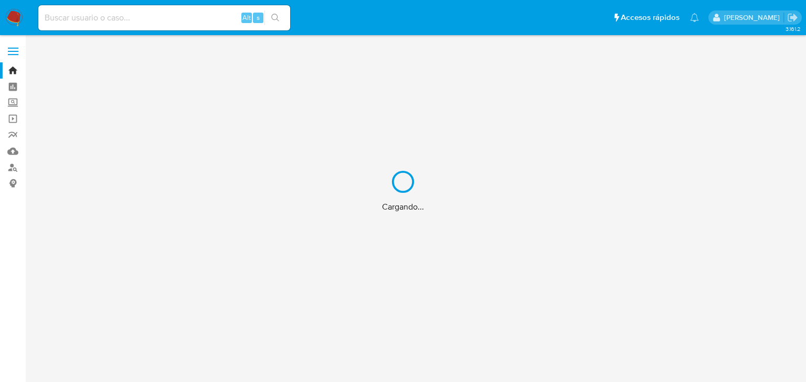
click at [103, 13] on div "Cargando..." at bounding box center [403, 191] width 806 height 382
click at [90, 15] on input at bounding box center [164, 18] width 252 height 14
paste input "Z4pnHK6Qeaqx5gRGFw96tReb"
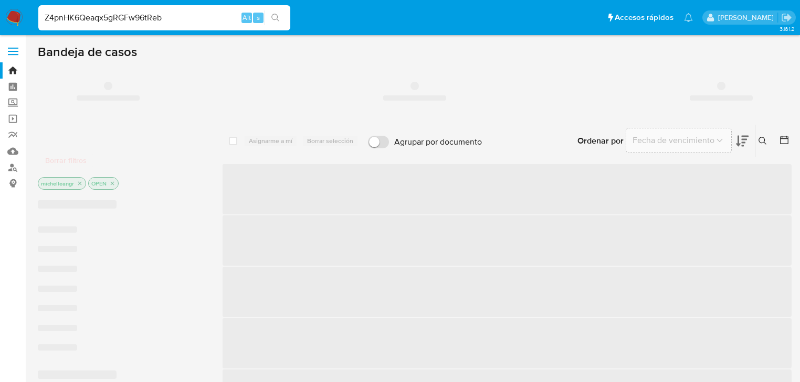
type input "Z4pnHK6Qeaqx5gRGFw96tReb"
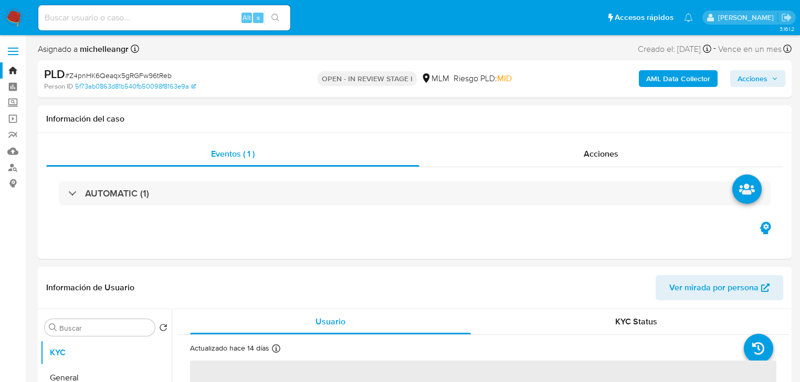
select select "10"
drag, startPoint x: 705, startPoint y: 143, endPoint x: 594, endPoint y: 172, distance: 114.9
click at [705, 144] on div "Acciones" at bounding box center [601, 154] width 364 height 25
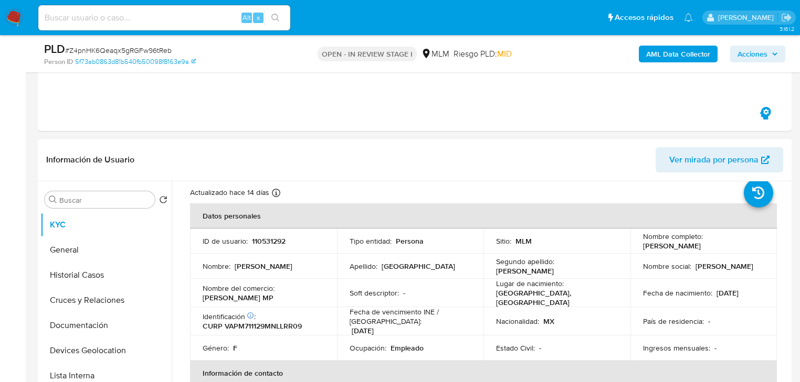
scroll to position [42, 0]
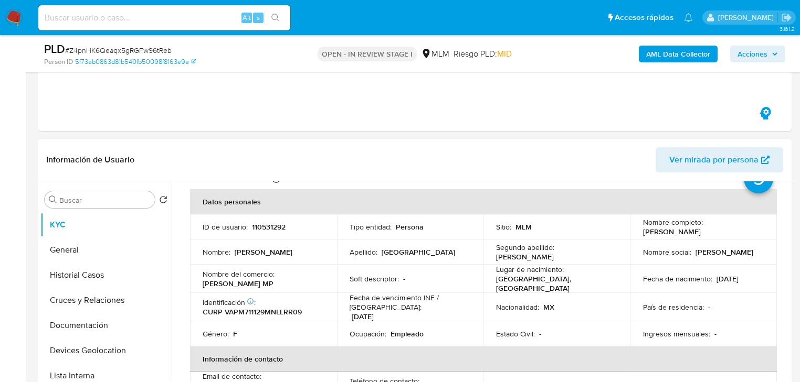
drag, startPoint x: 302, startPoint y: 278, endPoint x: 228, endPoint y: 5, distance: 282.1
click at [273, 279] on p "[PERSON_NAME] MP" at bounding box center [238, 283] width 71 height 9
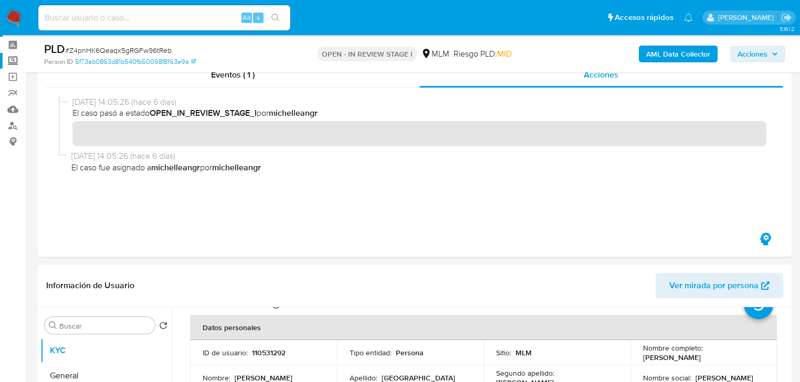
click at [13, 60] on label "Screening" at bounding box center [62, 61] width 125 height 16
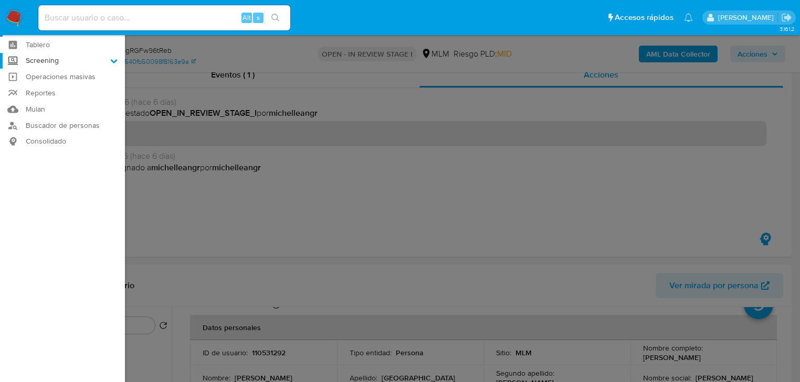
click at [0, 0] on input "Screening" at bounding box center [0, 0] width 0 height 0
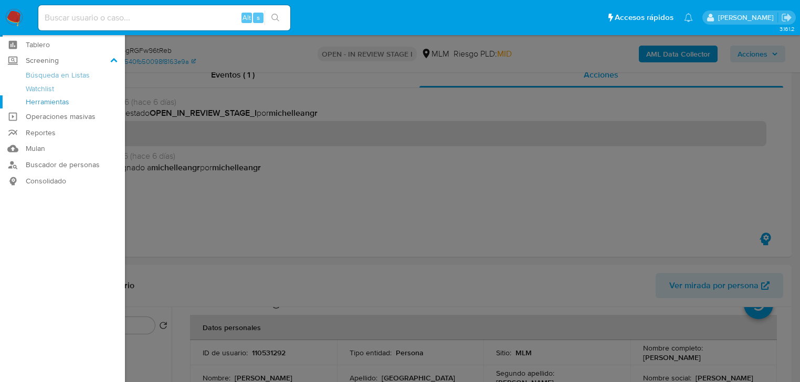
click at [38, 102] on link "Herramientas" at bounding box center [62, 101] width 125 height 13
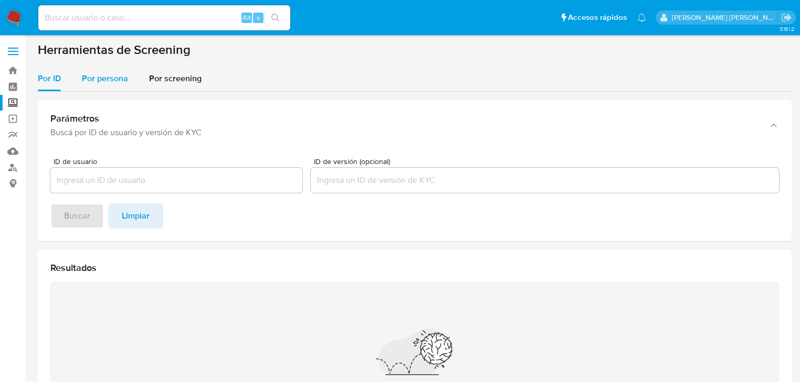
click at [102, 79] on span "Por persona" at bounding box center [105, 78] width 46 height 12
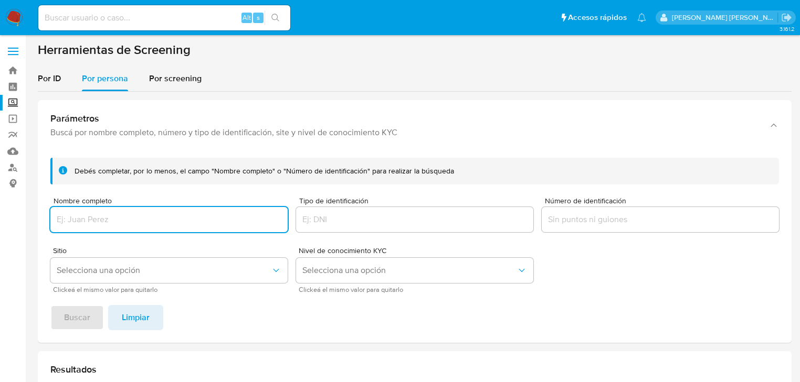
click at [81, 218] on input "Nombre completo" at bounding box center [168, 220] width 237 height 14
type input "MILTON GERARDO ESPINOSA VAZQUEZ"
click at [67, 317] on span "Buscar" at bounding box center [77, 317] width 26 height 23
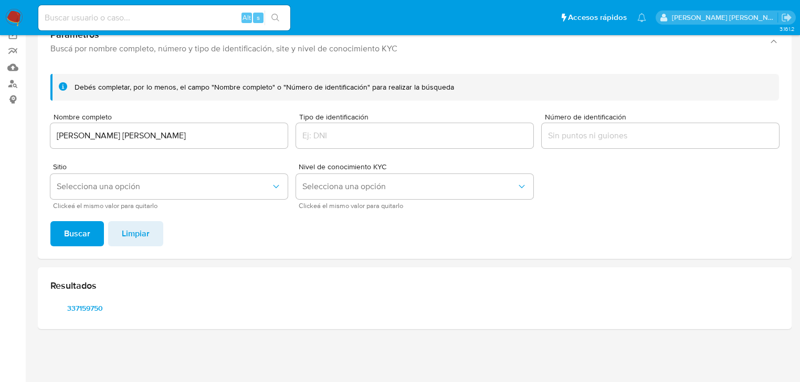
scroll to position [84, 0]
click at [76, 313] on span "337159750" at bounding box center [85, 308] width 55 height 15
click at [80, 310] on span "337159750" at bounding box center [85, 308] width 55 height 15
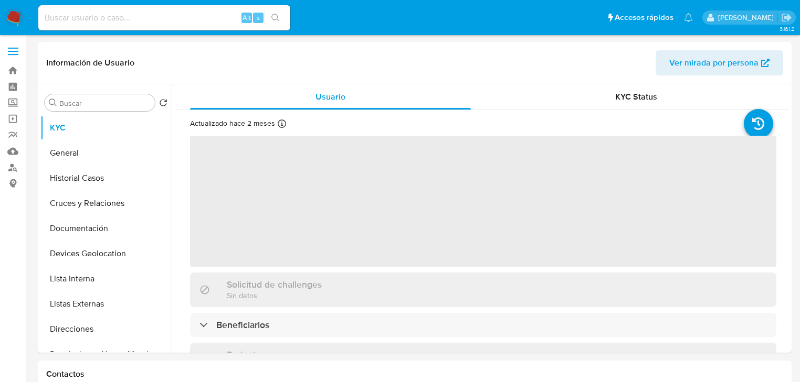
select select "10"
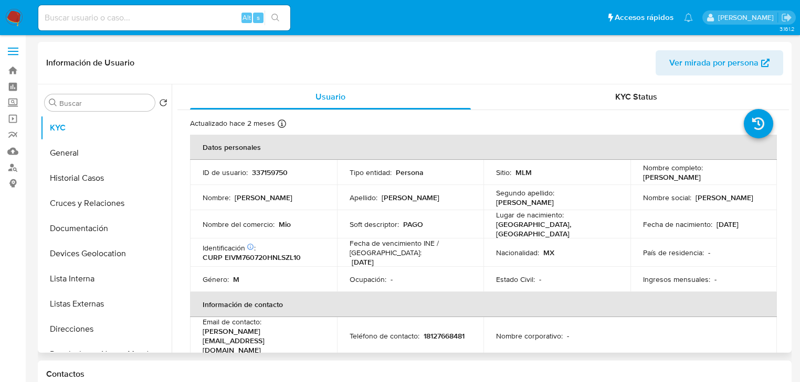
click at [271, 173] on p "337159750" at bounding box center [270, 172] width 36 height 9
click at [271, 172] on p "337159750" at bounding box center [270, 172] width 36 height 9
copy p "337159750"
drag, startPoint x: 694, startPoint y: 102, endPoint x: 544, endPoint y: 103, distance: 150.1
click at [694, 102] on div "KYC Status" at bounding box center [636, 96] width 281 height 25
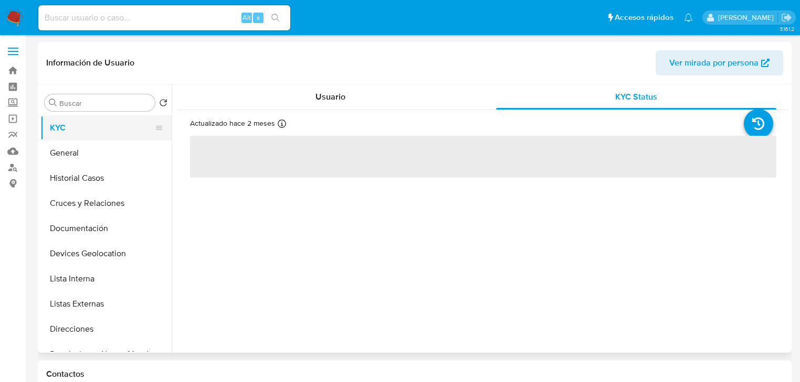
click at [65, 120] on button "KYC" at bounding box center [101, 127] width 123 height 25
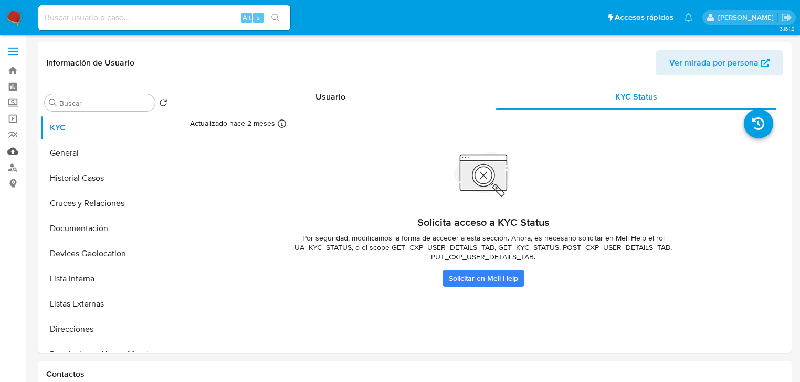
click at [4, 149] on link "Mulan" at bounding box center [62, 151] width 125 height 16
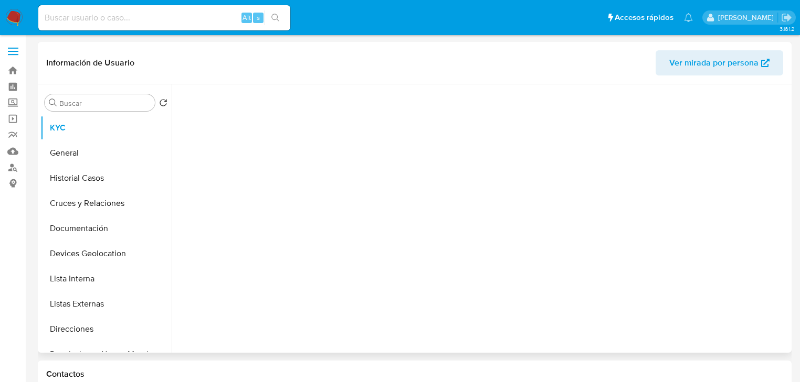
click at [273, 240] on div at bounding box center [482, 215] width 611 height 263
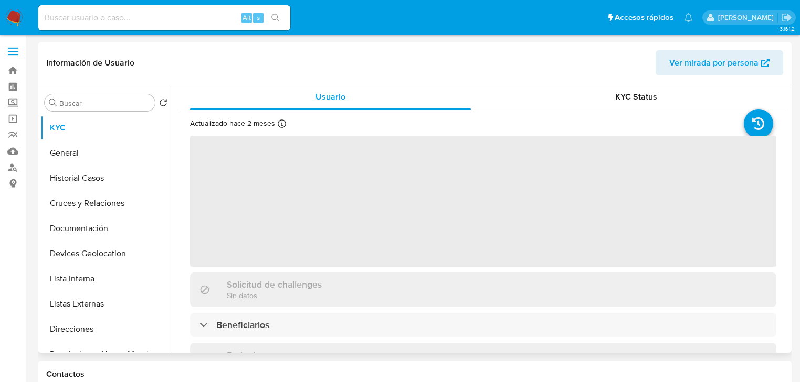
select select "10"
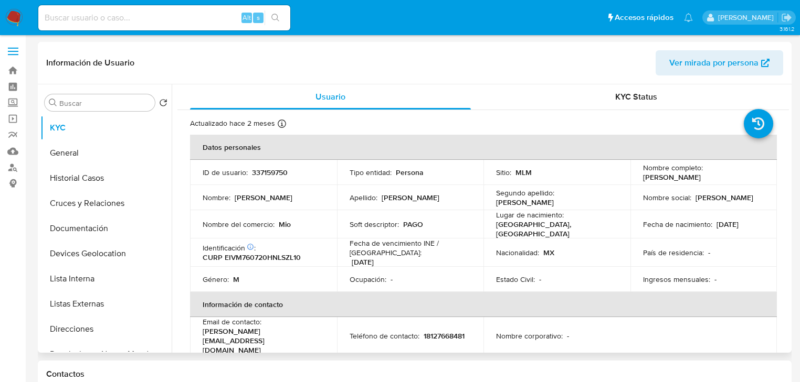
click at [283, 172] on p "337159750" at bounding box center [270, 172] width 36 height 9
copy p "337159750"
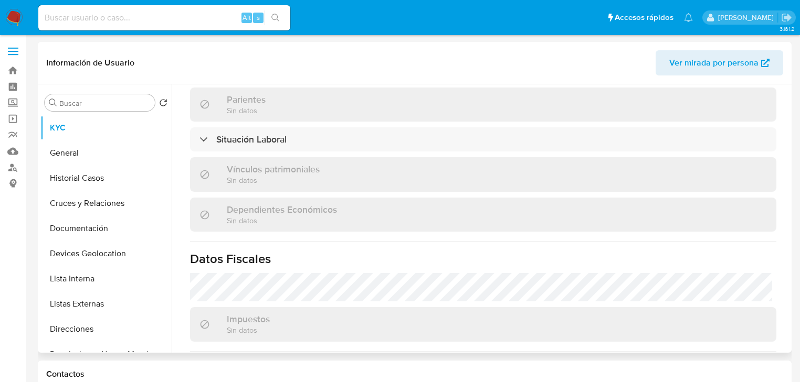
scroll to position [588, 0]
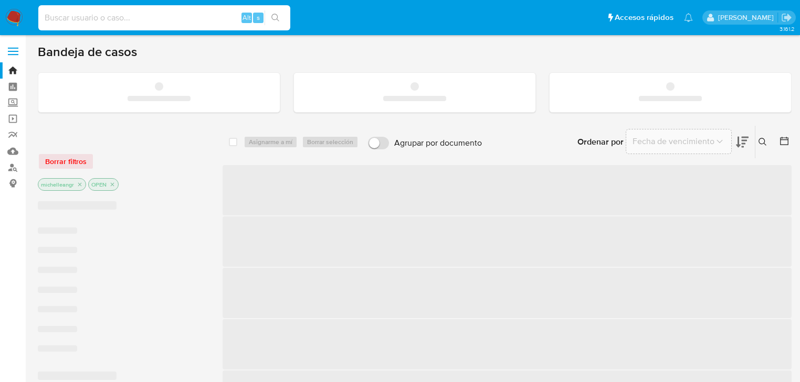
click at [176, 16] on input at bounding box center [164, 18] width 252 height 14
paste input "Z4pnHK6Qeaqx5gRGFw96tReb"
type input "Z4pnHK6Qeaqx5gRGFw96tReb"
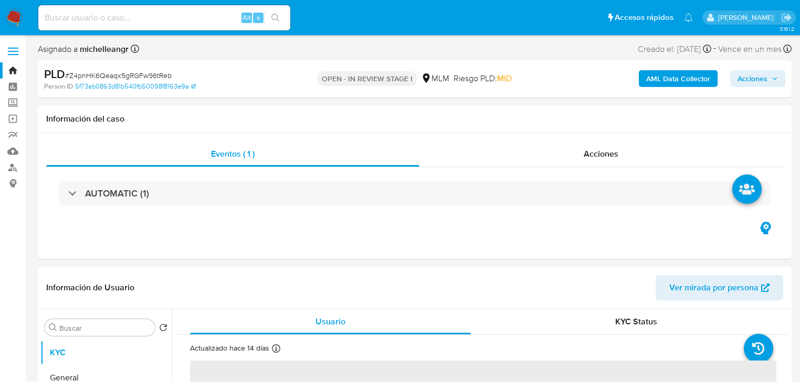
select select "10"
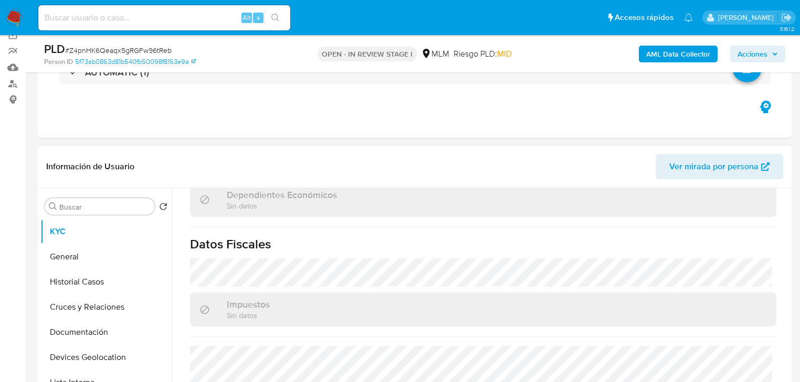
scroll to position [652, 0]
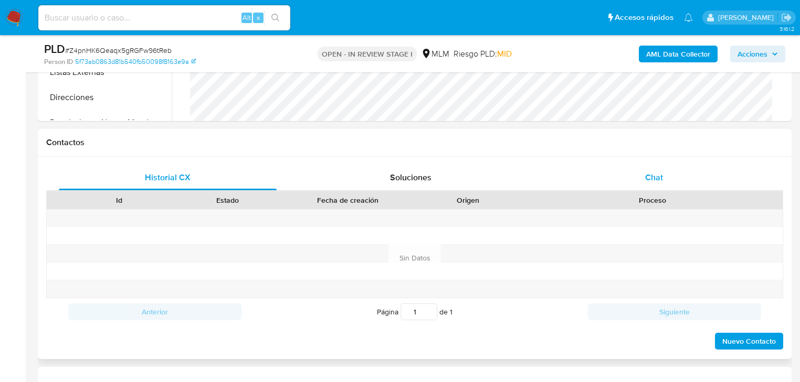
click at [661, 183] on div "Chat" at bounding box center [654, 177] width 218 height 25
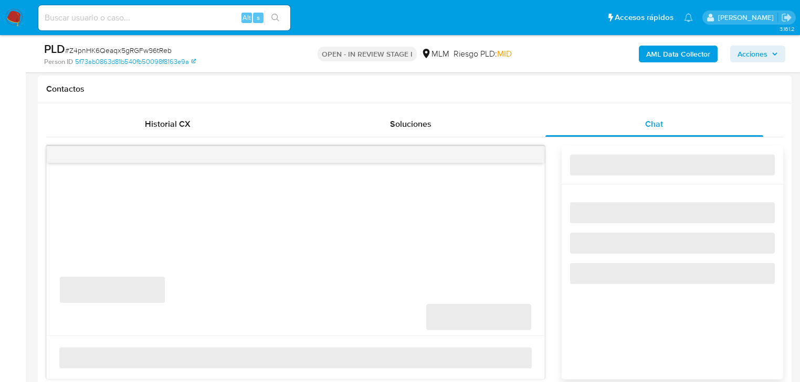
scroll to position [504, 0]
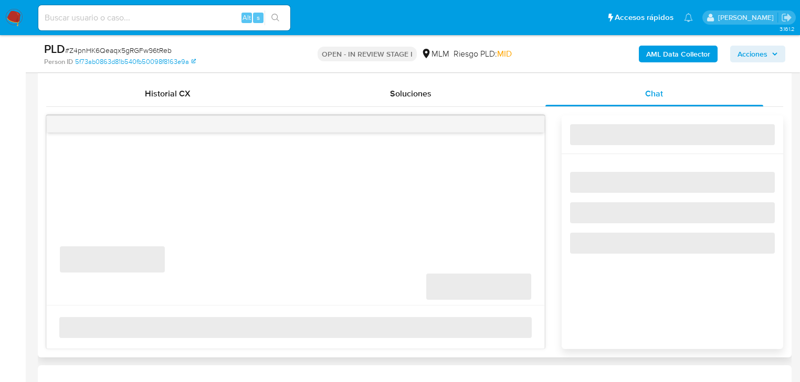
click at [132, 323] on span "‌" at bounding box center [295, 327] width 472 height 21
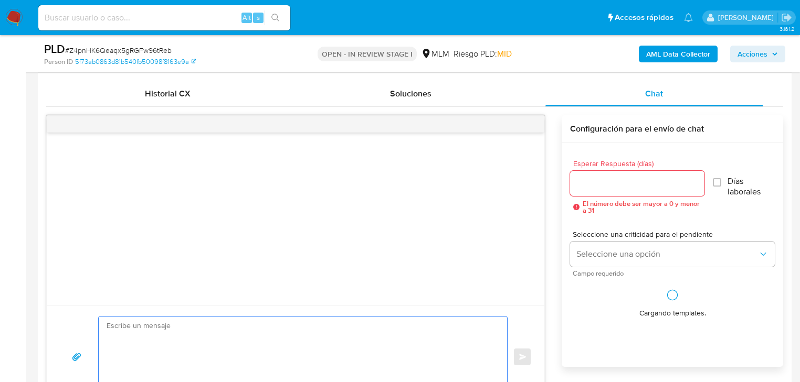
drag, startPoint x: 120, startPoint y: 326, endPoint x: 140, endPoint y: 332, distance: 20.9
click at [121, 328] on textarea at bounding box center [299, 357] width 387 height 81
paste textarea "Estimado Marco Antonio, Te comunicamos que se ha identificado un cambio en el u…"
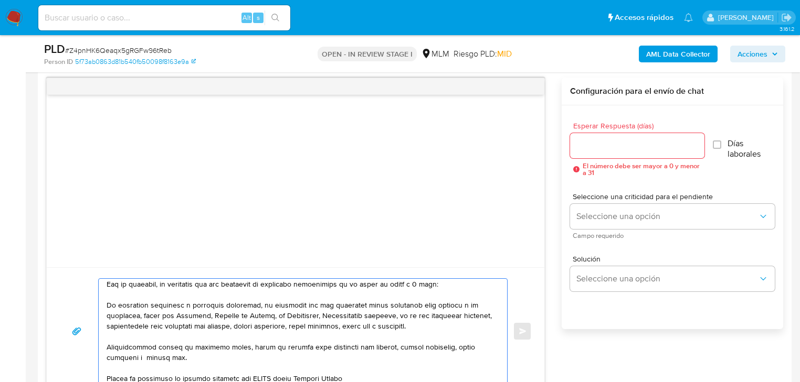
scroll to position [0, 0]
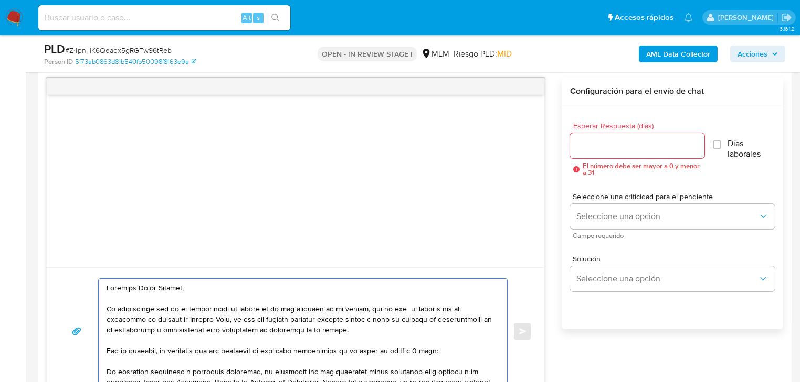
click at [113, 287] on textarea at bounding box center [299, 331] width 387 height 105
click at [111, 287] on textarea at bounding box center [299, 331] width 387 height 105
click at [109, 289] on textarea at bounding box center [299, 331] width 387 height 105
drag, startPoint x: 211, startPoint y: 288, endPoint x: 131, endPoint y: 282, distance: 80.0
click at [131, 282] on textarea at bounding box center [299, 331] width 387 height 105
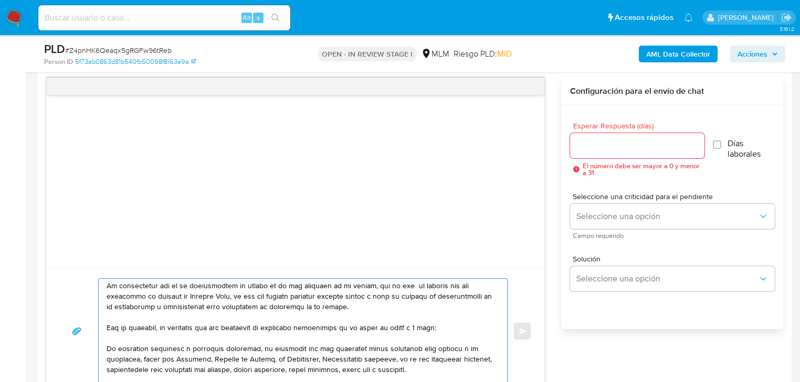
scroll to position [42, 0]
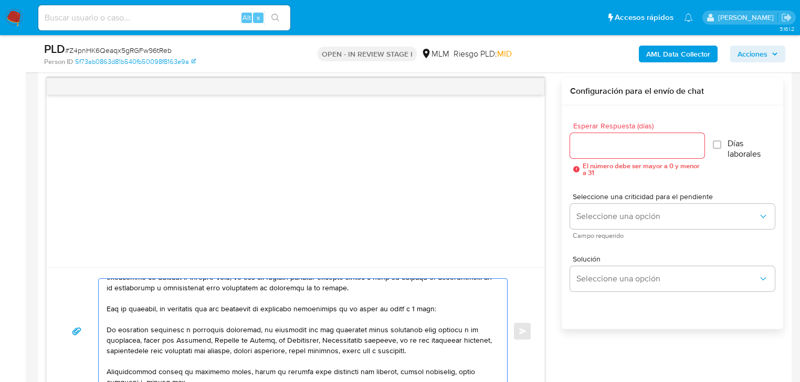
click at [106, 327] on textarea at bounding box center [299, 331] width 387 height 105
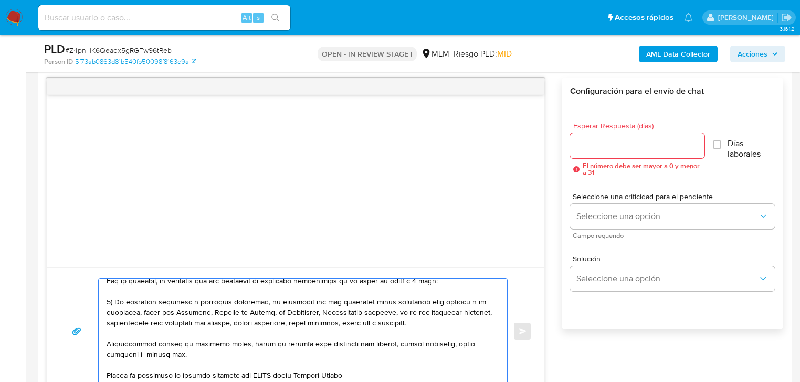
scroll to position [84, 0]
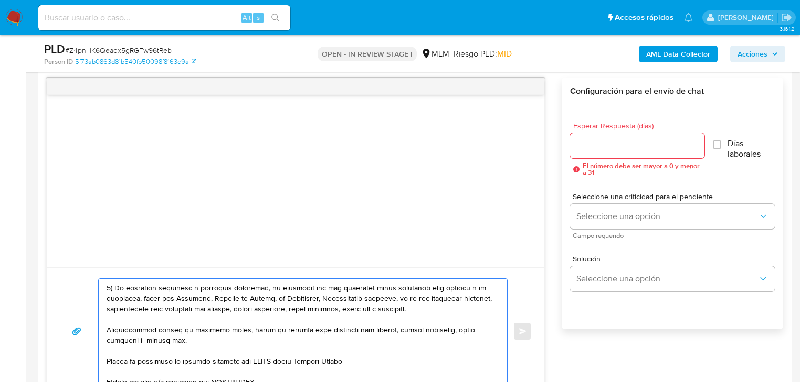
drag, startPoint x: 140, startPoint y: 335, endPoint x: 97, endPoint y: 325, distance: 44.7
click at [97, 325] on div "Enviar" at bounding box center [295, 332] width 472 height 106
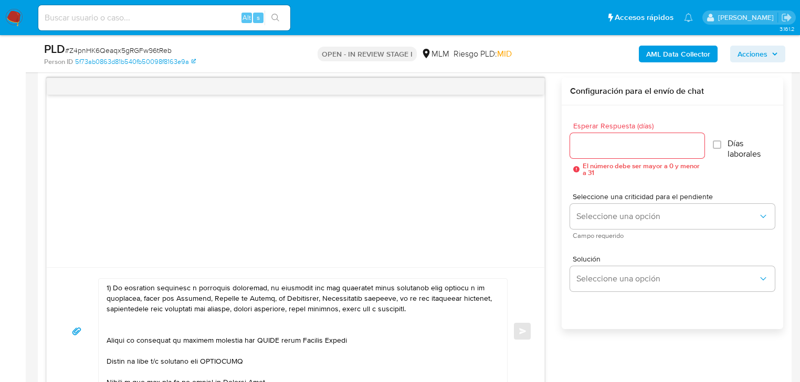
click at [105, 330] on div at bounding box center [300, 331] width 403 height 105
click at [108, 330] on textarea at bounding box center [299, 331] width 387 height 105
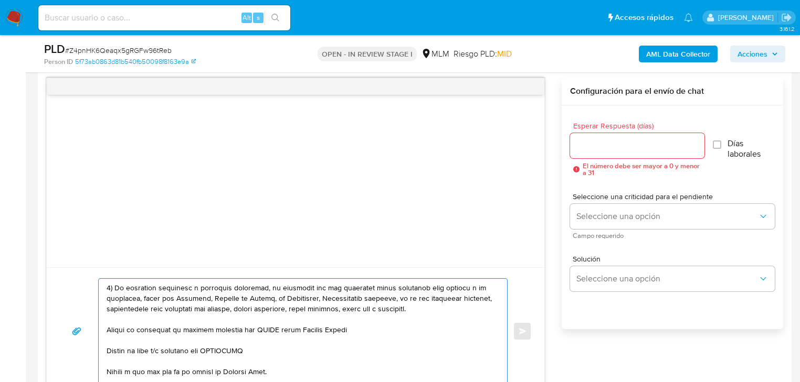
click at [107, 332] on textarea at bounding box center [299, 331] width 387 height 105
drag, startPoint x: 333, startPoint y: 333, endPoint x: 192, endPoint y: 326, distance: 140.8
click at [192, 326] on textarea at bounding box center [299, 331] width 387 height 105
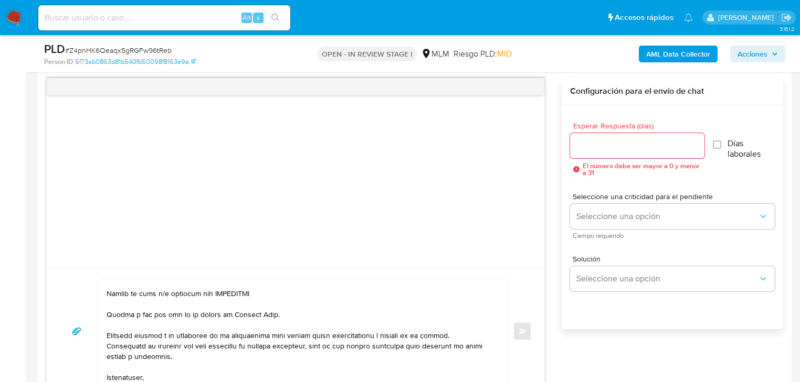
scroll to position [123, 0]
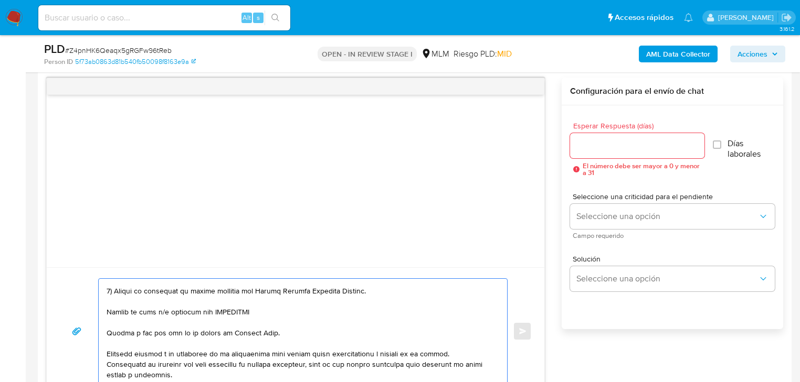
click at [106, 310] on textarea at bounding box center [299, 331] width 387 height 105
drag, startPoint x: 165, startPoint y: 311, endPoint x: 280, endPoint y: 311, distance: 114.9
click at [280, 311] on textarea at bounding box center [299, 331] width 387 height 105
paste textarea "Openpay*strendus"
click at [244, 309] on textarea at bounding box center [299, 331] width 387 height 105
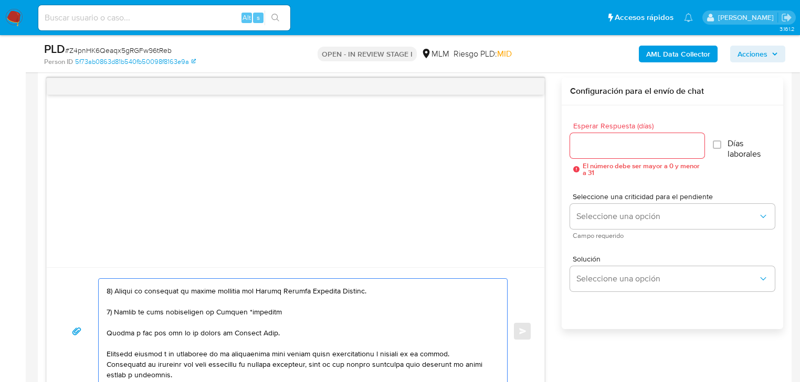
click at [248, 311] on textarea at bounding box center [299, 331] width 387 height 105
click at [235, 311] on textarea at bounding box center [299, 331] width 387 height 105
click at [279, 310] on textarea at bounding box center [299, 331] width 387 height 105
click at [284, 312] on textarea at bounding box center [299, 331] width 387 height 105
click at [103, 332] on div at bounding box center [300, 331] width 403 height 105
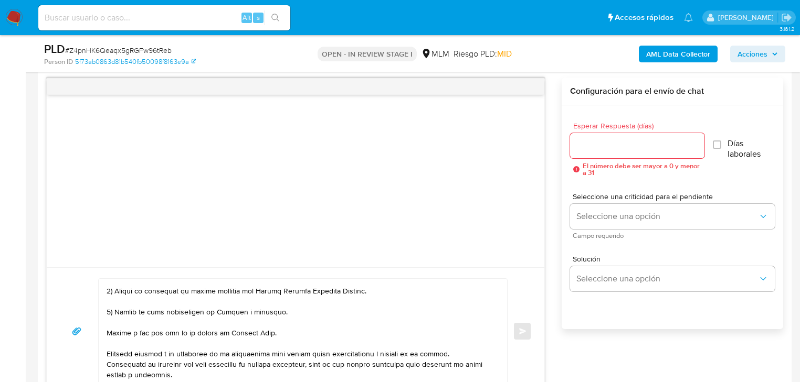
click at [104, 332] on div at bounding box center [300, 331] width 403 height 105
click at [107, 332] on textarea at bounding box center [299, 331] width 387 height 105
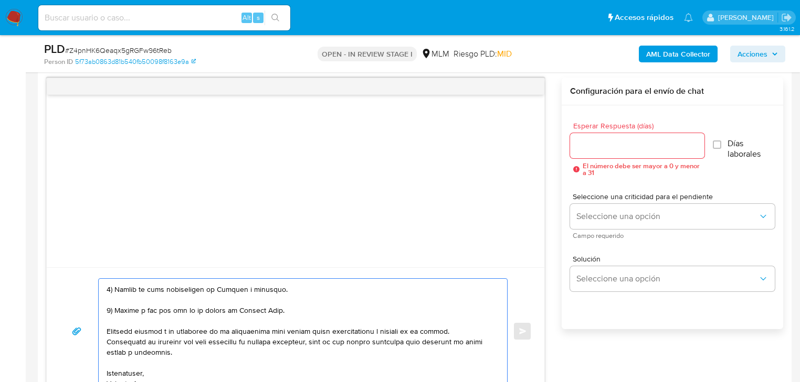
scroll to position [165, 0]
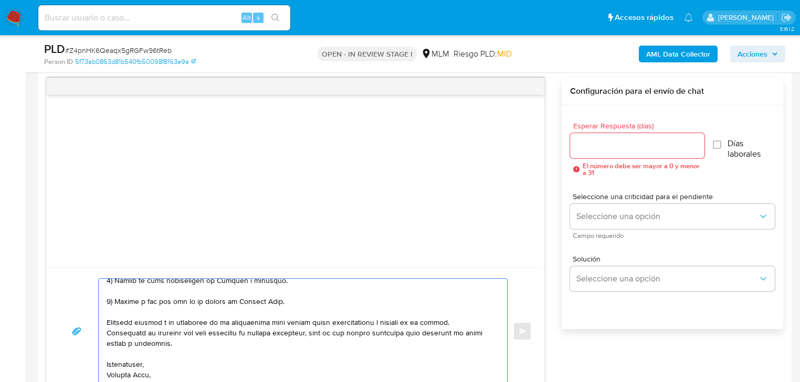
click at [184, 368] on textarea at bounding box center [299, 331] width 387 height 105
click at [180, 374] on textarea at bounding box center [299, 331] width 387 height 105
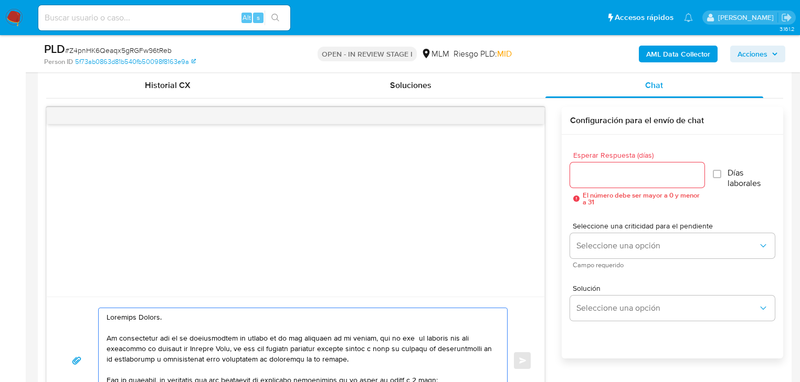
scroll to position [499, 0]
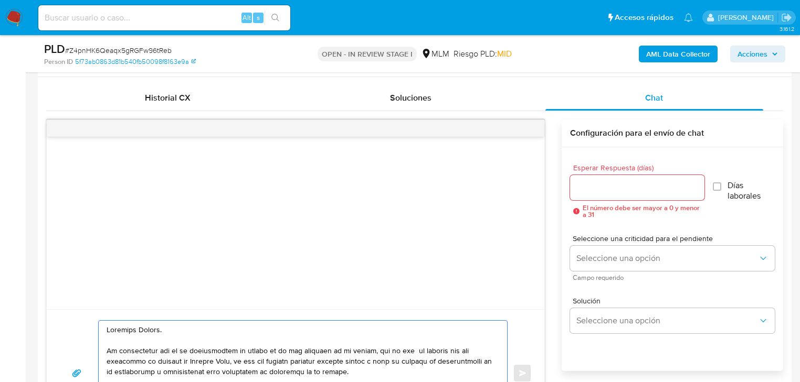
type textarea "Estimada Marisa. Te comunicamos que se ha identificado un cambio en el uso habi…"
click at [598, 196] on div at bounding box center [637, 187] width 134 height 25
click at [601, 191] on input "Esperar Respuesta (días)" at bounding box center [637, 188] width 134 height 14
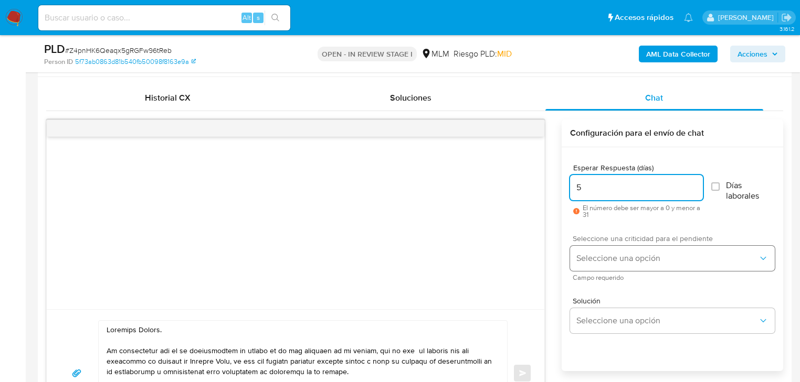
type input "5"
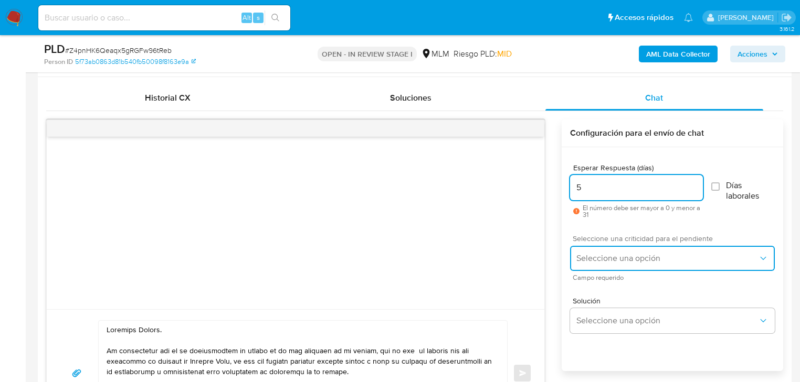
click at [588, 259] on span "Seleccione una opción" at bounding box center [667, 258] width 182 height 10
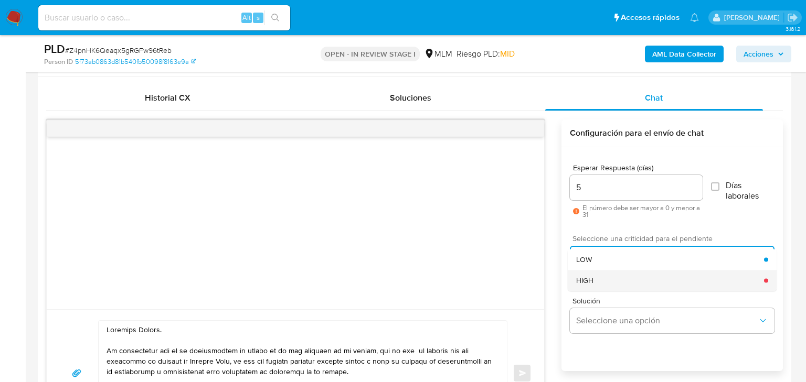
click at [588, 285] on div "HIGH" at bounding box center [670, 280] width 188 height 21
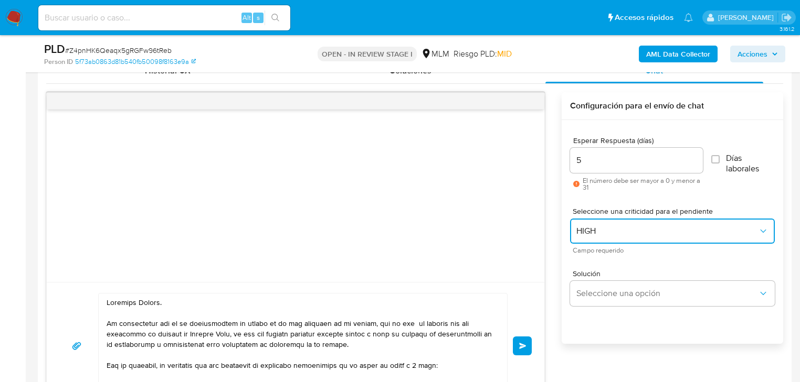
scroll to position [541, 0]
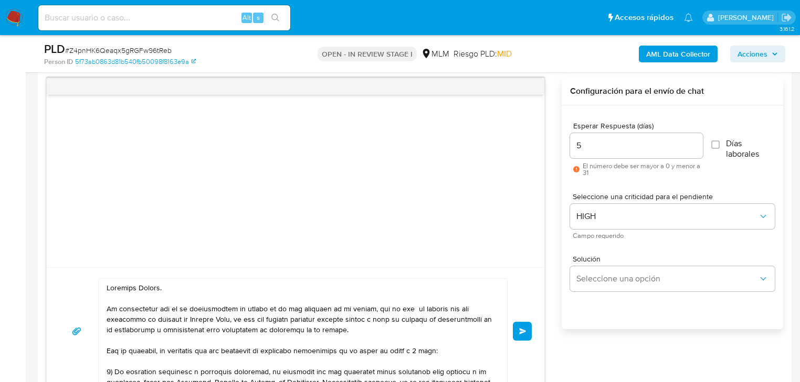
click at [520, 328] on span "Enviar" at bounding box center [522, 331] width 7 height 6
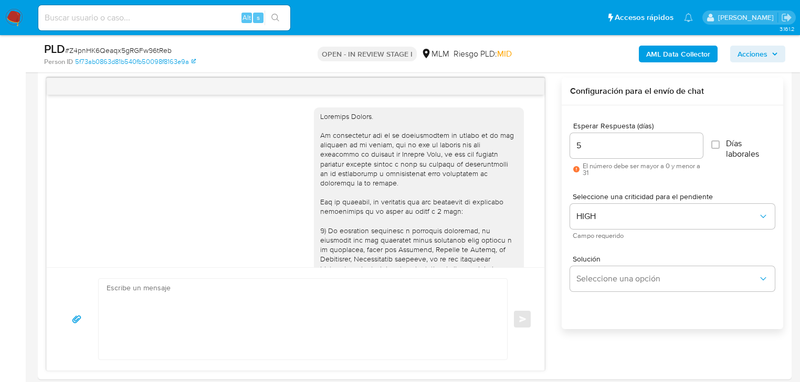
scroll to position [193, 0]
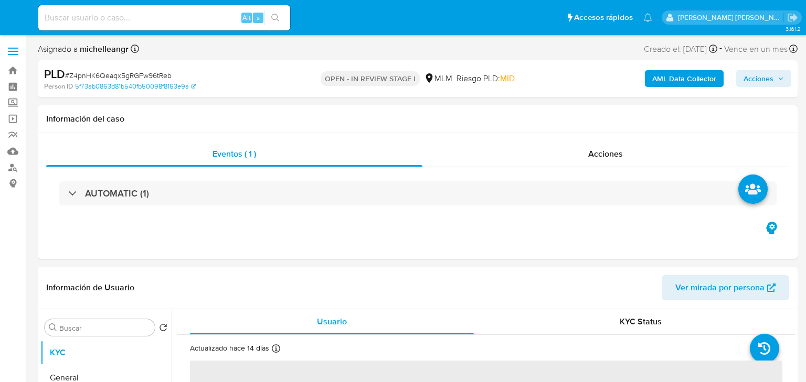
select select "10"
click at [150, 15] on input at bounding box center [164, 18] width 252 height 14
paste input "2299117390"
type input "2299117390"
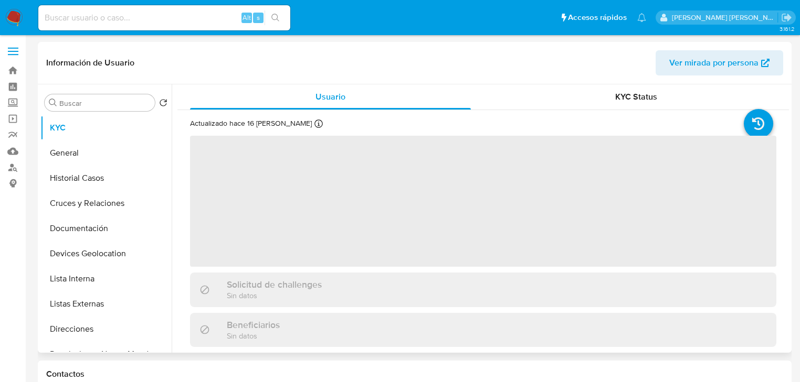
select select "10"
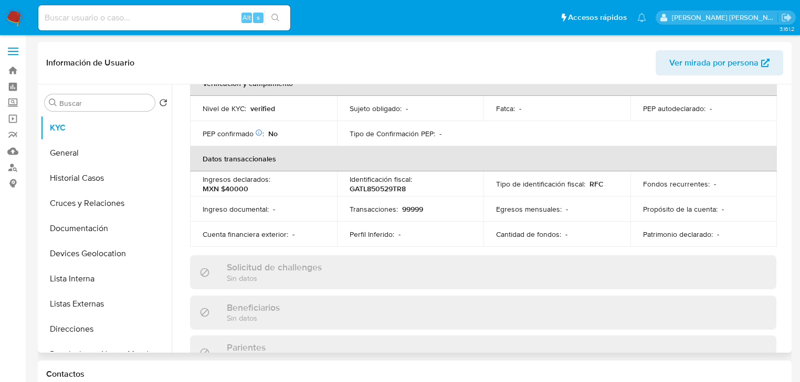
scroll to position [210, 0]
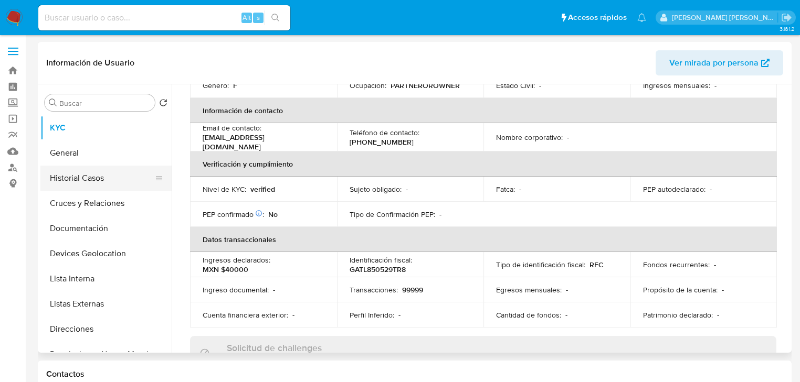
click at [125, 183] on button "Historial Casos" at bounding box center [101, 178] width 123 height 25
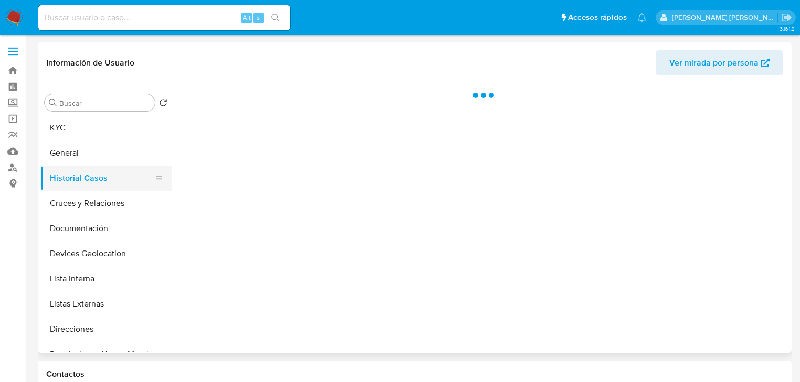
scroll to position [0, 0]
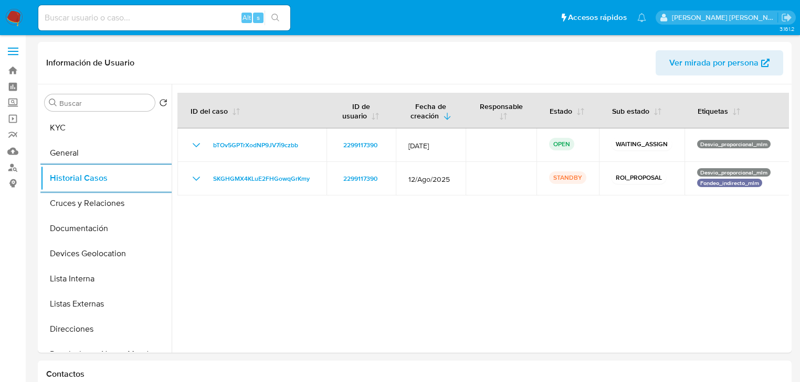
click at [107, 15] on input at bounding box center [164, 18] width 252 height 14
paste input "168152233"
type input "168152233"
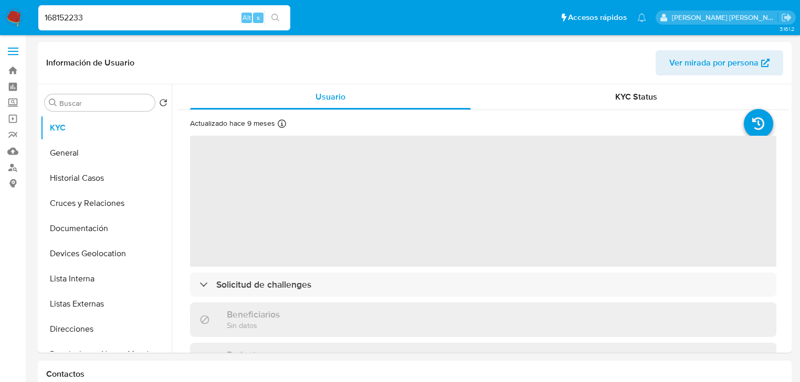
select select "10"
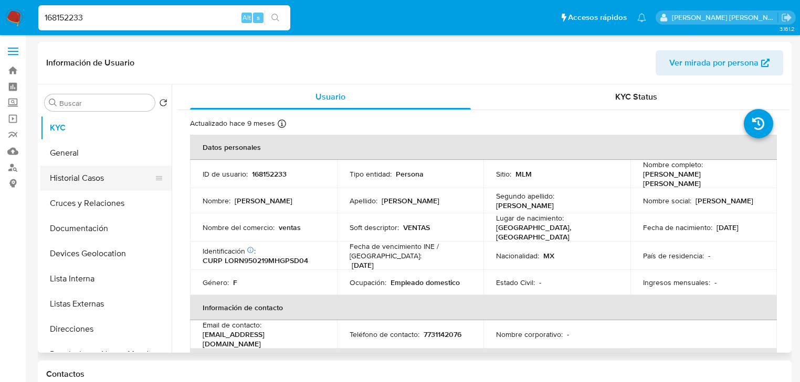
click at [102, 175] on button "Historial Casos" at bounding box center [101, 178] width 123 height 25
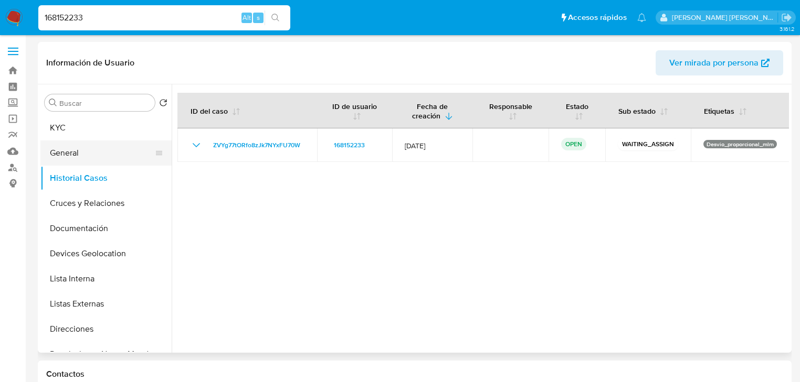
click at [103, 160] on button "General" at bounding box center [101, 153] width 123 height 25
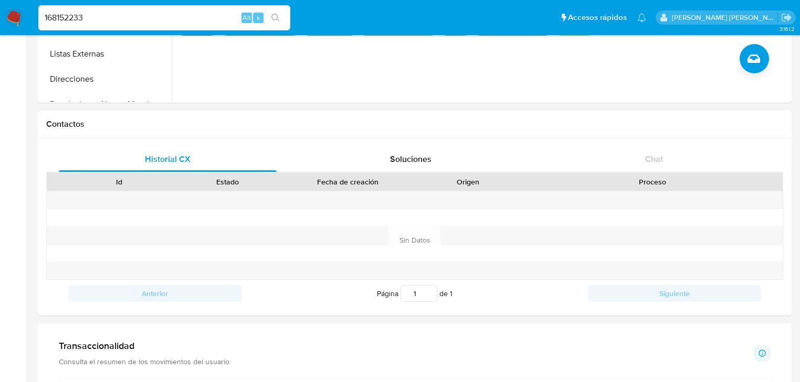
scroll to position [294, 0]
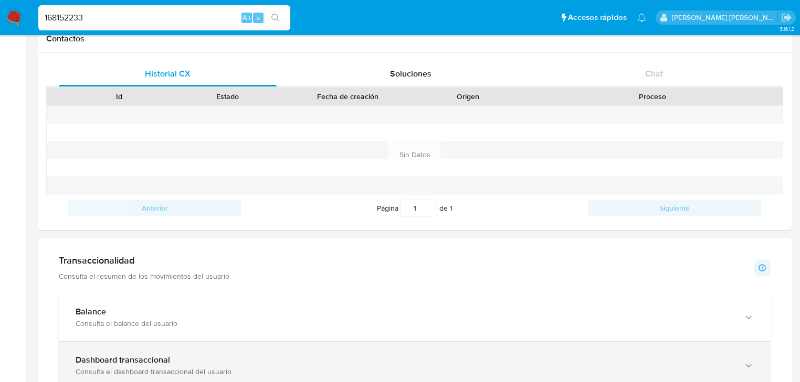
click at [148, 364] on b "Dashboard transaccional" at bounding box center [123, 360] width 94 height 12
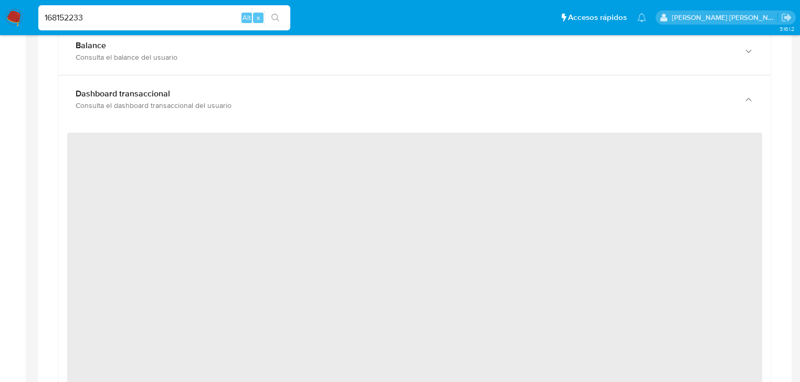
scroll to position [630, 0]
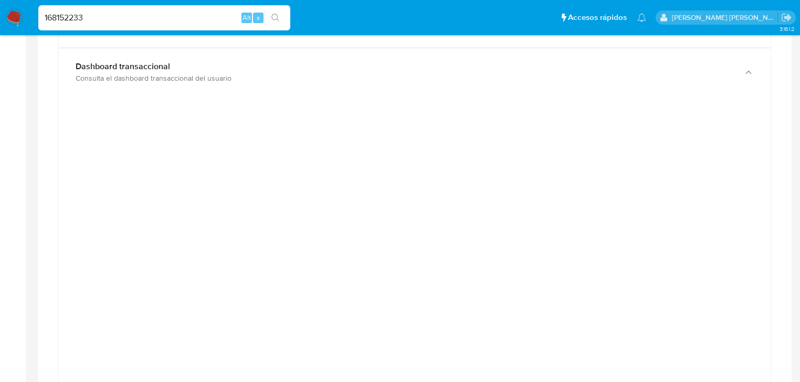
drag, startPoint x: 111, startPoint y: 20, endPoint x: 0, endPoint y: -27, distance: 120.8
click at [0, 0] on html "Pausado Ver notificaciones 168152233 Alt s Accesos rápidos Presiona las siguien…" at bounding box center [400, 315] width 800 height 1890
paste input "2372084422"
type input "2372084422"
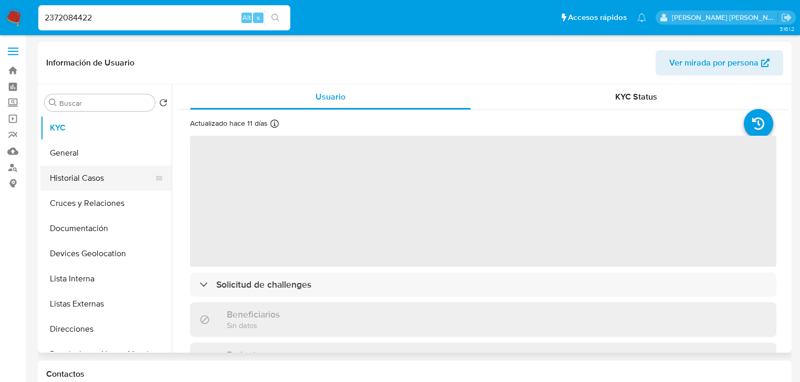
select select "10"
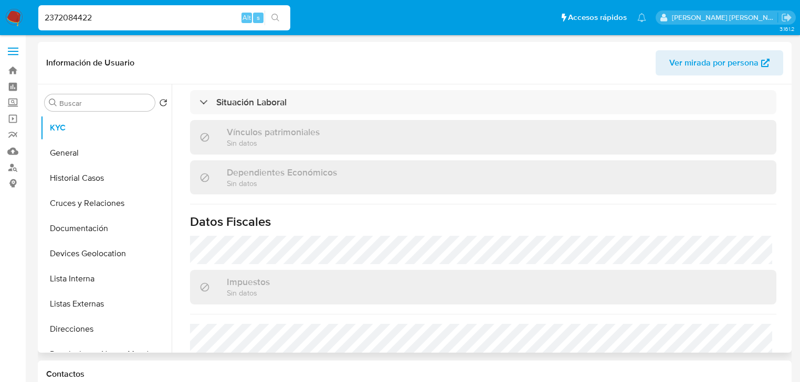
scroll to position [655, 0]
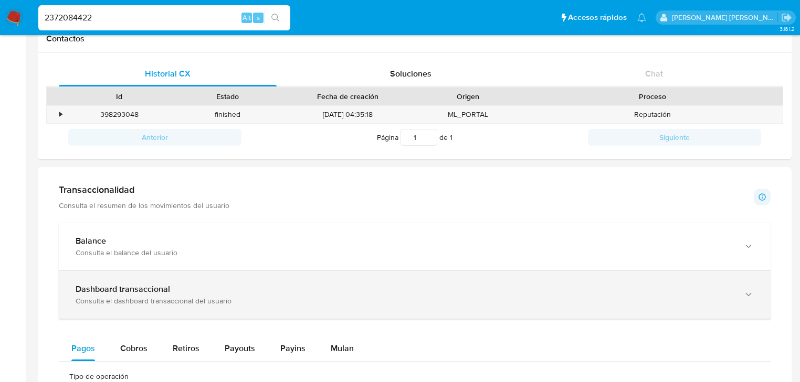
click at [238, 294] on div "Dashboard transaccional" at bounding box center [404, 289] width 657 height 10
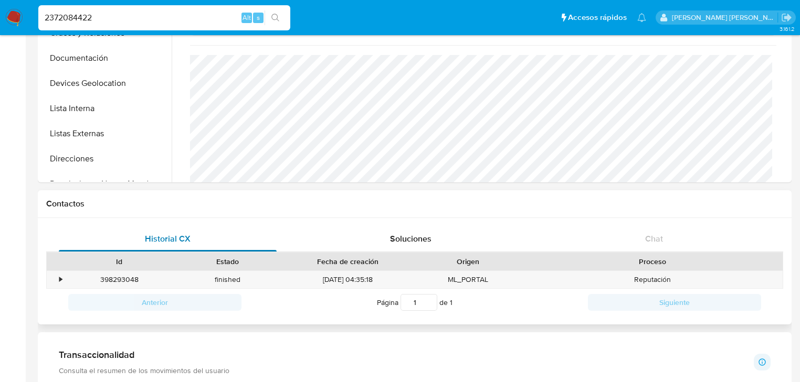
scroll to position [0, 0]
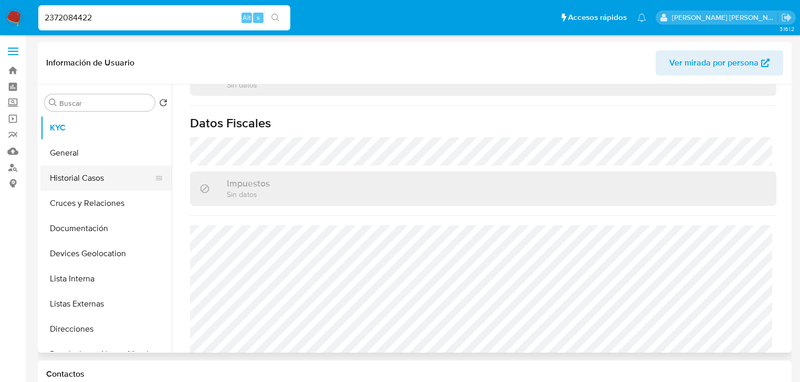
click at [107, 179] on button "Historial Casos" at bounding box center [101, 178] width 123 height 25
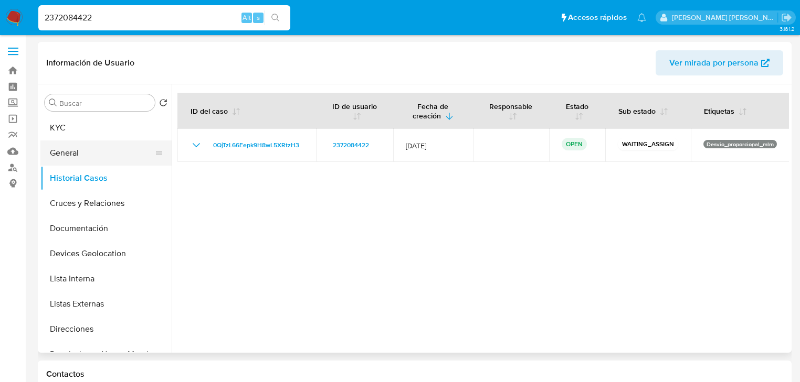
click at [101, 153] on button "General" at bounding box center [101, 153] width 123 height 25
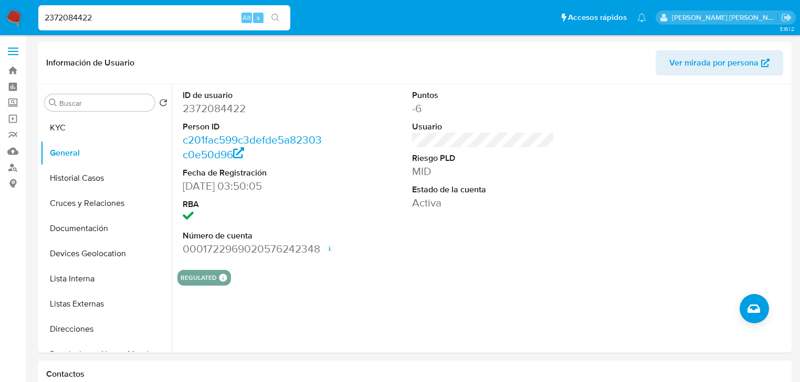
click at [18, 18] on img at bounding box center [14, 18] width 18 height 18
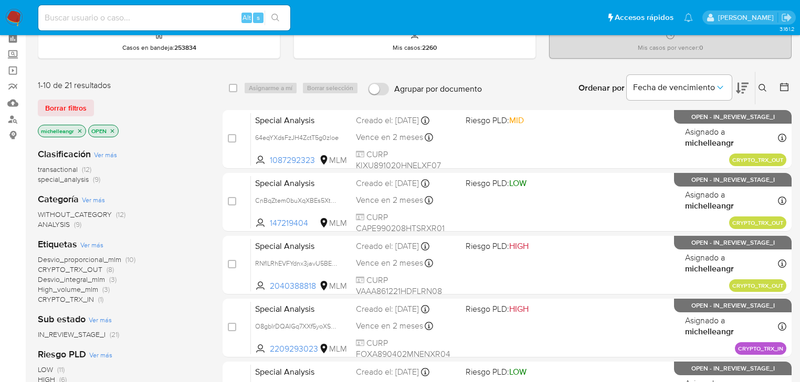
scroll to position [126, 0]
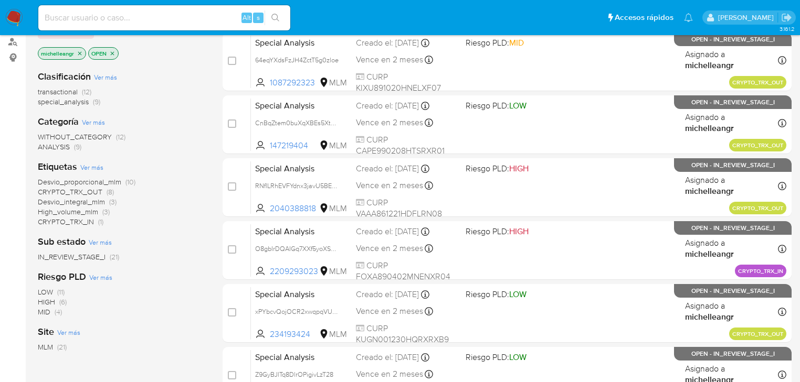
click at [81, 51] on icon "close-filter" at bounding box center [80, 53] width 4 height 4
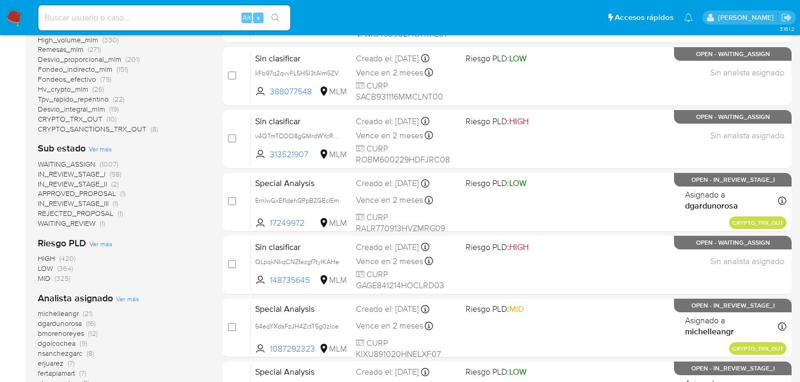
scroll to position [378, 0]
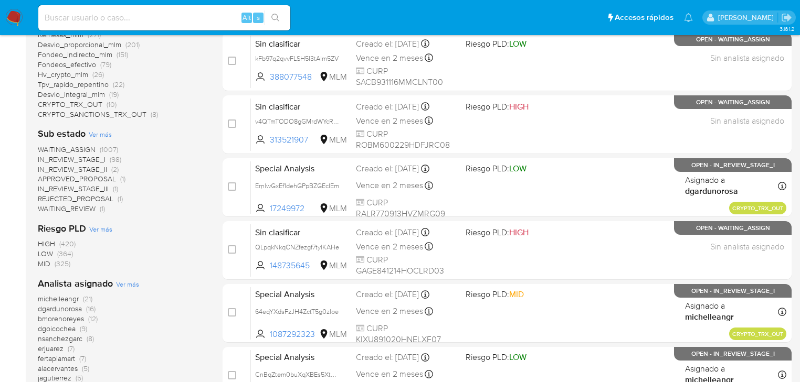
click at [75, 309] on span "dgardunorosa" at bounding box center [60, 309] width 44 height 10
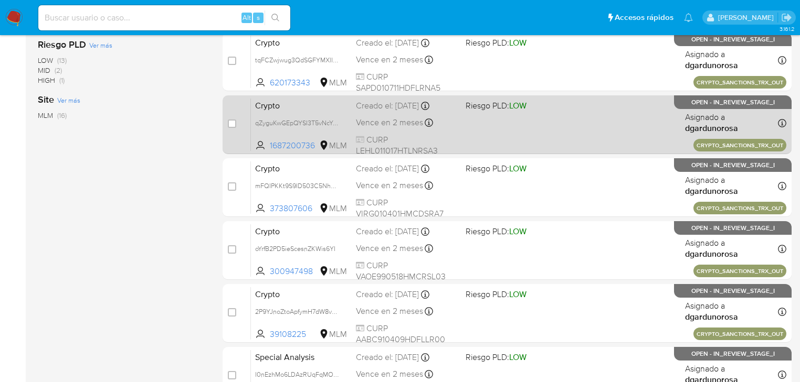
click at [302, 105] on span "Crypto" at bounding box center [301, 105] width 92 height 14
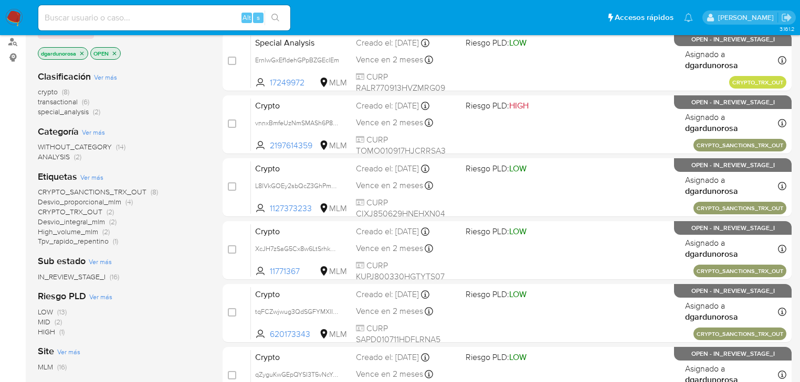
scroll to position [42, 0]
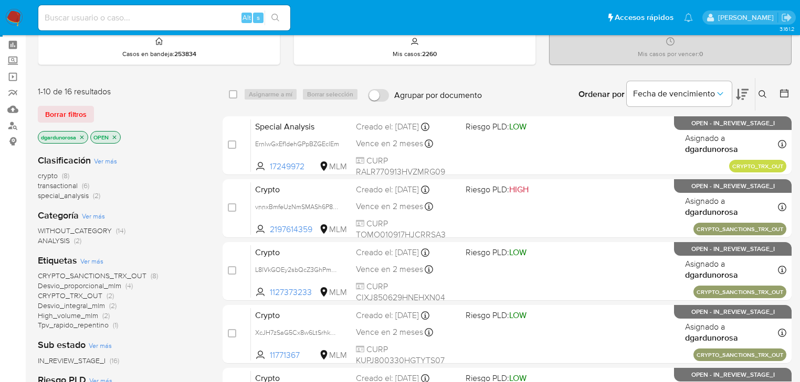
click at [84, 134] on icon "close-filter" at bounding box center [82, 137] width 6 height 6
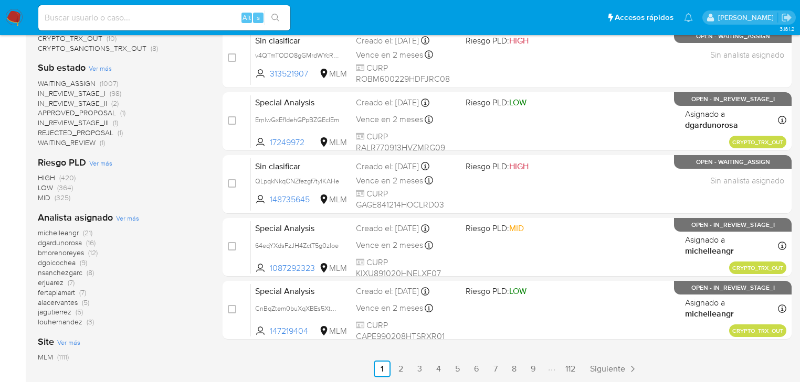
scroll to position [462, 0]
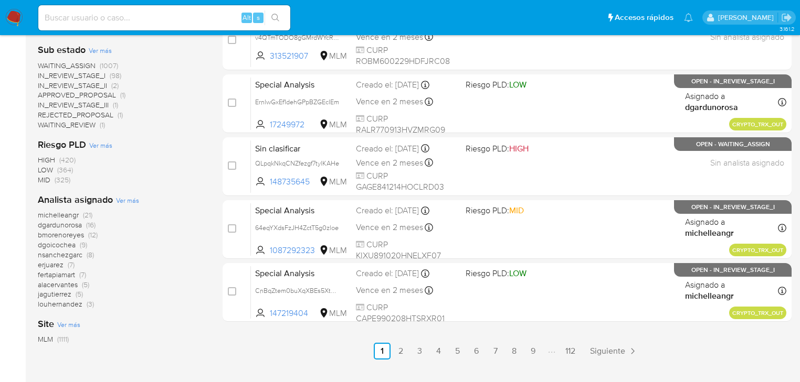
click at [80, 217] on span "michelleangr (21)" at bounding box center [65, 215] width 55 height 10
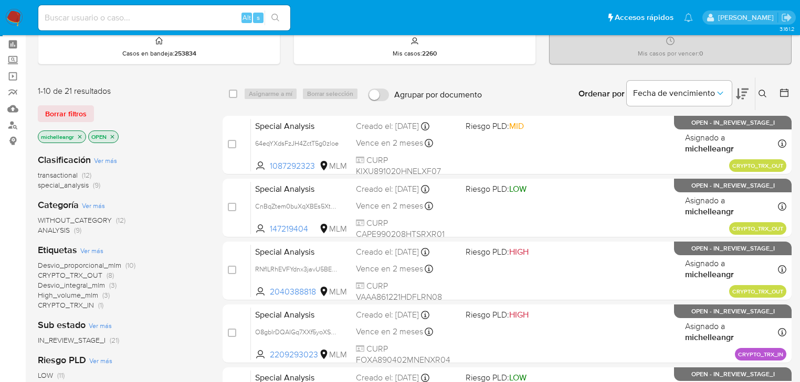
scroll to position [42, 0]
click at [80, 136] on icon "close-filter" at bounding box center [80, 137] width 4 height 4
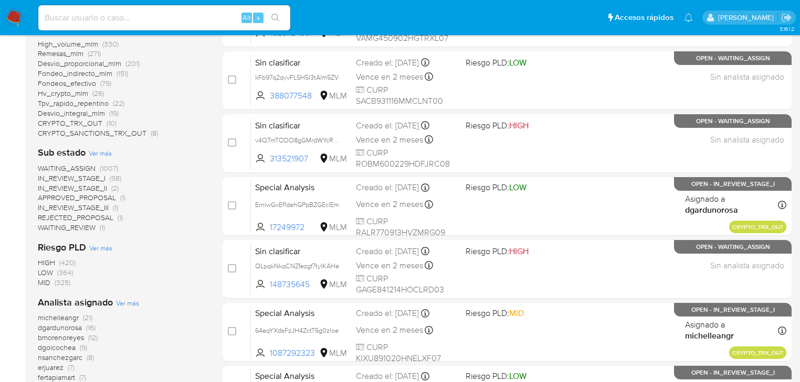
scroll to position [462, 0]
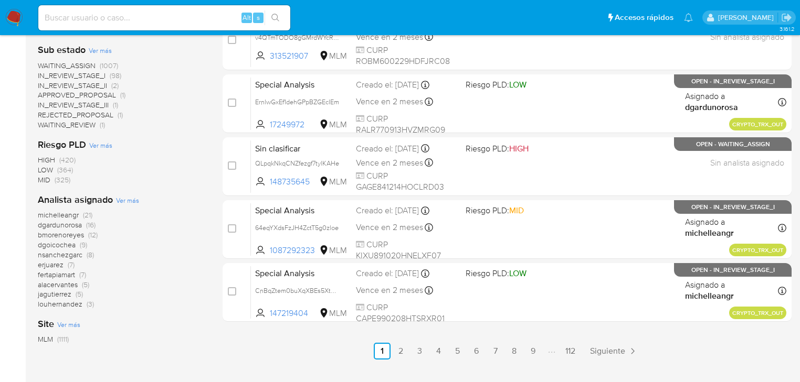
click at [78, 216] on span "michelleangr" at bounding box center [58, 215] width 41 height 10
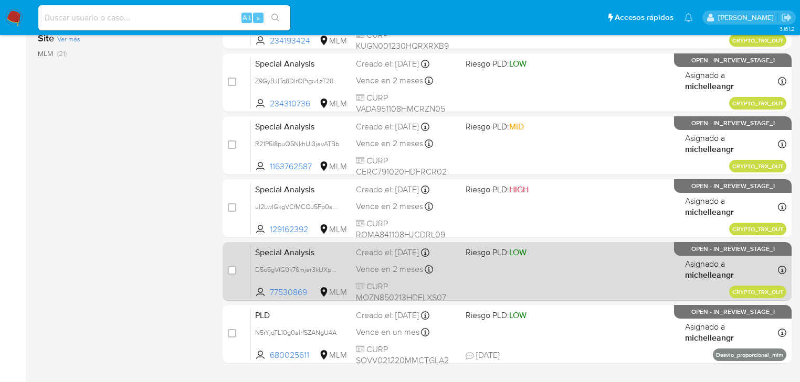
scroll to position [483, 0]
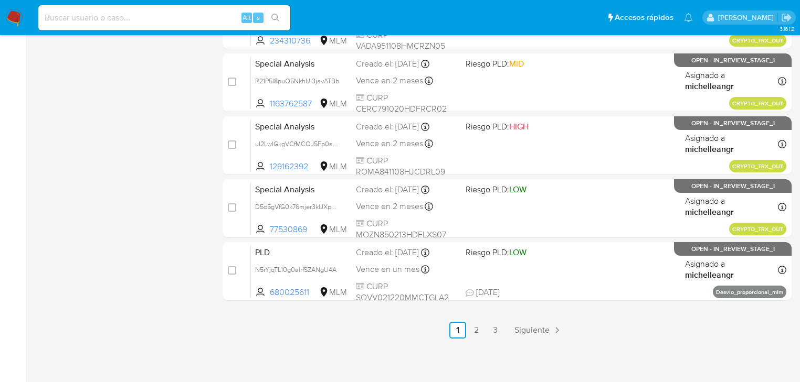
click at [477, 327] on link "2" at bounding box center [476, 330] width 17 height 17
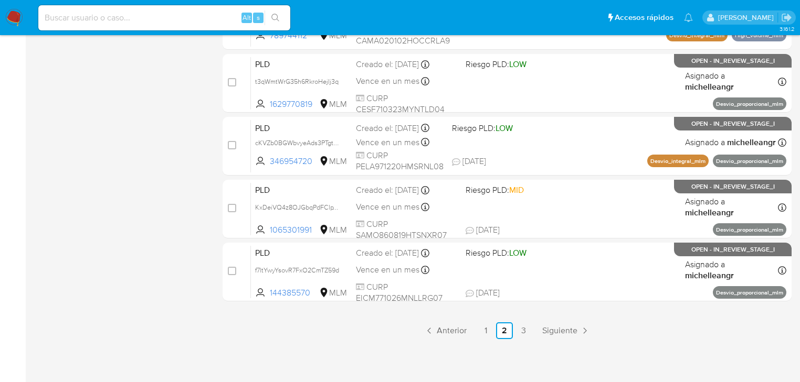
scroll to position [483, 0]
click at [520, 332] on link "3" at bounding box center [523, 330] width 17 height 17
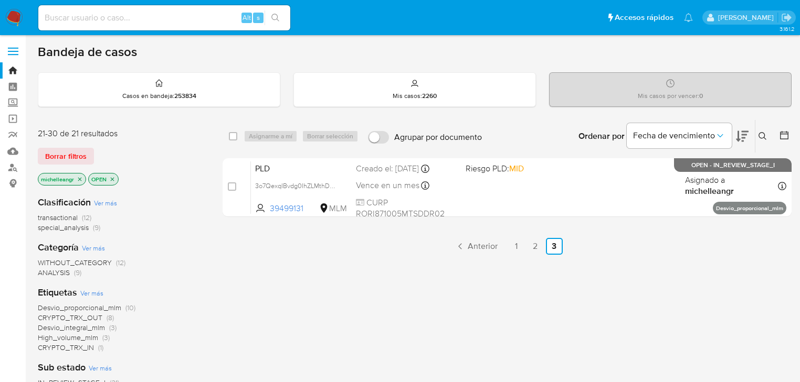
click at [116, 180] on p "OPEN" at bounding box center [103, 180] width 29 height 12
click at [83, 176] on p "michelleangr" at bounding box center [61, 180] width 47 height 12
click at [81, 178] on icon "close-filter" at bounding box center [80, 179] width 6 height 6
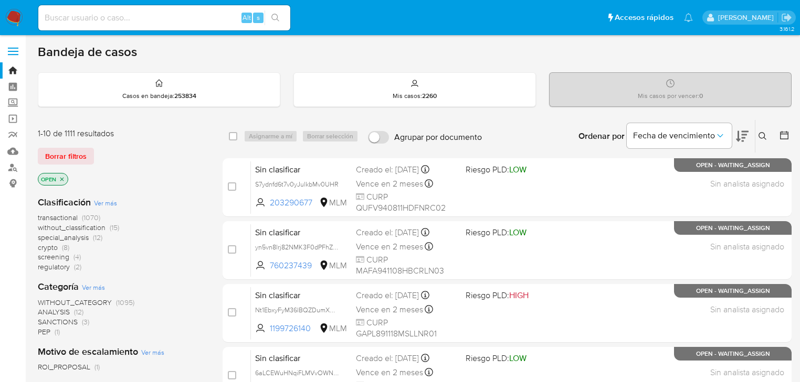
click at [762, 136] on icon at bounding box center [762, 136] width 8 height 8
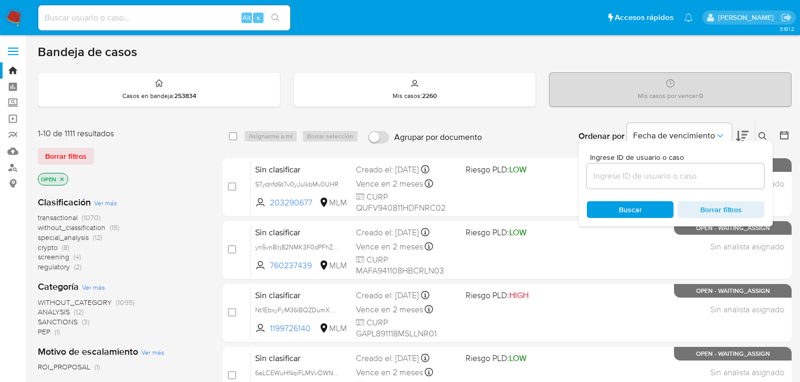
click at [647, 173] on input at bounding box center [675, 176] width 177 height 14
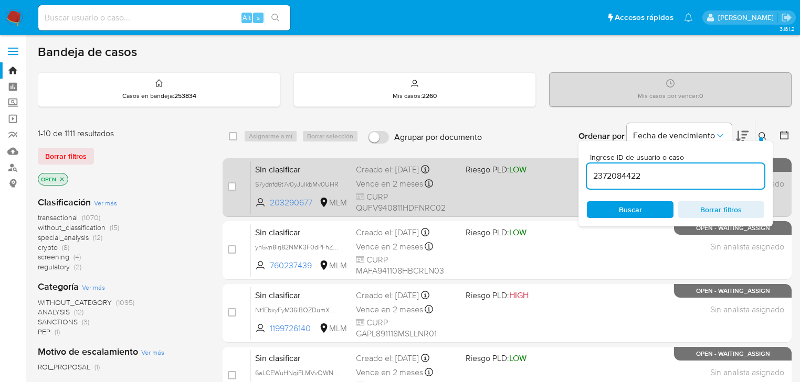
type input "2372084422"
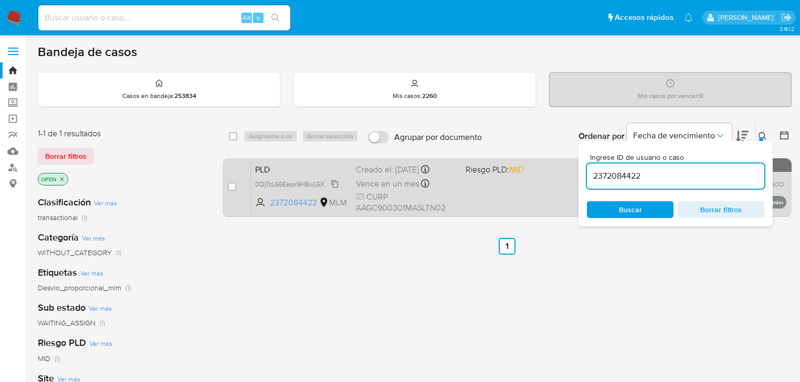
click at [336, 184] on span "0QjTzL66Eepk9H8wL5XRtzH3" at bounding box center [298, 184] width 87 height 12
click at [230, 184] on input "checkbox" at bounding box center [232, 187] width 8 height 8
checkbox input "true"
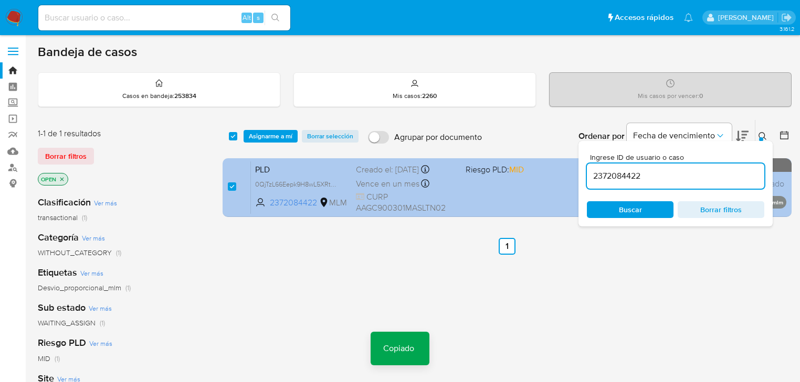
click at [294, 169] on span "PLD" at bounding box center [301, 169] width 92 height 14
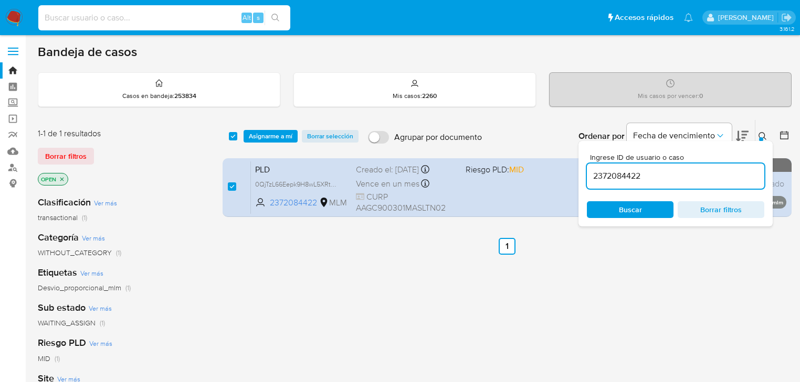
click at [107, 17] on input at bounding box center [164, 18] width 252 height 14
paste input "0QjTzL66Eepk9H8wL5XRtzH3"
type input "0QjTzL66Eepk9H8wL5XRtzH3"
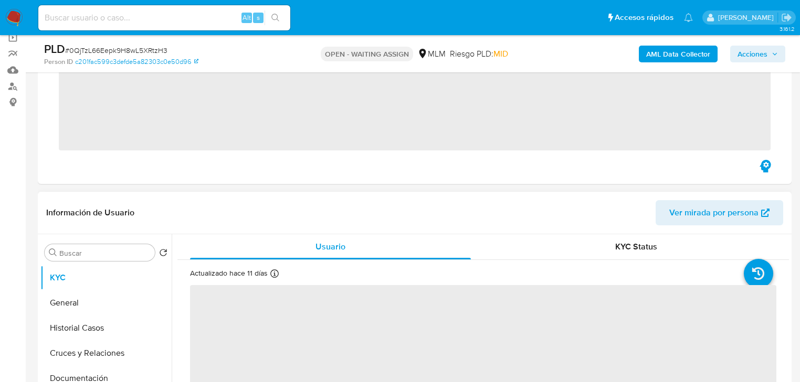
scroll to position [84, 0]
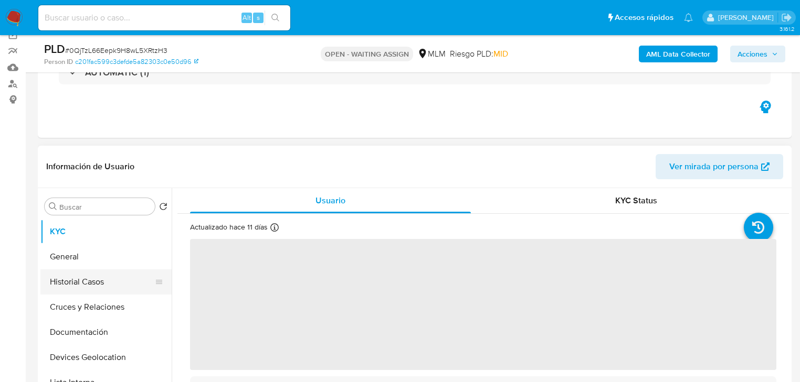
select select "10"
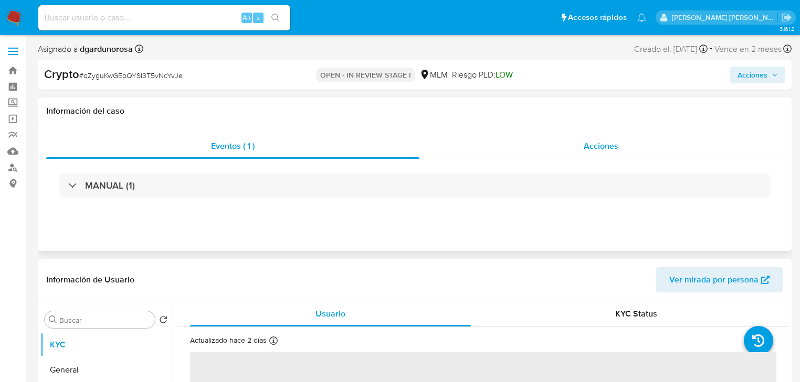
select select "10"
click at [600, 147] on span "Acciones" at bounding box center [600, 146] width 35 height 12
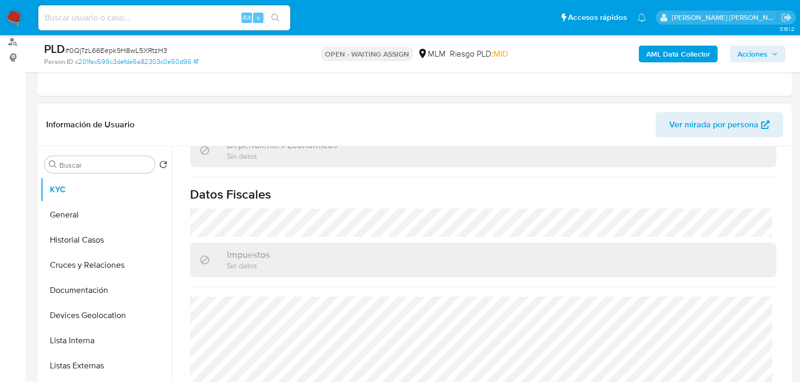
scroll to position [401, 0]
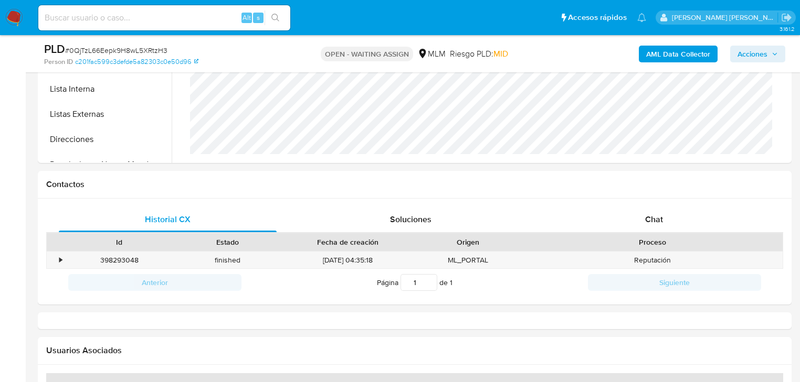
select select "10"
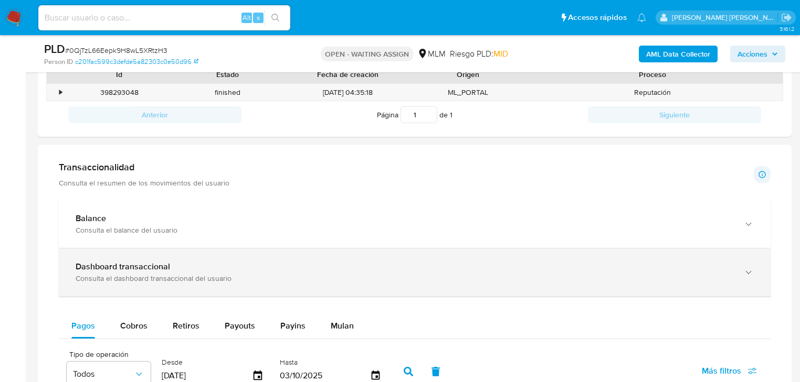
scroll to position [655, 0]
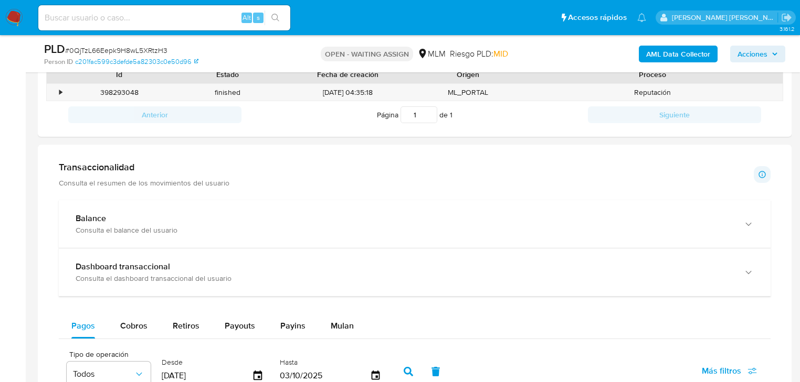
click at [336, 325] on span "Mulan" at bounding box center [342, 326] width 23 height 12
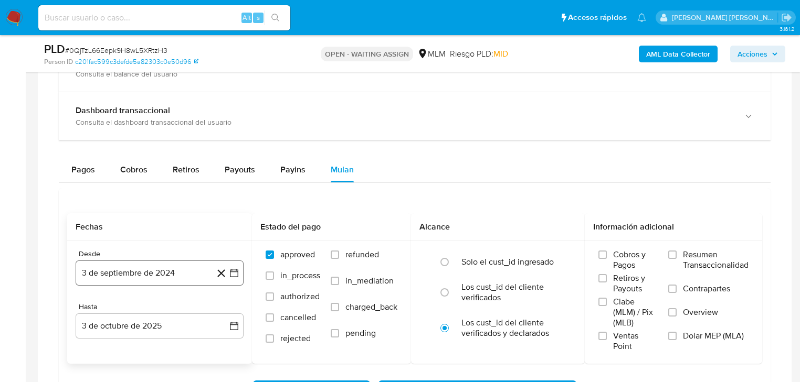
scroll to position [713, 0]
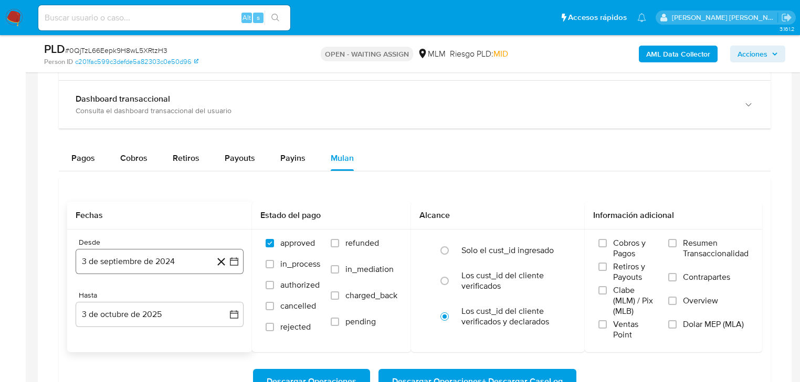
click at [126, 265] on button "3 de septiembre de 2024" at bounding box center [160, 261] width 168 height 25
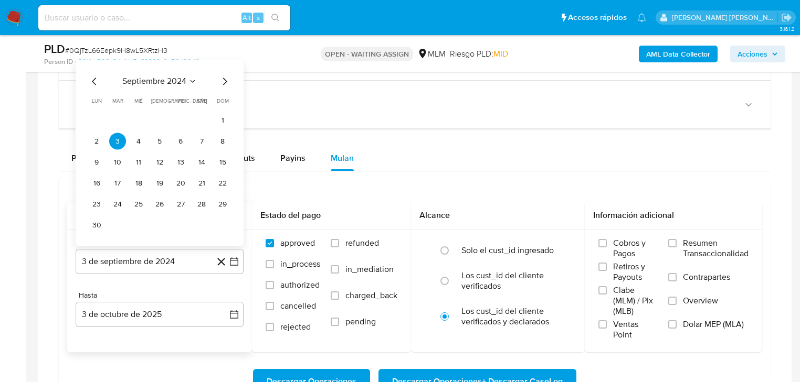
drag, startPoint x: 176, startPoint y: 83, endPoint x: 183, endPoint y: 82, distance: 6.9
click at [183, 82] on span "septiembre 2024" at bounding box center [154, 82] width 64 height 10
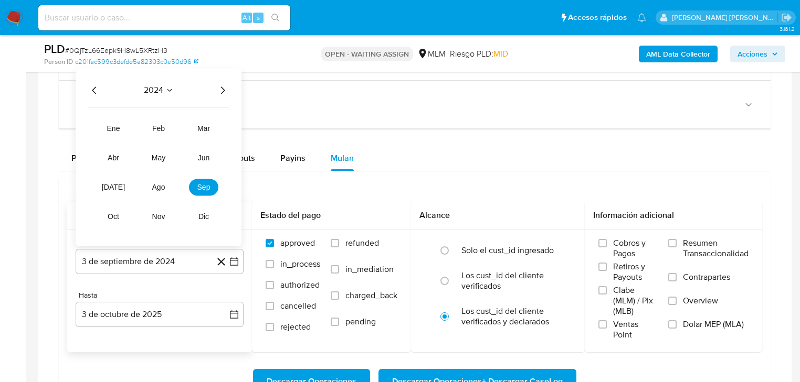
click at [229, 89] on div "2024 2024 ene feb mar abr may jun jul ago sep oct nov dic" at bounding box center [159, 158] width 166 height 178
click at [227, 90] on icon "Año siguiente" at bounding box center [222, 90] width 13 height 13
click at [197, 126] on button "mar" at bounding box center [203, 129] width 29 height 17
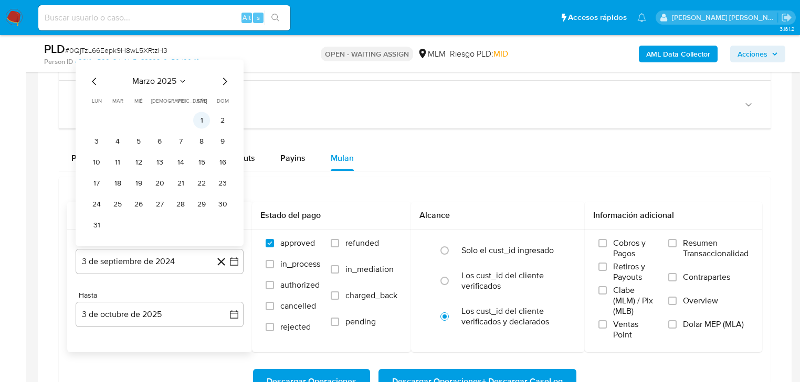
click at [200, 124] on button "1" at bounding box center [201, 120] width 17 height 17
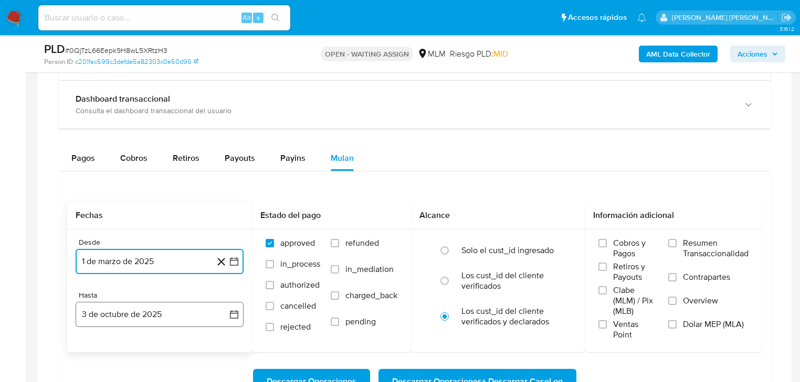
click at [149, 317] on button "3 de octubre de 2025" at bounding box center [160, 314] width 168 height 25
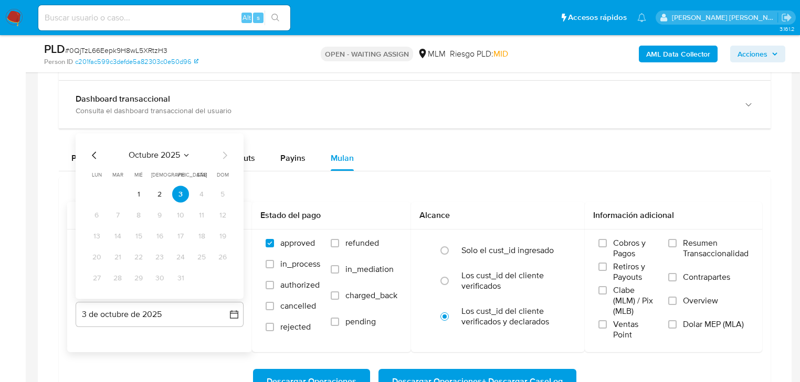
click at [90, 157] on icon "Mes anterior" at bounding box center [94, 156] width 13 height 13
drag, startPoint x: 222, startPoint y: 279, endPoint x: 274, endPoint y: 282, distance: 52.0
click at [222, 278] on button "31" at bounding box center [222, 278] width 17 height 17
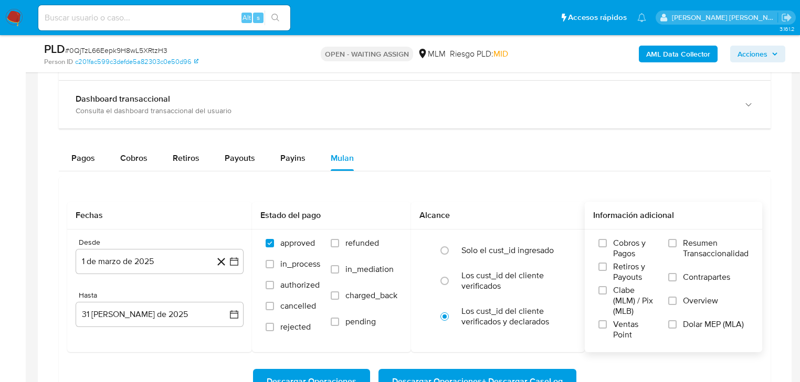
click at [679, 304] on label "Overview" at bounding box center [708, 308] width 80 height 24
click at [676, 304] on input "Overview" at bounding box center [672, 301] width 8 height 8
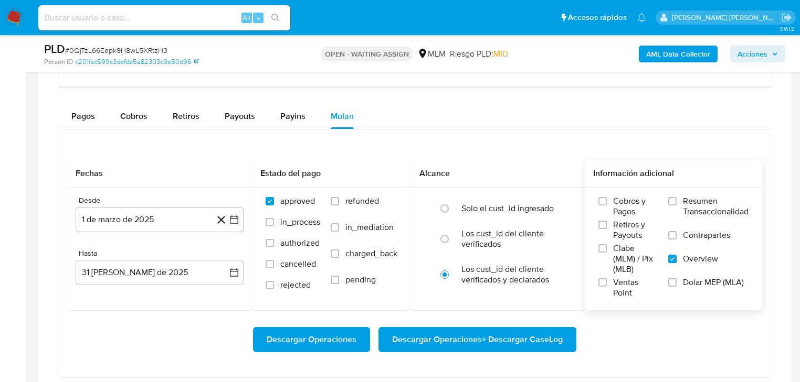
click at [357, 336] on button "Descargar Operaciones" at bounding box center [311, 339] width 117 height 25
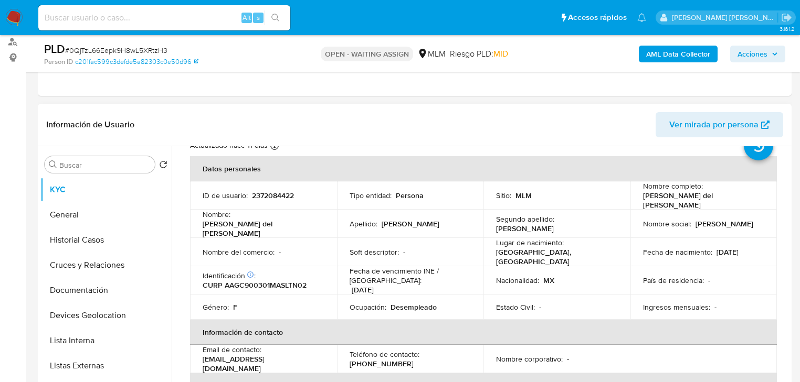
scroll to position [25, 0]
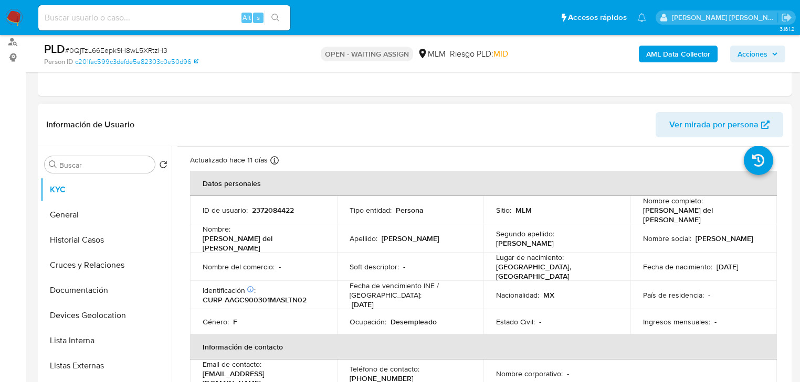
click at [429, 285] on p "Fecha de vencimiento INE / Pasaporte :" at bounding box center [410, 290] width 122 height 19
click at [635, 285] on td "País de residencia : -" at bounding box center [703, 295] width 147 height 28
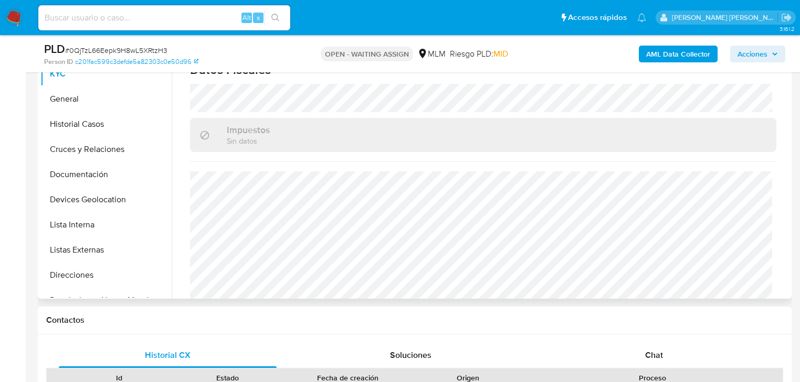
scroll to position [252, 0]
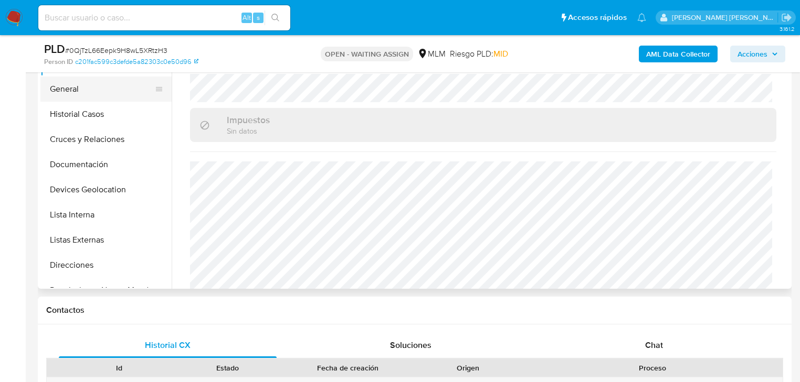
drag, startPoint x: 102, startPoint y: 98, endPoint x: 124, endPoint y: 99, distance: 21.5
click at [104, 97] on button "General" at bounding box center [101, 89] width 123 height 25
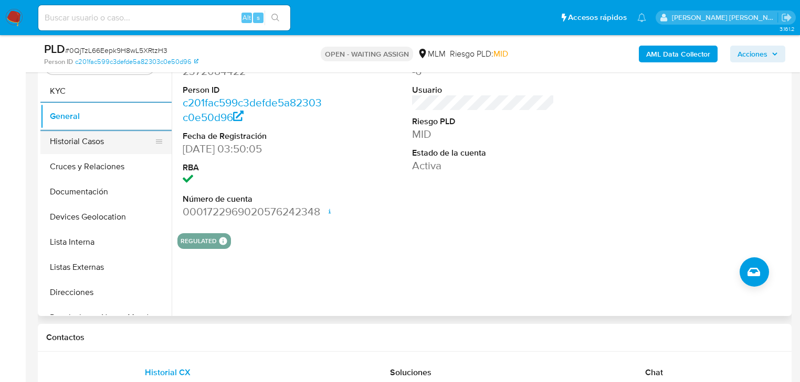
scroll to position [210, 0]
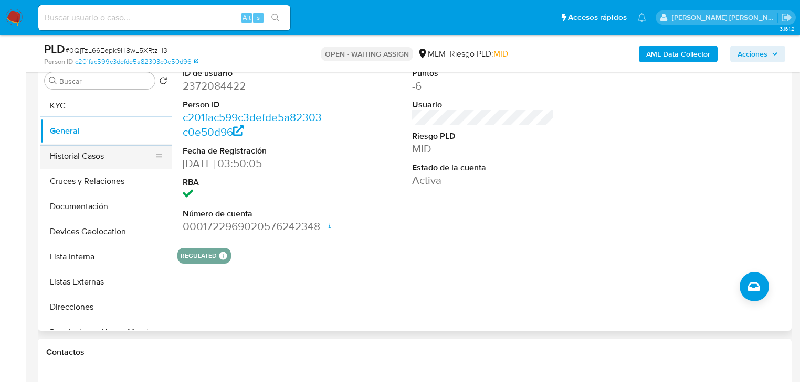
click at [93, 159] on button "Historial Casos" at bounding box center [101, 156] width 123 height 25
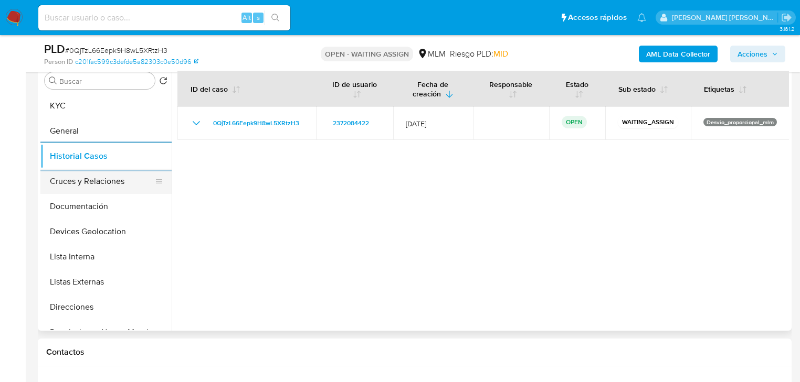
click at [123, 186] on button "Cruces y Relaciones" at bounding box center [101, 181] width 123 height 25
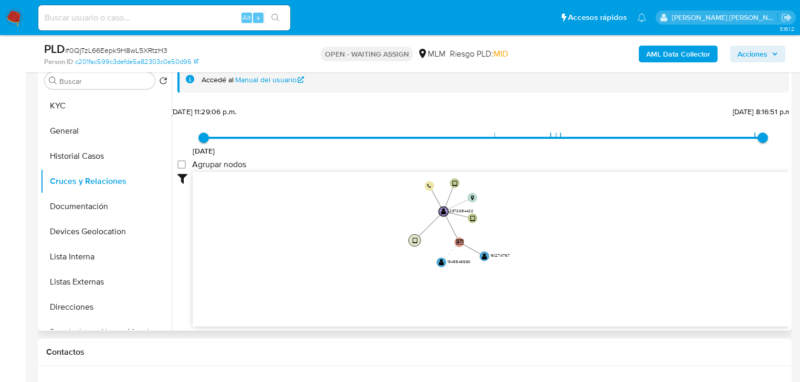
click at [418, 239] on circle at bounding box center [414, 241] width 12 height 12
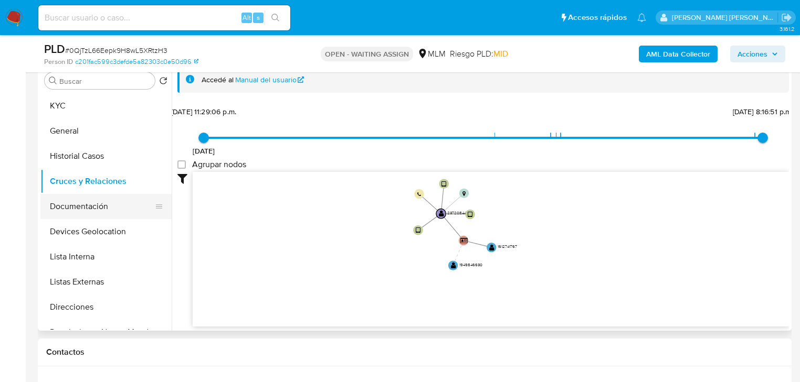
drag, startPoint x: 66, startPoint y: 189, endPoint x: 86, endPoint y: 207, distance: 26.8
click at [68, 187] on button "Cruces y Relaciones" at bounding box center [105, 181] width 131 height 25
drag, startPoint x: 82, startPoint y: 209, endPoint x: 198, endPoint y: 187, distance: 117.4
click at [84, 208] on button "Documentación" at bounding box center [105, 206] width 131 height 25
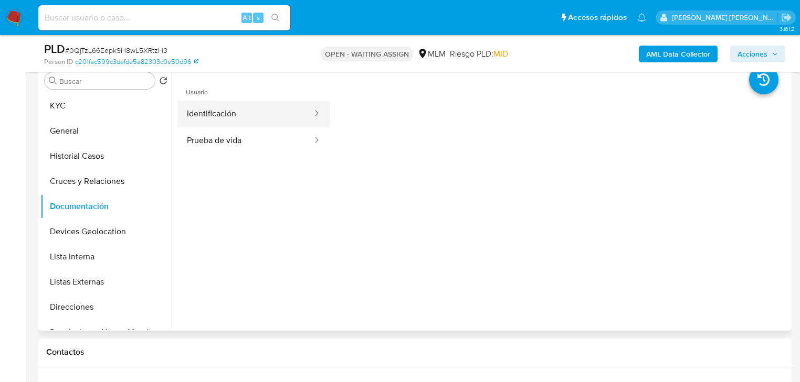
click at [243, 122] on button "Identificación" at bounding box center [245, 114] width 136 height 27
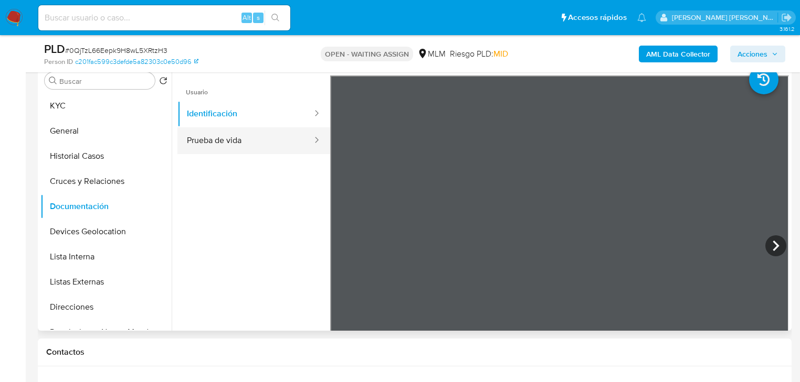
click at [260, 147] on button "Prueba de vida" at bounding box center [245, 140] width 136 height 27
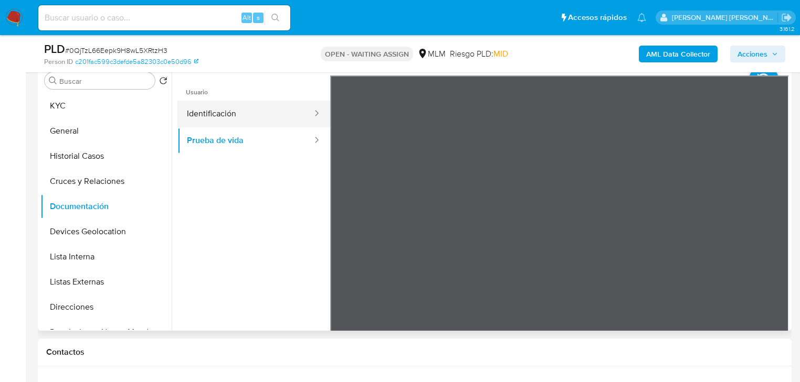
click at [264, 119] on button "Identificación" at bounding box center [245, 114] width 136 height 27
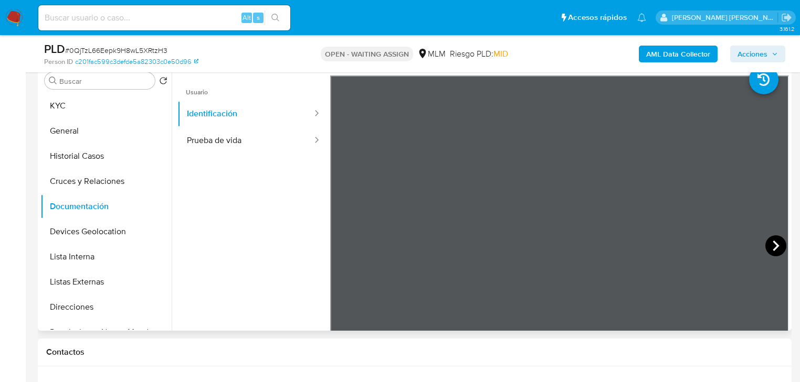
click at [772, 241] on icon at bounding box center [775, 246] width 6 height 10
click at [347, 248] on icon at bounding box center [343, 246] width 21 height 21
click at [191, 145] on button "Prueba de vida" at bounding box center [245, 140] width 136 height 27
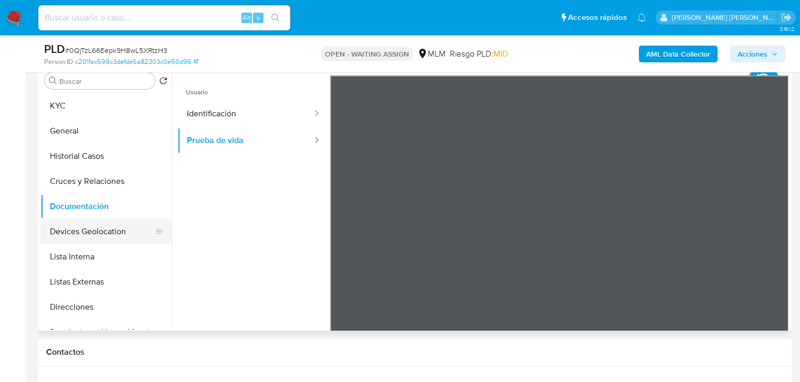
click at [99, 236] on button "Devices Geolocation" at bounding box center [101, 231] width 123 height 25
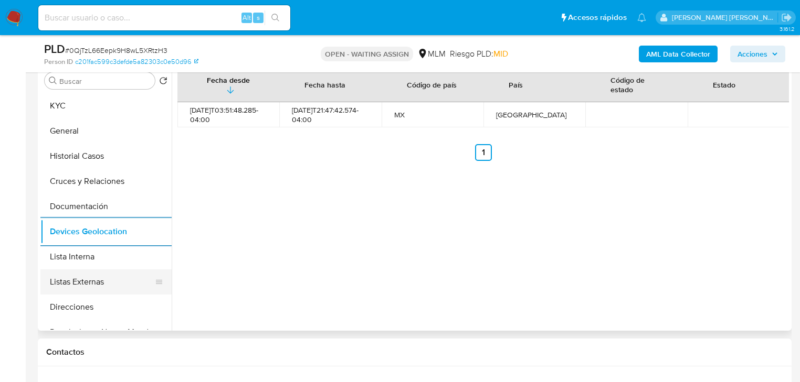
click at [80, 282] on button "Listas Externas" at bounding box center [101, 282] width 123 height 25
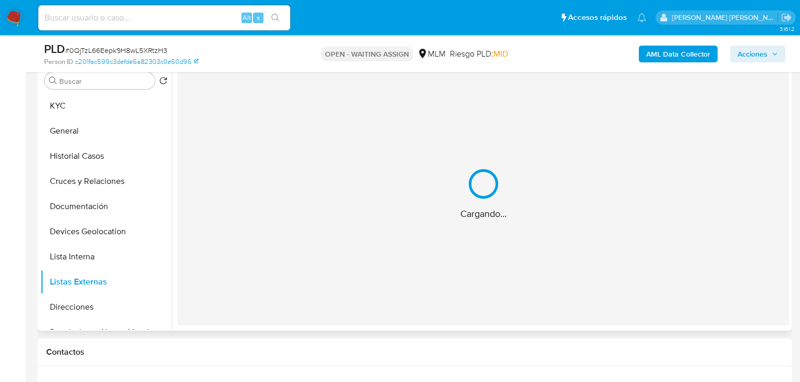
click at [273, 225] on div "Cargando..." at bounding box center [482, 193] width 611 height 263
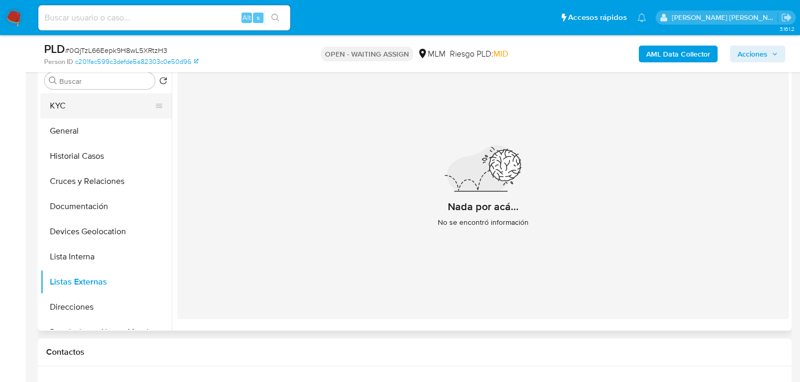
click at [70, 101] on button "KYC" at bounding box center [101, 105] width 123 height 25
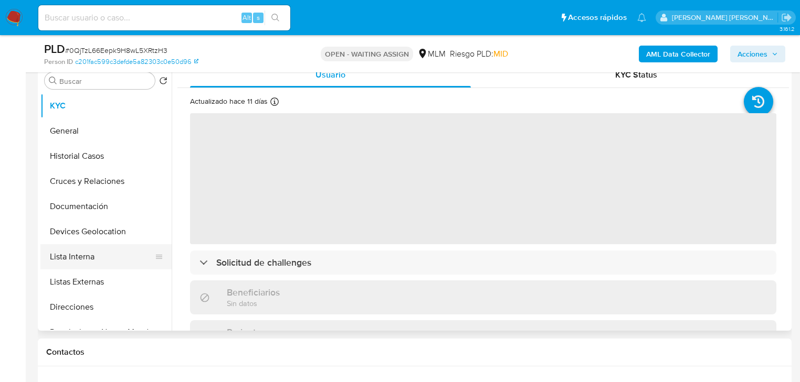
scroll to position [42, 0]
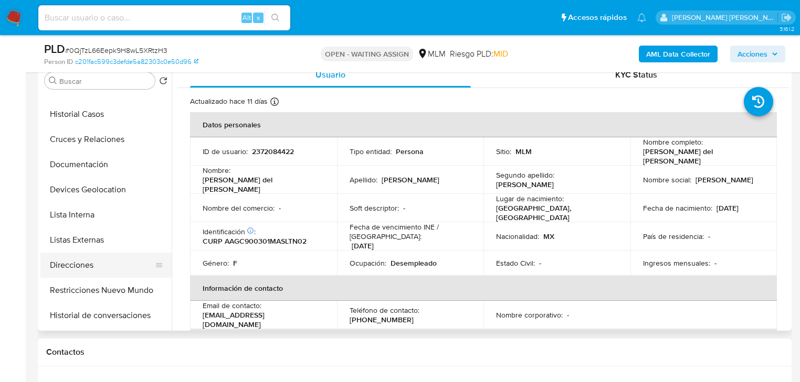
click at [84, 264] on button "Direcciones" at bounding box center [101, 265] width 123 height 25
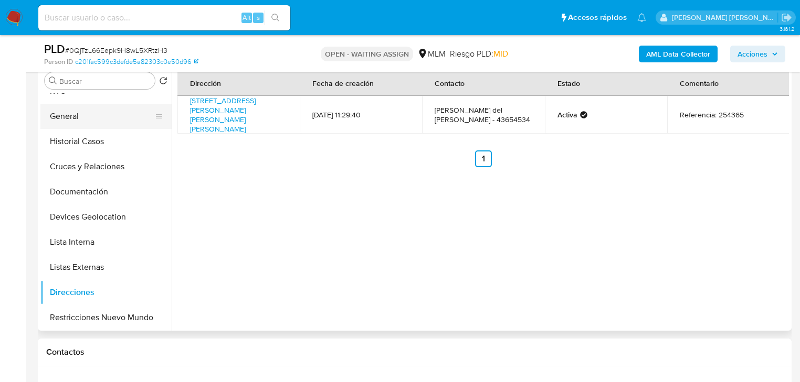
scroll to position [0, 0]
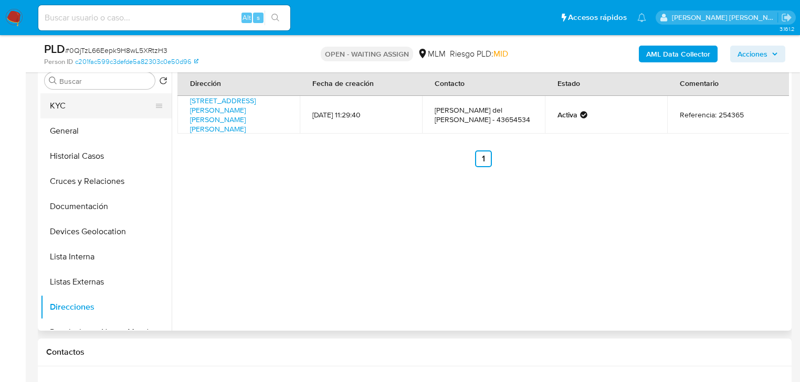
click at [73, 99] on button "KYC" at bounding box center [101, 105] width 123 height 25
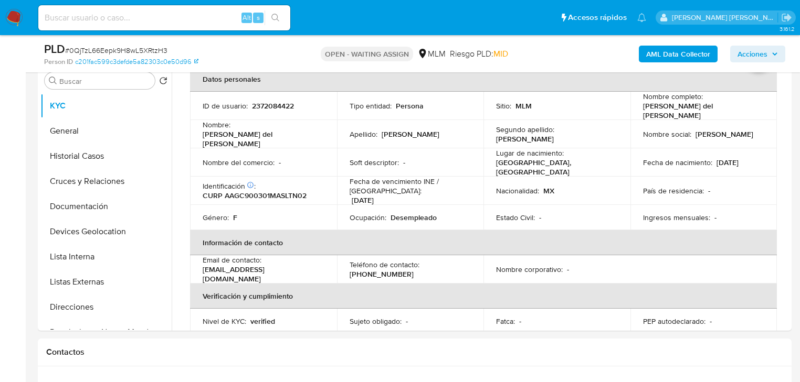
scroll to position [84, 0]
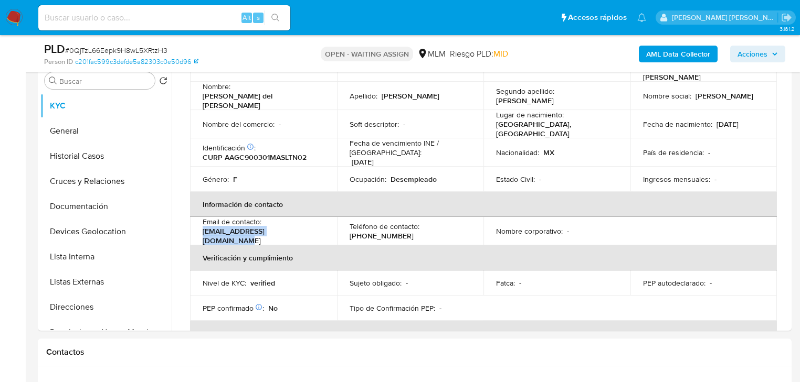
drag, startPoint x: 297, startPoint y: 232, endPoint x: 200, endPoint y: 230, distance: 96.5
click at [200, 230] on td "Email de contacto : febjnhkrwi6411@outlook.com" at bounding box center [263, 231] width 147 height 28
copy p "febjnhkrwi6411@outlook.com"
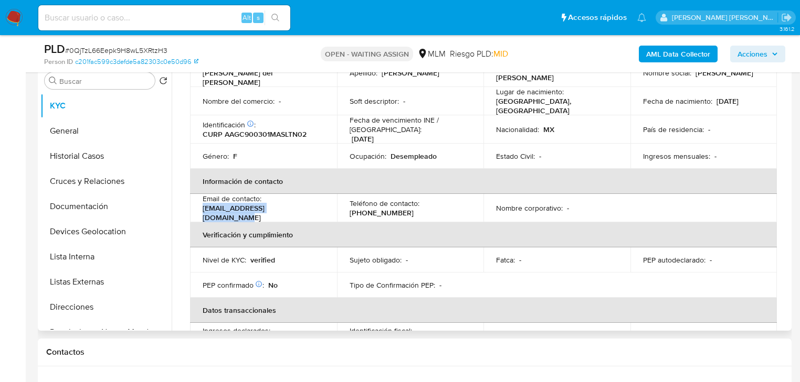
scroll to position [126, 0]
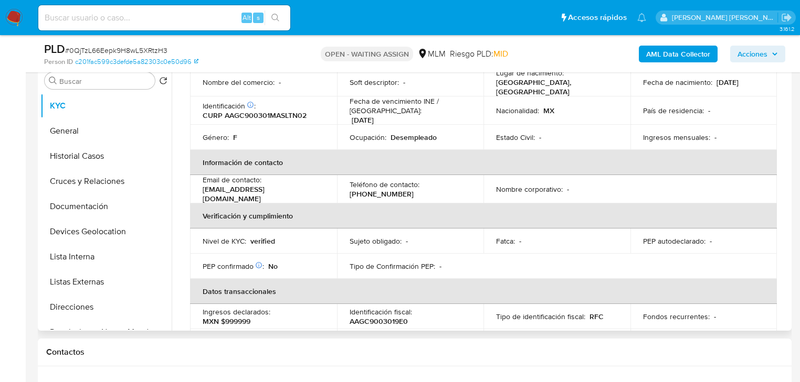
click at [386, 189] on p "(81) 84598445" at bounding box center [381, 193] width 64 height 9
drag, startPoint x: 300, startPoint y: 187, endPoint x: 200, endPoint y: 189, distance: 99.2
click at [200, 189] on td "Email de contacto : febjnhkrwi6411@outlook.com" at bounding box center [263, 189] width 147 height 28
copy p "febjnhkrwi6411@outlook.com"
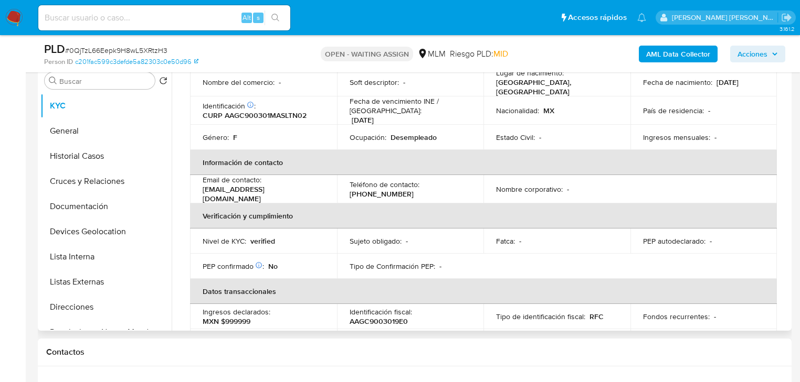
click at [379, 189] on p "(81) 84598445" at bounding box center [381, 193] width 64 height 9
copy p "84598445"
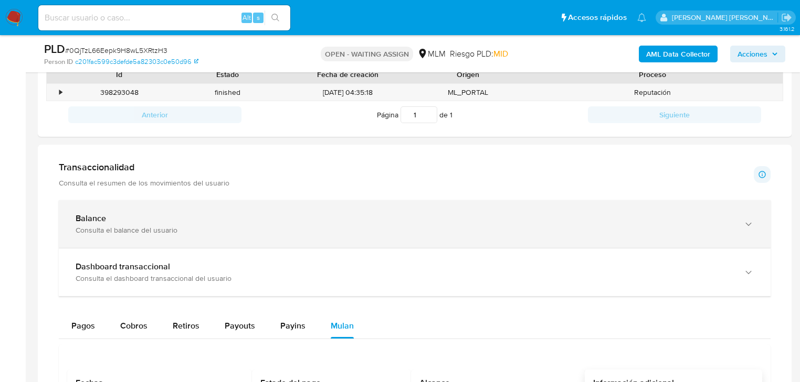
scroll to position [713, 0]
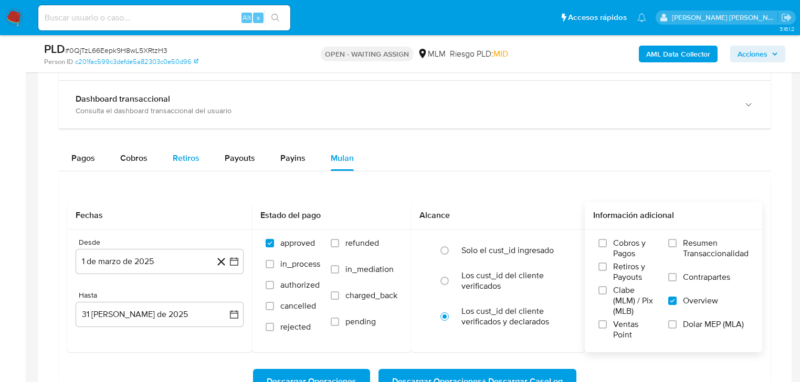
drag, startPoint x: 151, startPoint y: 153, endPoint x: 162, endPoint y: 171, distance: 20.7
click at [151, 153] on button "Cobros" at bounding box center [134, 158] width 52 height 25
select select "10"
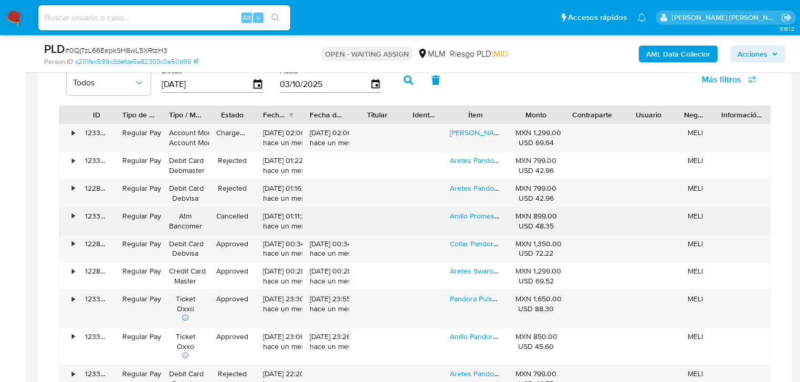
scroll to position [839, 0]
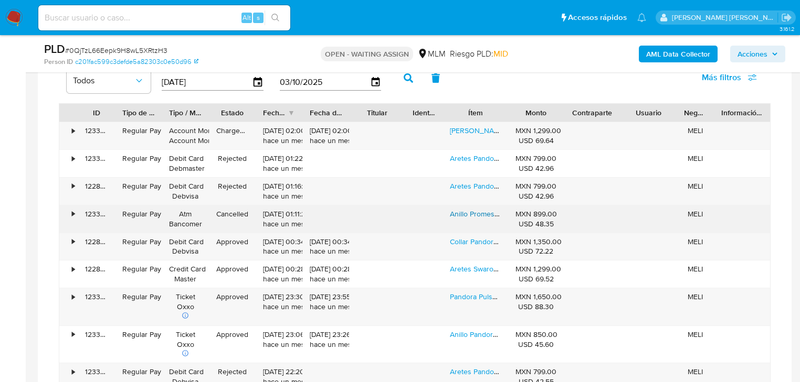
click at [471, 216] on link "Anillo Promesa Pandora De Rojo Rosa Original Caja De Regalo" at bounding box center [563, 214] width 226 height 10
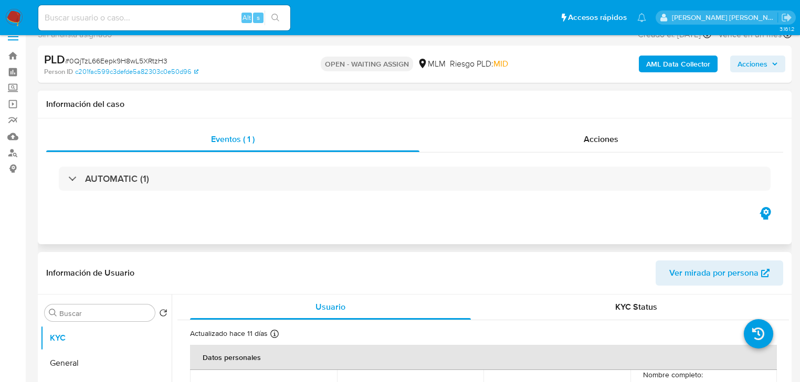
scroll to position [0, 0]
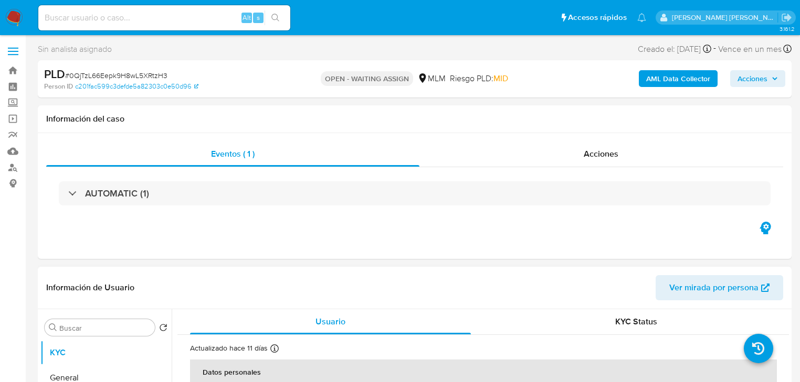
click at [689, 290] on span "Ver mirada por persona" at bounding box center [713, 287] width 89 height 25
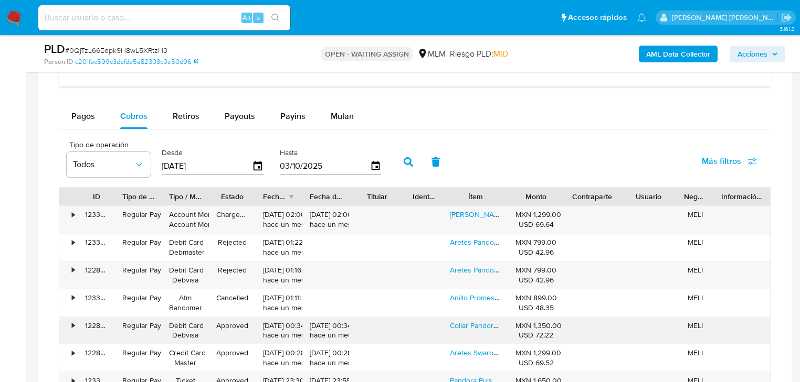
scroll to position [965, 0]
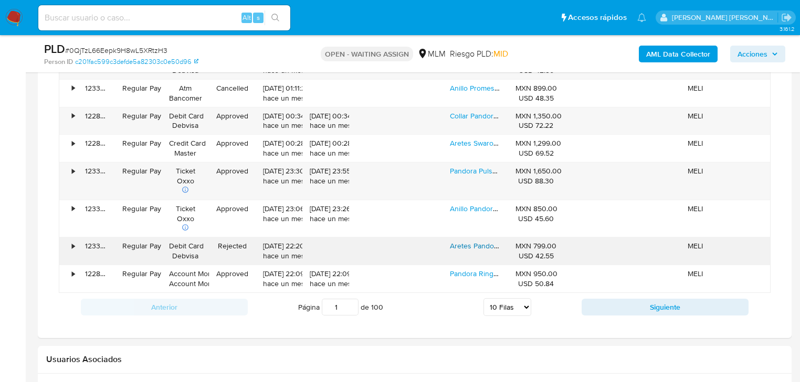
click at [474, 250] on link "Aretes Pandora Plata 925 Corazón Circonitas Caja Original" at bounding box center [544, 246] width 189 height 10
click at [610, 307] on button "Siguiente" at bounding box center [664, 307] width 167 height 17
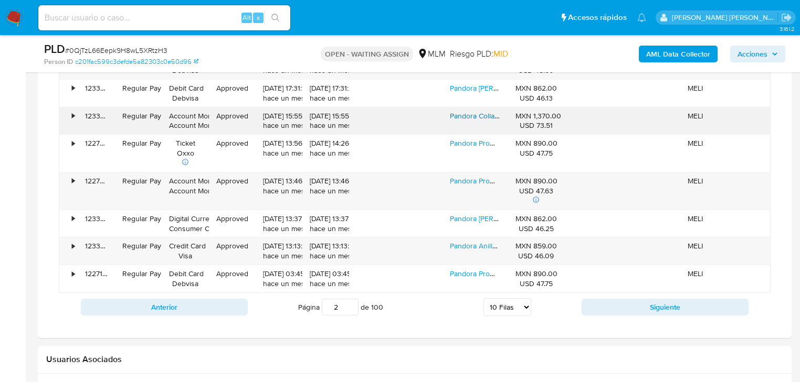
click at [488, 113] on link "Pandora Collar Original Con Corazón De Plata Brillante Rojo" at bounding box center [546, 116] width 193 height 10
click at [605, 304] on button "Siguiente" at bounding box center [664, 307] width 167 height 17
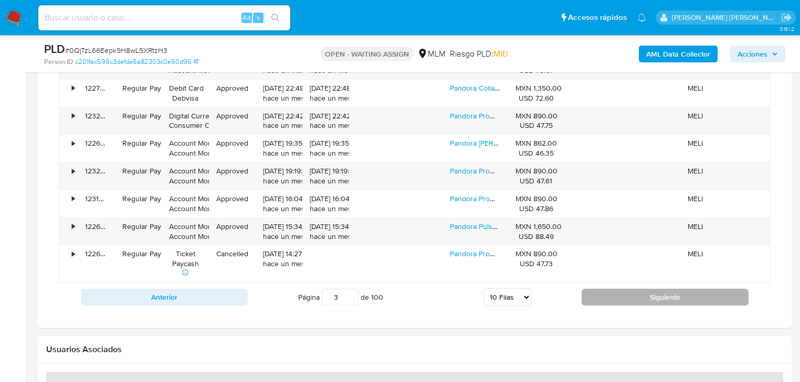
click at [602, 304] on button "Siguiente" at bounding box center [664, 297] width 167 height 17
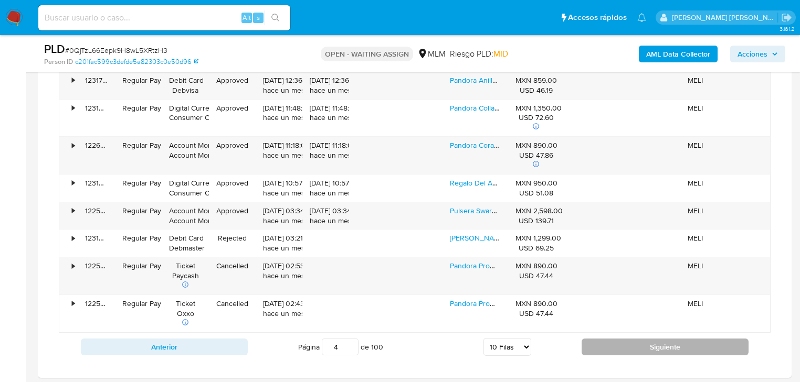
click at [603, 347] on button "Siguiente" at bounding box center [664, 347] width 167 height 17
type input "5"
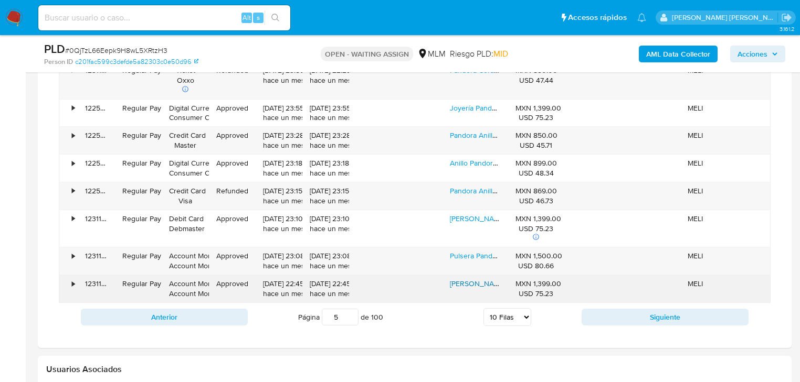
click at [470, 284] on link "Cadena Corazón Pandora Joyería Serpiente" at bounding box center [522, 284] width 144 height 10
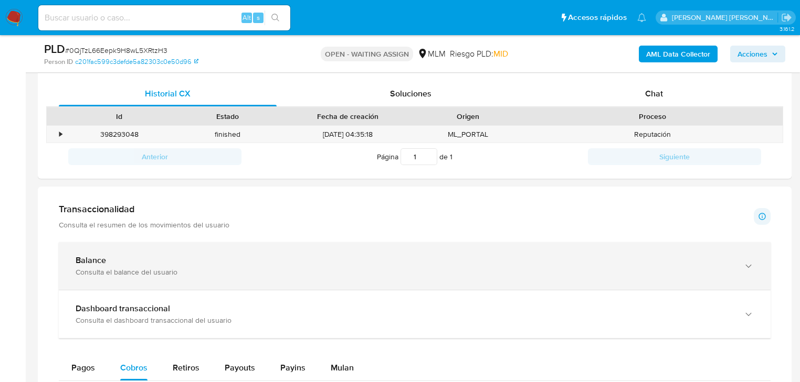
scroll to position [378, 0]
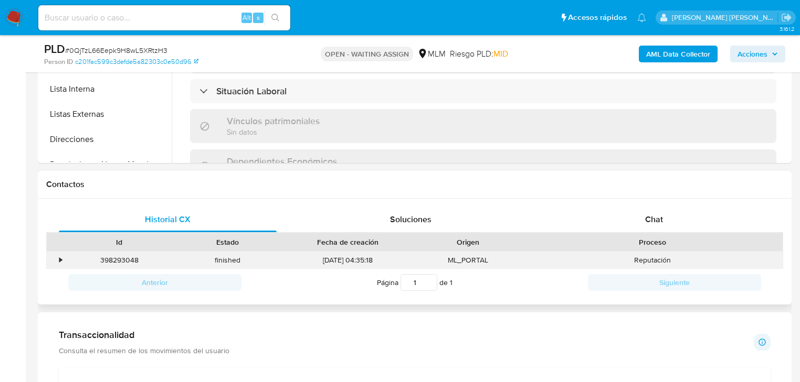
click at [57, 259] on div "•" at bounding box center [56, 260] width 18 height 17
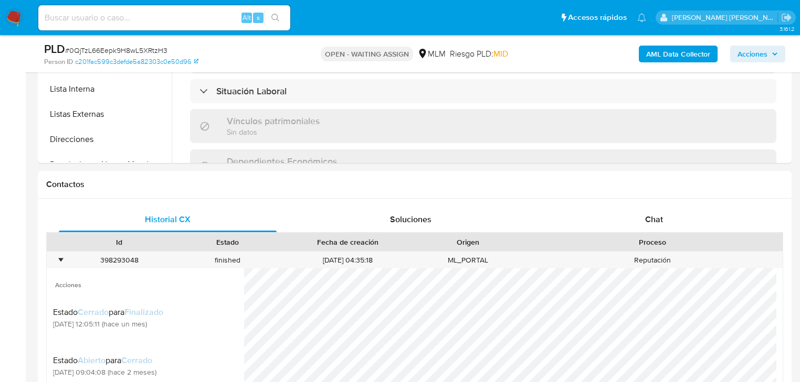
scroll to position [462, 0]
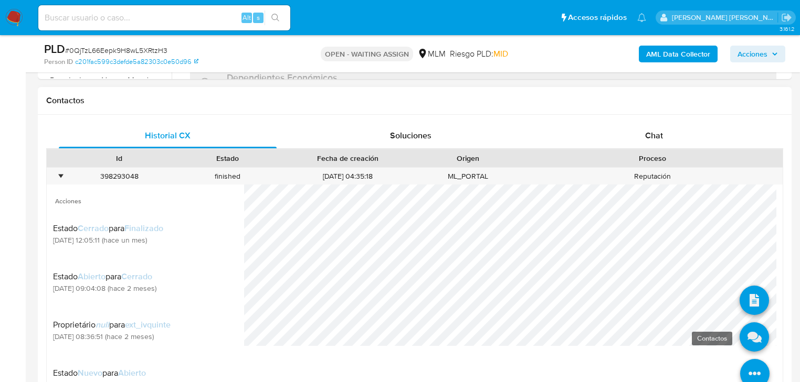
click at [754, 338] on icon at bounding box center [753, 337] width 29 height 29
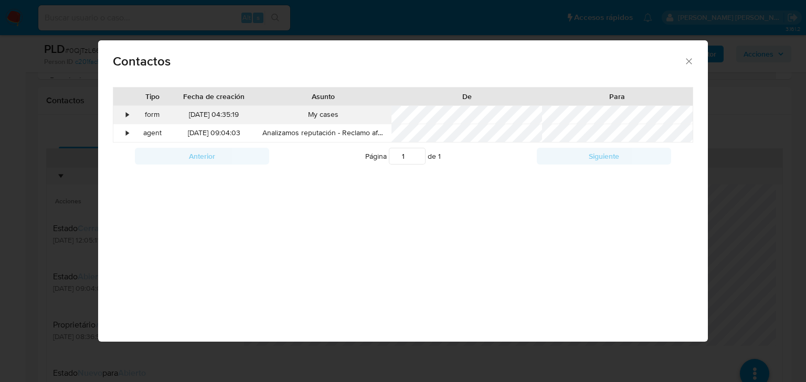
click at [127, 111] on div "•" at bounding box center [127, 115] width 3 height 10
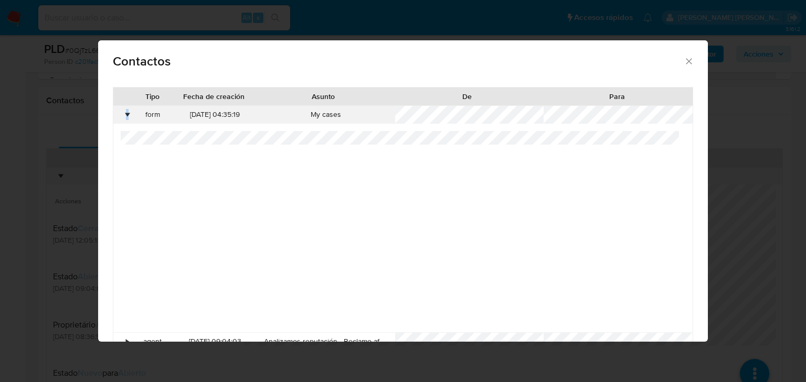
click at [127, 111] on div "•" at bounding box center [127, 115] width 3 height 10
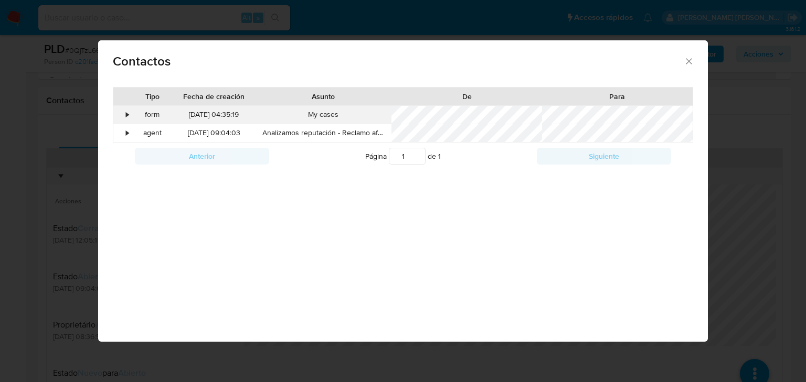
click at [131, 109] on div "•" at bounding box center [122, 115] width 18 height 18
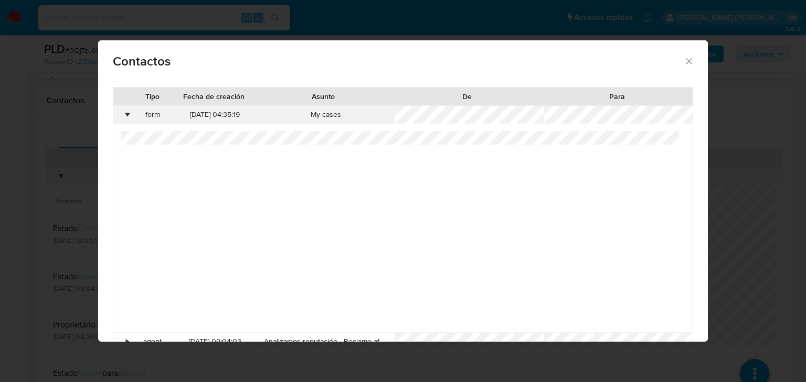
click at [126, 115] on div "•" at bounding box center [127, 115] width 3 height 10
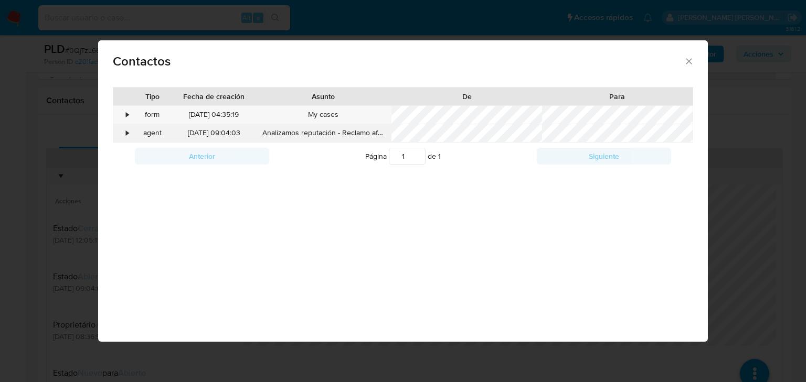
click at [125, 126] on div "•" at bounding box center [122, 133] width 18 height 18
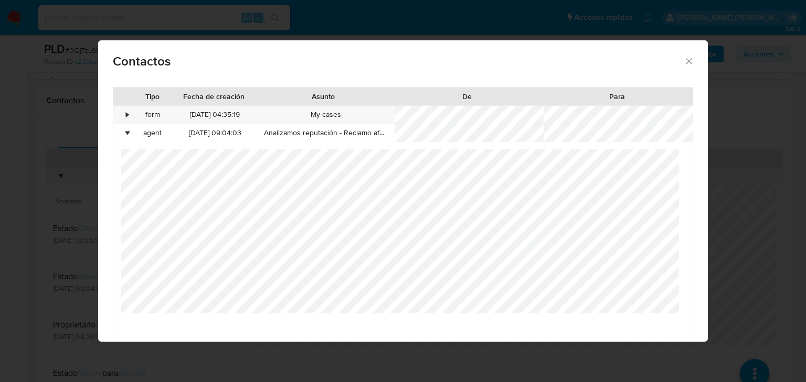
click at [684, 65] on icon "close" at bounding box center [689, 61] width 10 height 10
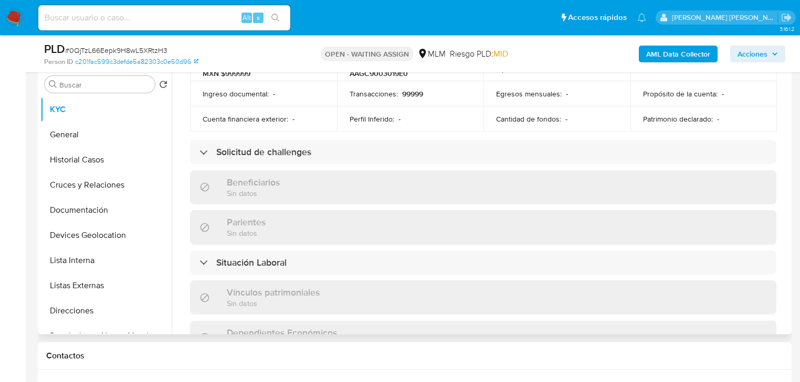
scroll to position [84, 0]
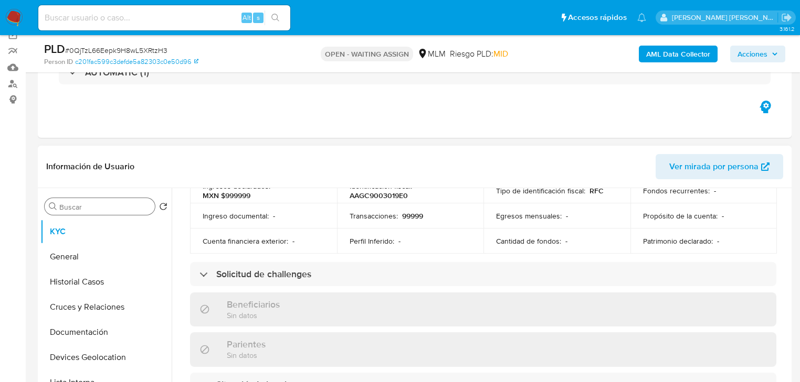
click at [93, 260] on button "General" at bounding box center [105, 256] width 131 height 25
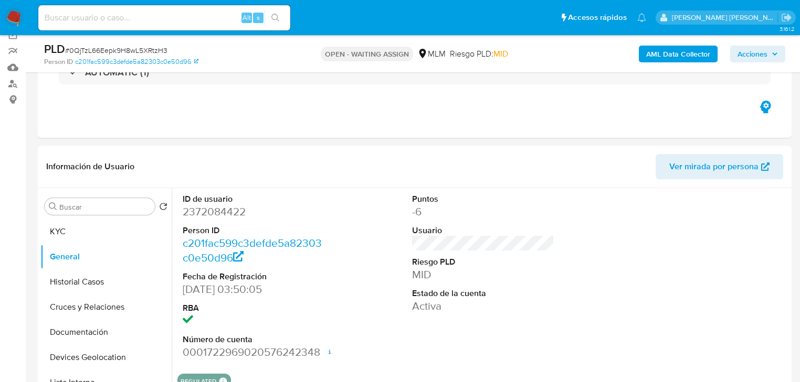
click at [162, 18] on input at bounding box center [164, 18] width 252 height 14
paste input "2372084596"
type input "2372084596"
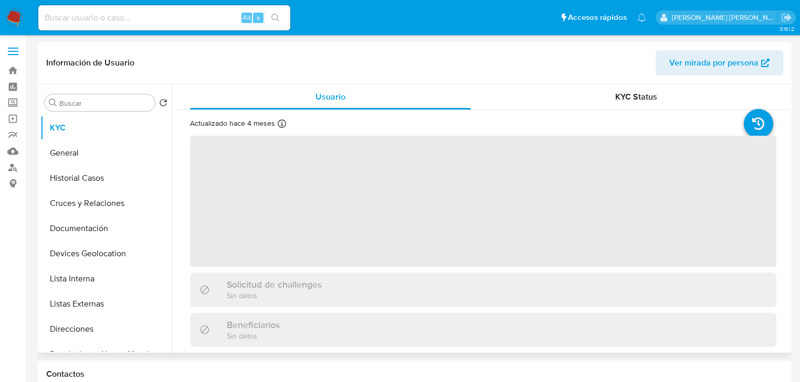
select select "10"
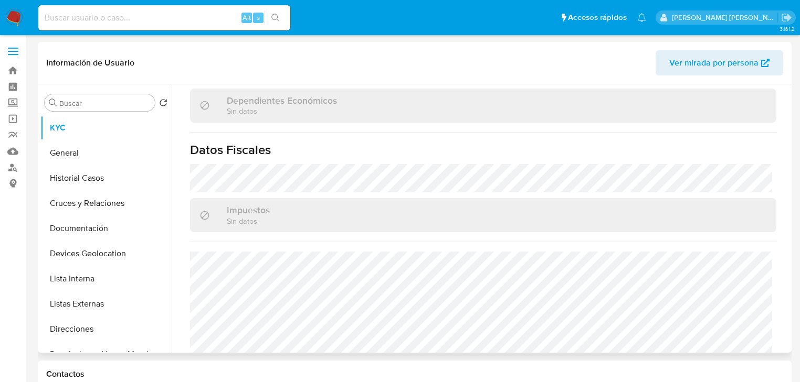
scroll to position [663, 0]
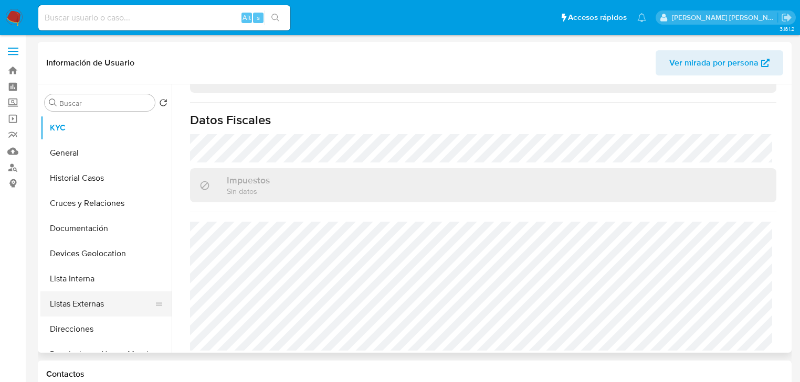
click at [83, 307] on button "Listas Externas" at bounding box center [101, 304] width 123 height 25
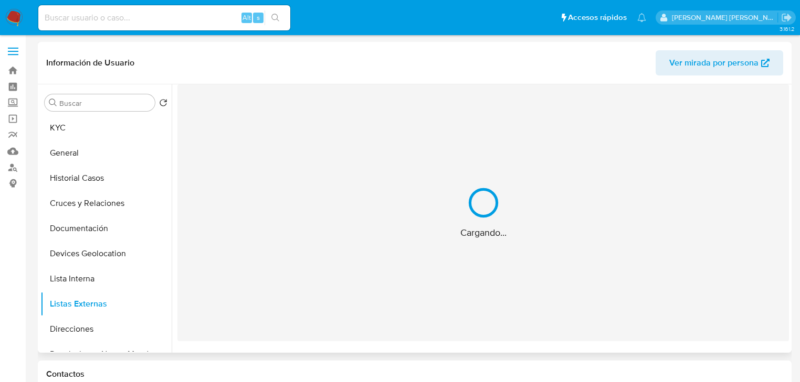
scroll to position [0, 0]
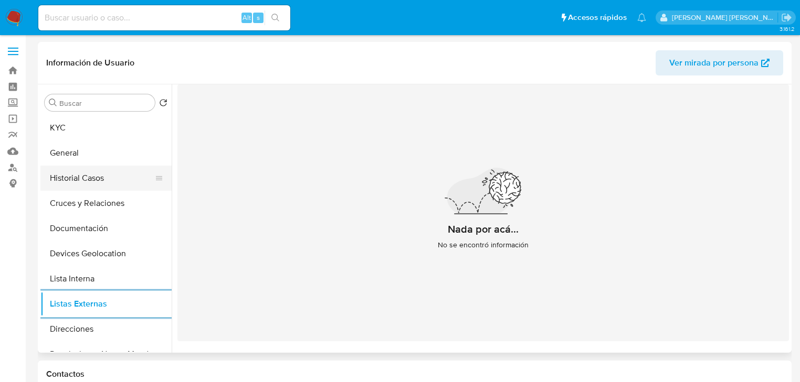
click at [83, 177] on button "Historial Casos" at bounding box center [101, 178] width 123 height 25
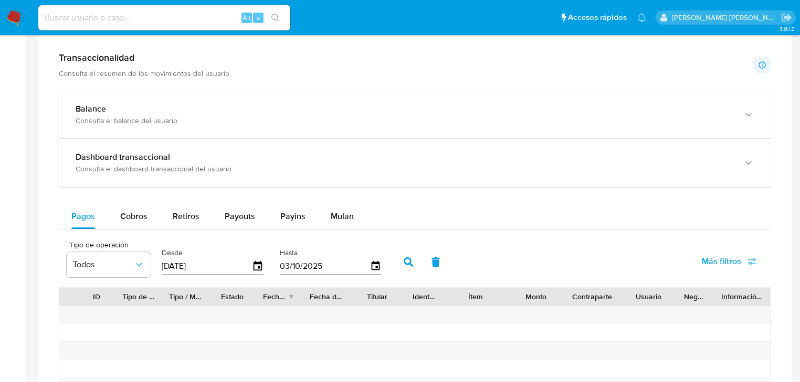
scroll to position [588, 0]
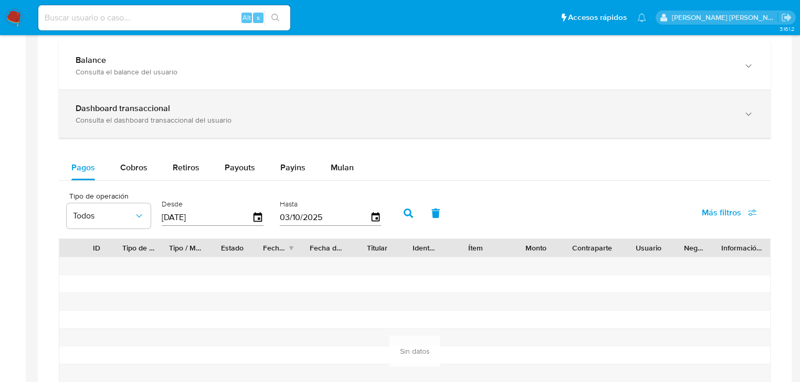
click at [223, 106] on div "Dashboard transaccional" at bounding box center [404, 108] width 657 height 10
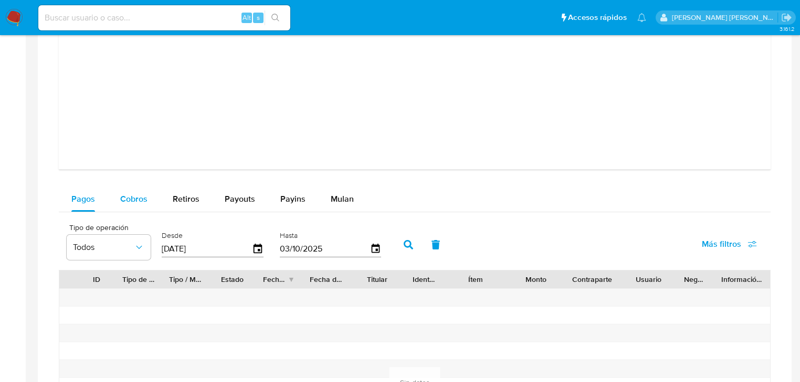
click at [142, 196] on span "Cobros" at bounding box center [133, 199] width 27 height 12
select select "10"
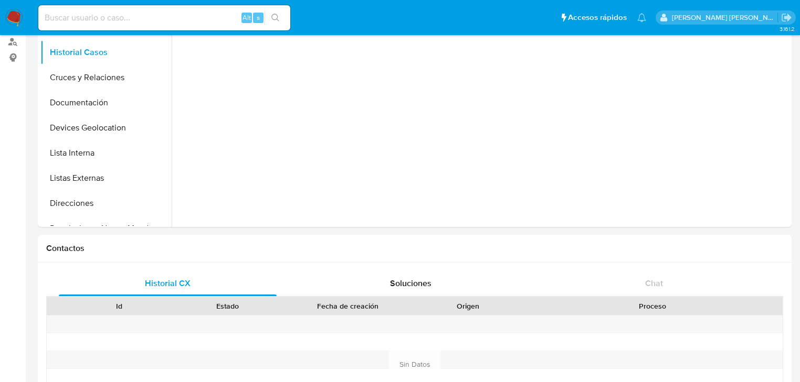
scroll to position [0, 0]
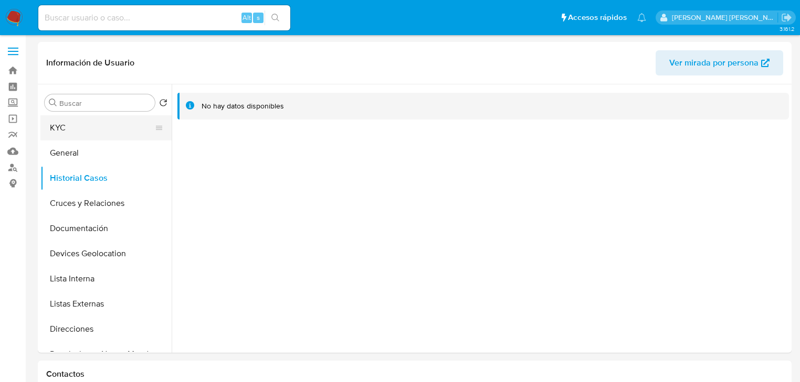
click at [70, 125] on button "KYC" at bounding box center [101, 127] width 123 height 25
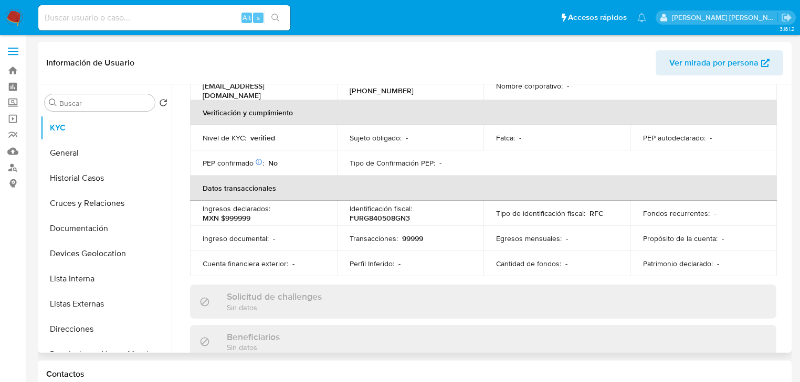
scroll to position [168, 0]
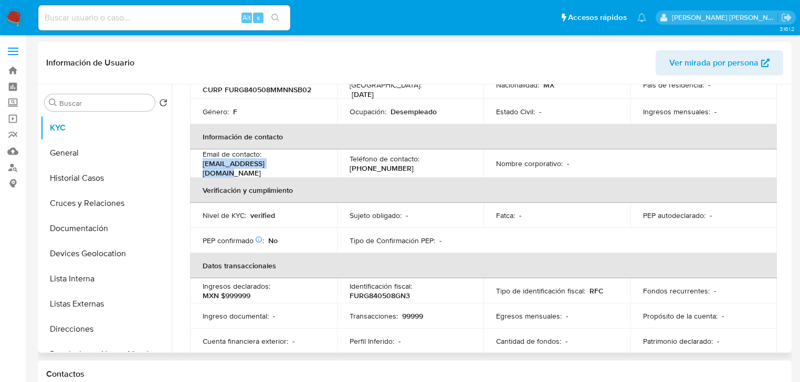
drag, startPoint x: 291, startPoint y: 166, endPoint x: 203, endPoint y: 164, distance: 88.2
click at [203, 164] on div "Email de contacto : vmoagcfo89@outlook.com" at bounding box center [264, 164] width 122 height 28
copy p "vmoagcfo89@outlook.com"
click at [382, 164] on p "(81) 84582765" at bounding box center [381, 168] width 64 height 9
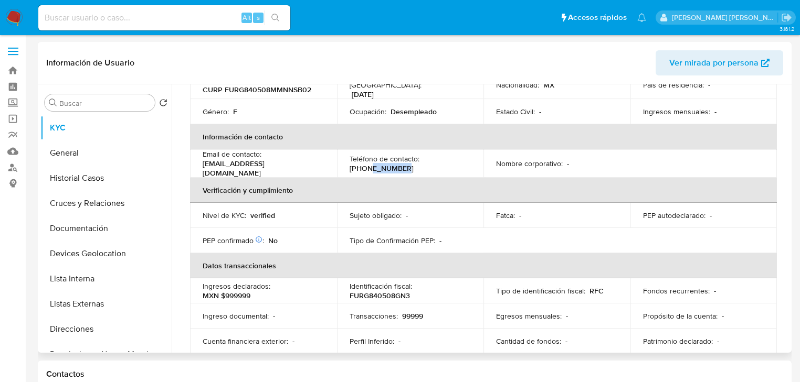
copy p "84582765"
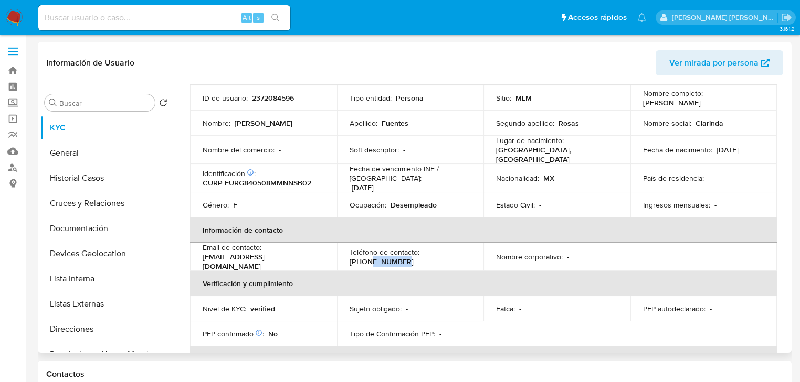
scroll to position [0, 0]
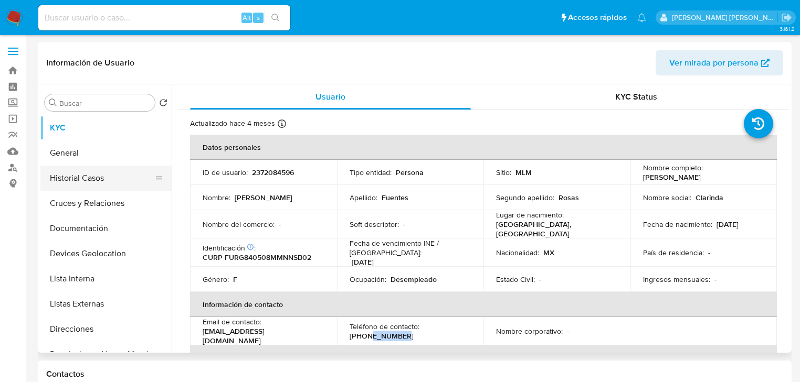
click at [104, 176] on button "Historial Casos" at bounding box center [101, 178] width 123 height 25
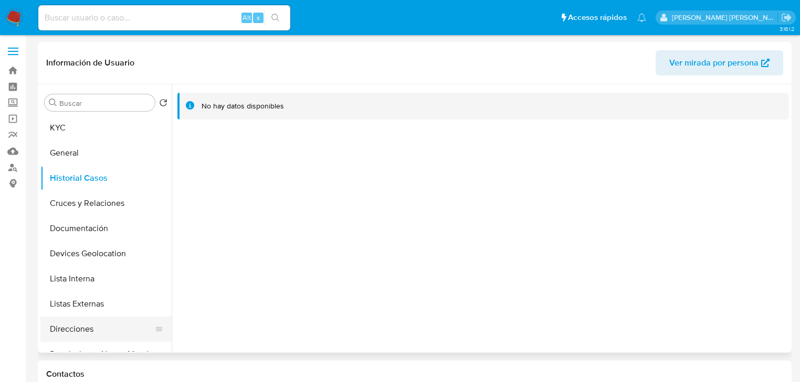
drag, startPoint x: 99, startPoint y: 326, endPoint x: 104, endPoint y: 317, distance: 10.6
click at [99, 326] on button "Direcciones" at bounding box center [101, 329] width 123 height 25
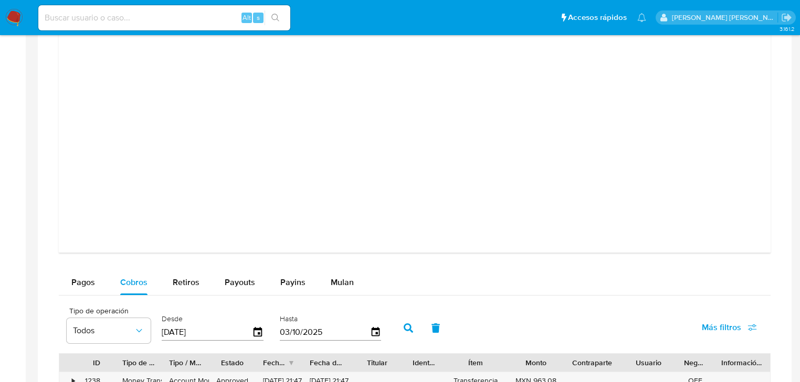
scroll to position [1007, 0]
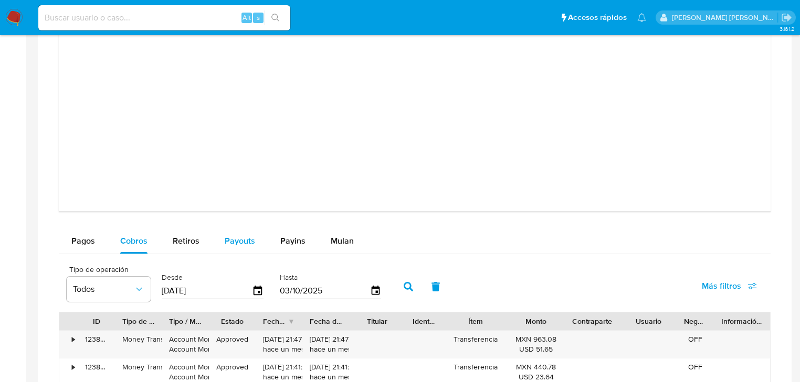
drag, startPoint x: 205, startPoint y: 235, endPoint x: 217, endPoint y: 236, distance: 11.6
click at [206, 235] on button "Retiros" at bounding box center [186, 241] width 52 height 25
select select "10"
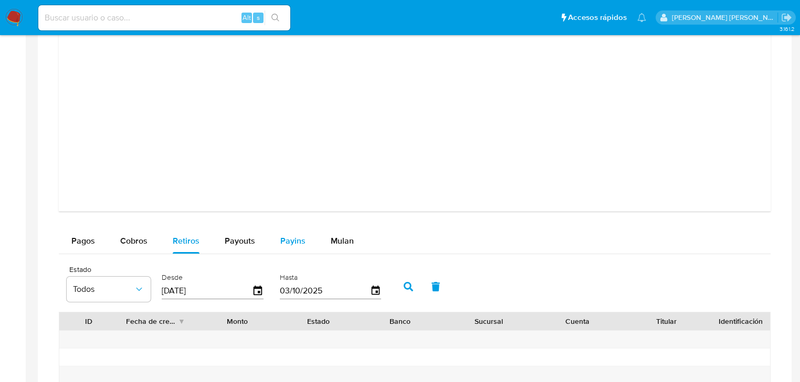
click at [280, 239] on span "Payins" at bounding box center [292, 241] width 25 height 12
select select "10"
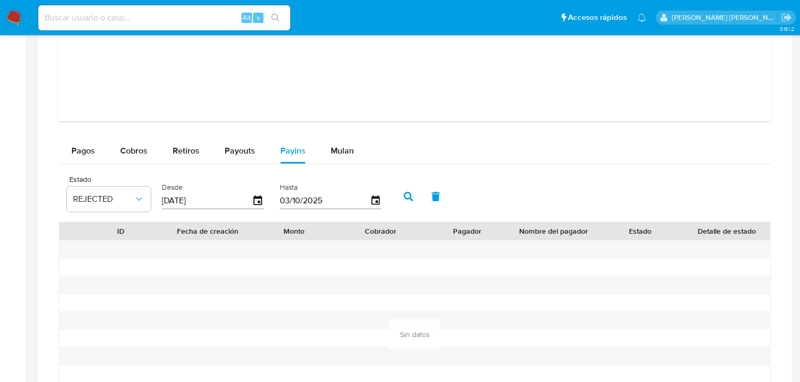
scroll to position [1175, 0]
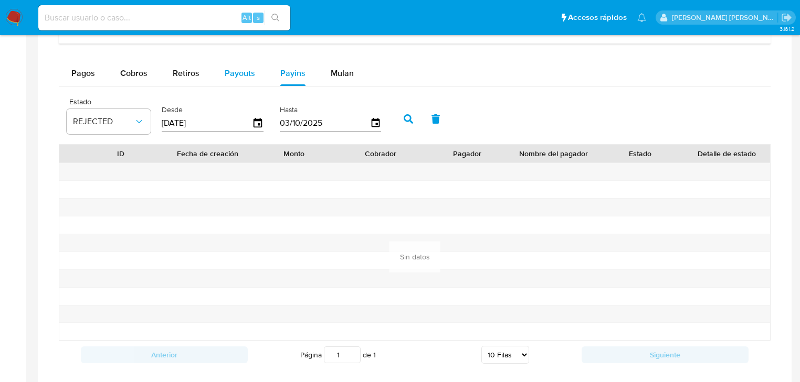
click at [233, 68] on span "Payouts" at bounding box center [240, 73] width 30 height 12
select select "10"
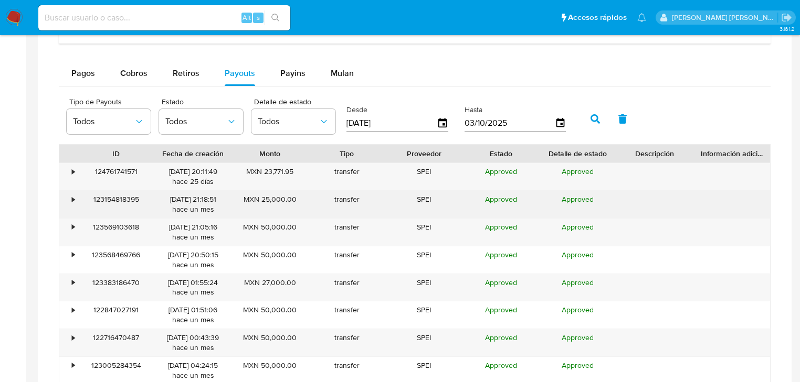
click at [78, 202] on div "123154818395" at bounding box center [116, 204] width 77 height 27
click at [76, 199] on div "•" at bounding box center [68, 204] width 18 height 27
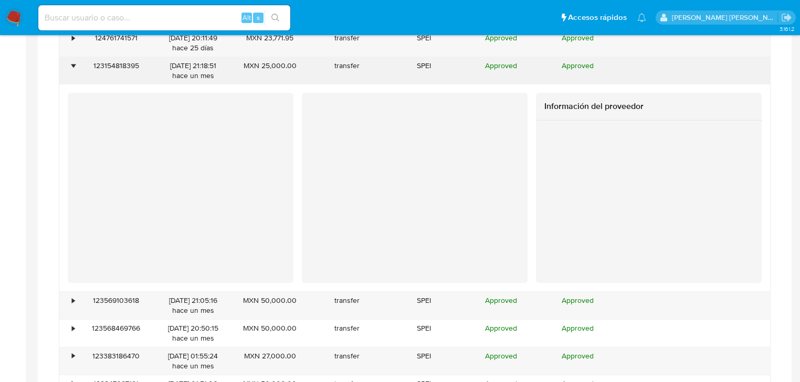
scroll to position [1427, 0]
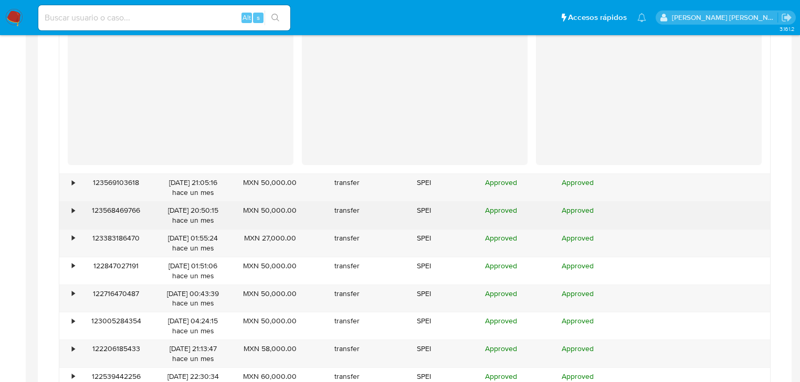
click at [78, 212] on div "123568469766" at bounding box center [116, 215] width 77 height 27
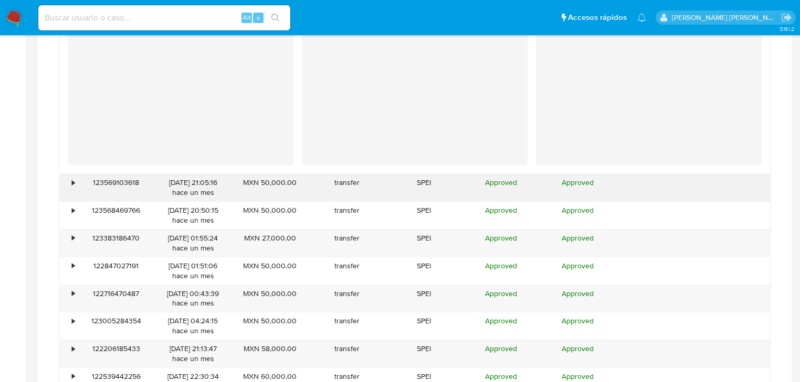
drag, startPoint x: 73, startPoint y: 204, endPoint x: 73, endPoint y: 195, distance: 8.9
click at [73, 202] on div "•" at bounding box center [68, 215] width 18 height 27
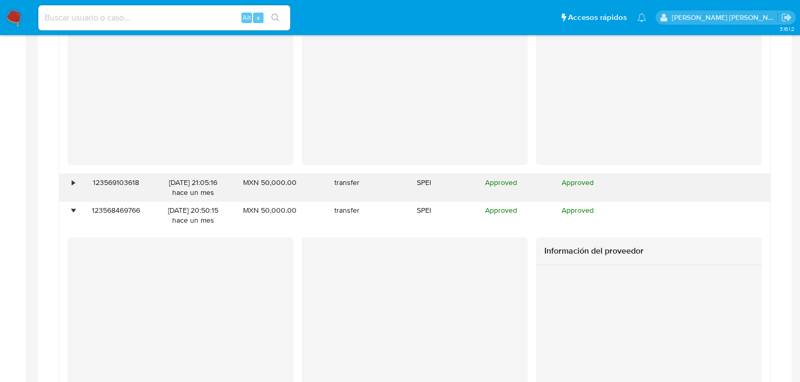
click at [73, 188] on div "•" at bounding box center [68, 187] width 18 height 27
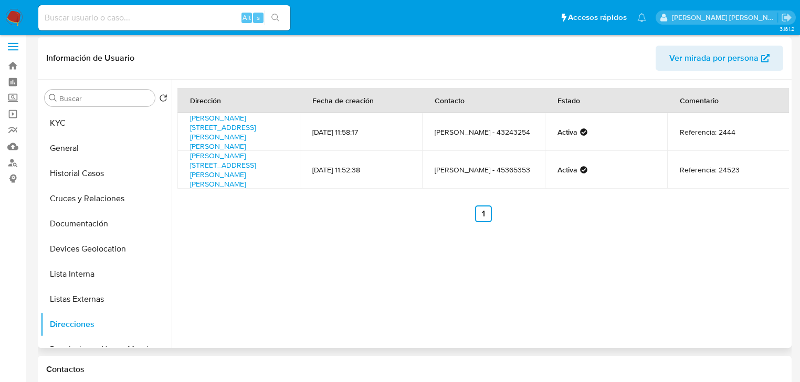
scroll to position [0, 0]
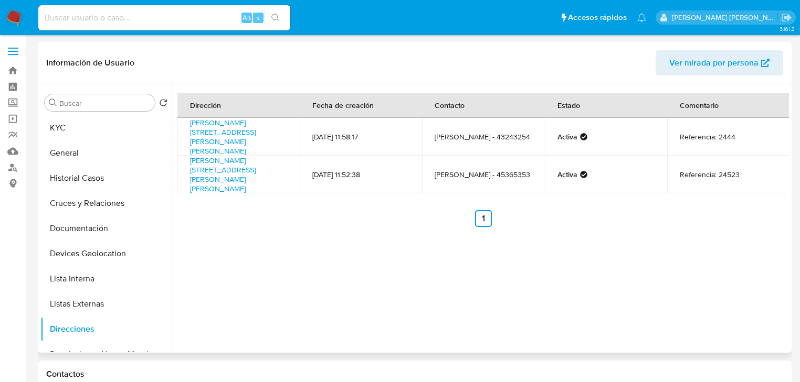
click at [83, 110] on div "Buscar" at bounding box center [100, 102] width 110 height 17
click at [50, 144] on button "General" at bounding box center [101, 153] width 123 height 25
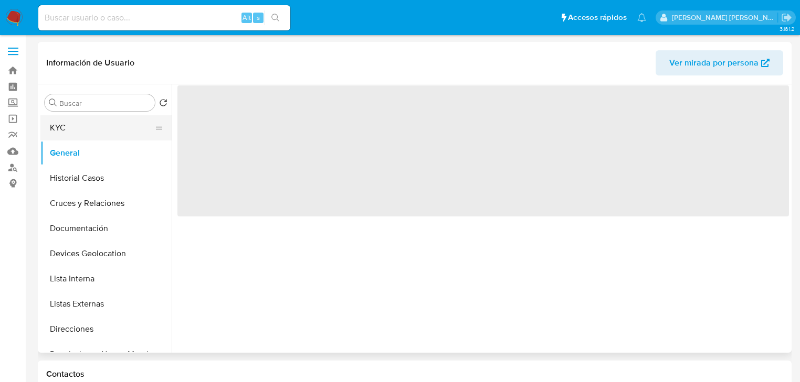
click at [57, 136] on button "KYC" at bounding box center [101, 127] width 123 height 25
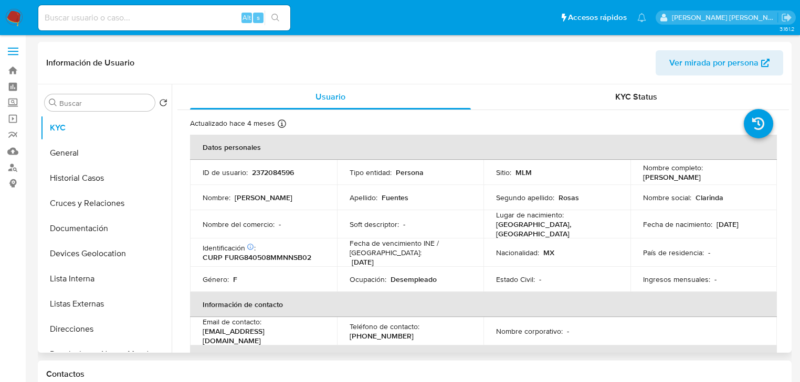
drag, startPoint x: 372, startPoint y: 238, endPoint x: 295, endPoint y: 247, distance: 78.1
click at [371, 239] on p "Fecha de vencimiento INE / Pasaporte :" at bounding box center [410, 248] width 122 height 19
click at [280, 253] on p "CURP FURG840508MMNNSB02" at bounding box center [257, 257] width 109 height 9
click at [277, 254] on p "CURP FURG840508MMNNSB02" at bounding box center [257, 257] width 109 height 9
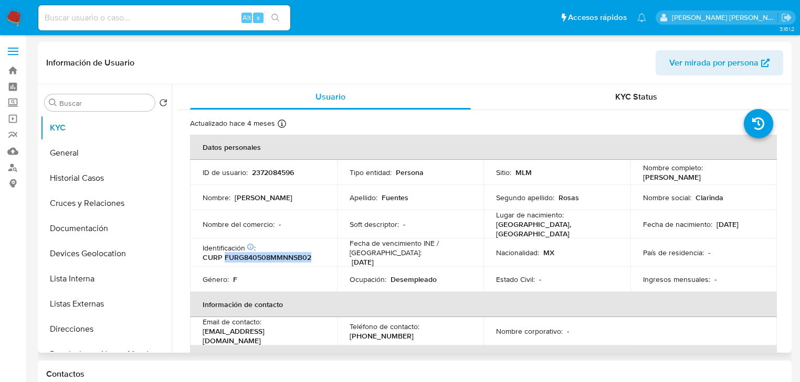
copy p "FURG840508MMNNSB02"
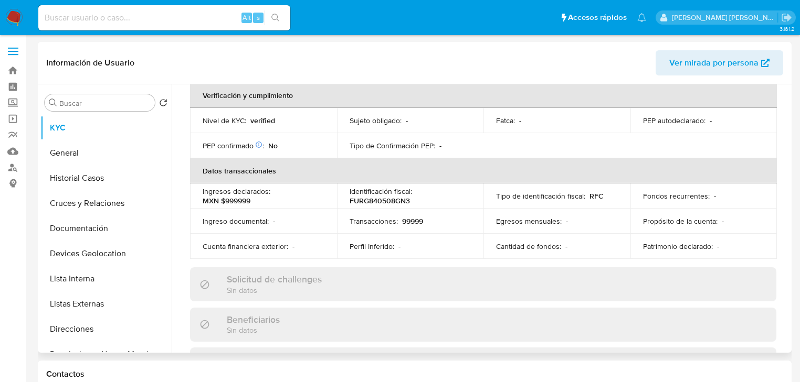
scroll to position [294, 0]
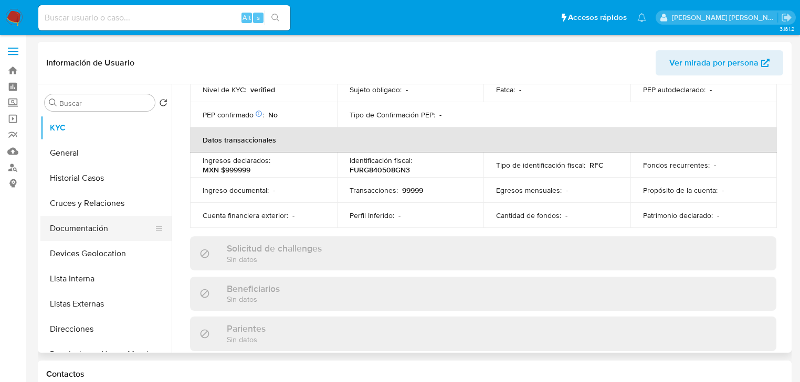
drag, startPoint x: 102, startPoint y: 233, endPoint x: 159, endPoint y: 222, distance: 58.8
click at [102, 231] on button "Documentación" at bounding box center [101, 228] width 123 height 25
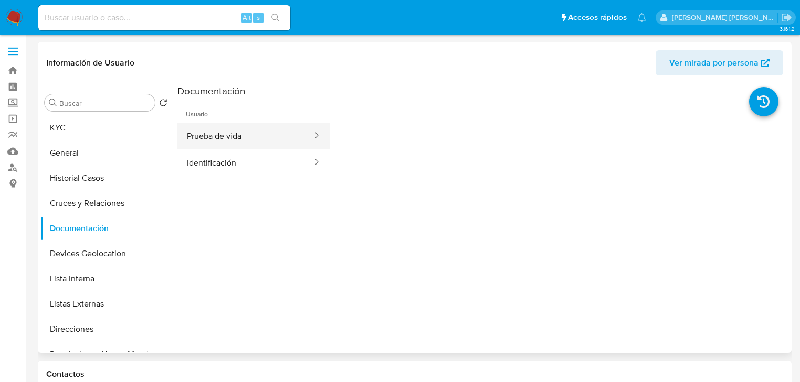
click at [287, 145] on ul "Prueba de vida Identificación" at bounding box center [253, 150] width 153 height 54
click at [293, 142] on button "Prueba de vida" at bounding box center [245, 136] width 136 height 27
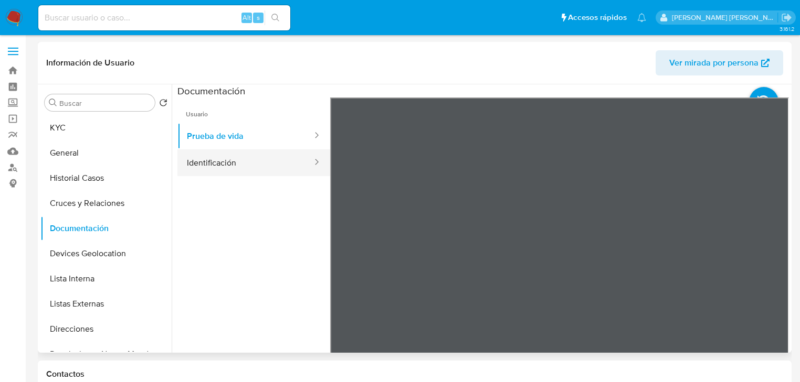
click at [229, 162] on button "Identificación" at bounding box center [245, 163] width 136 height 27
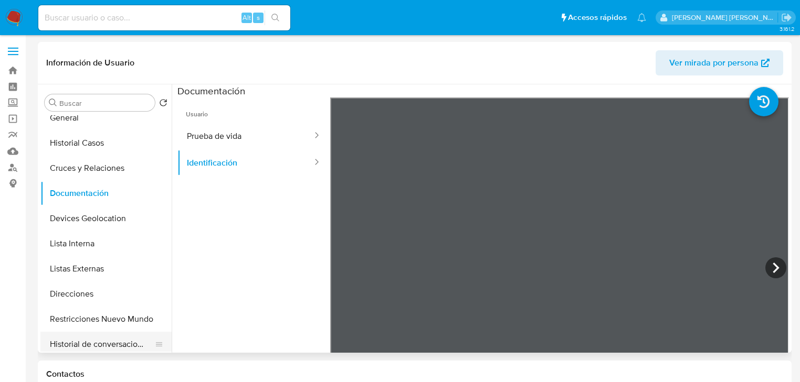
scroll to position [84, 0]
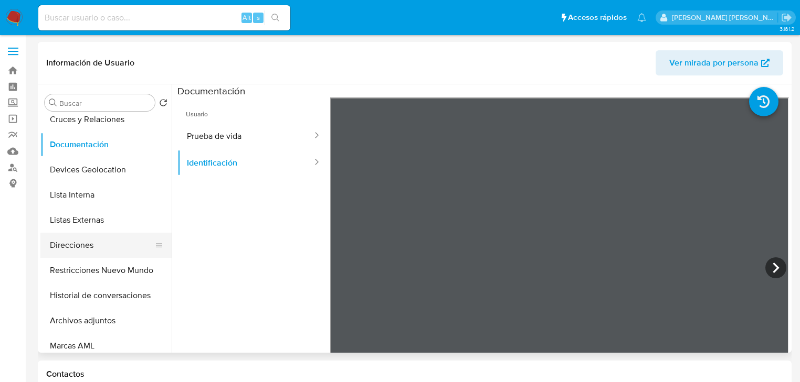
click at [72, 247] on button "Direcciones" at bounding box center [101, 245] width 123 height 25
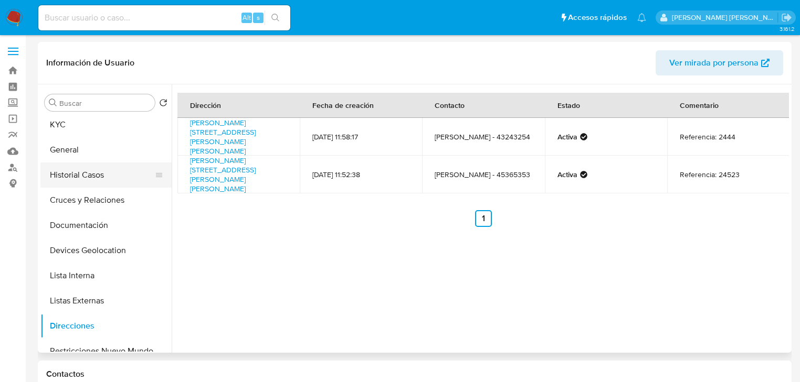
scroll to position [0, 0]
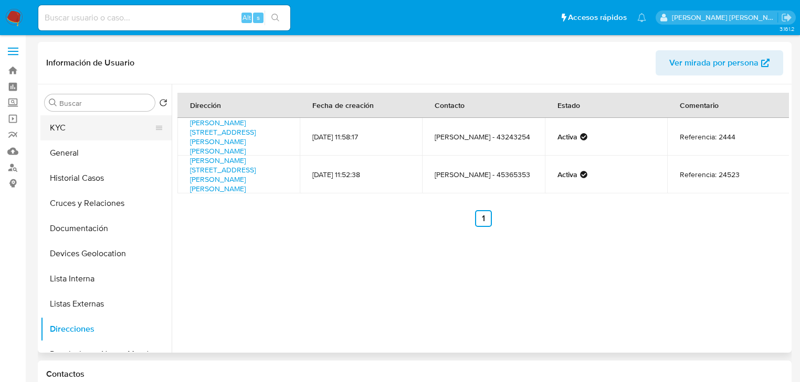
click at [81, 132] on button "KYC" at bounding box center [101, 127] width 123 height 25
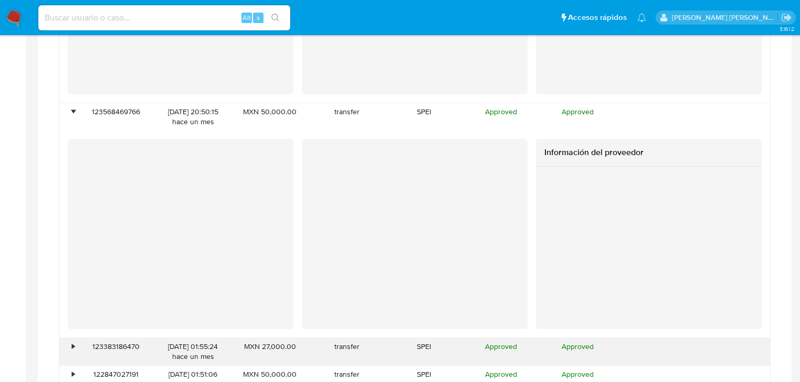
scroll to position [1805, 0]
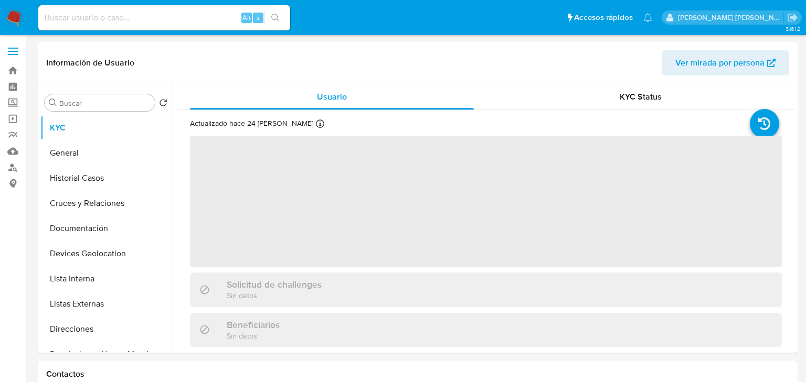
select select "10"
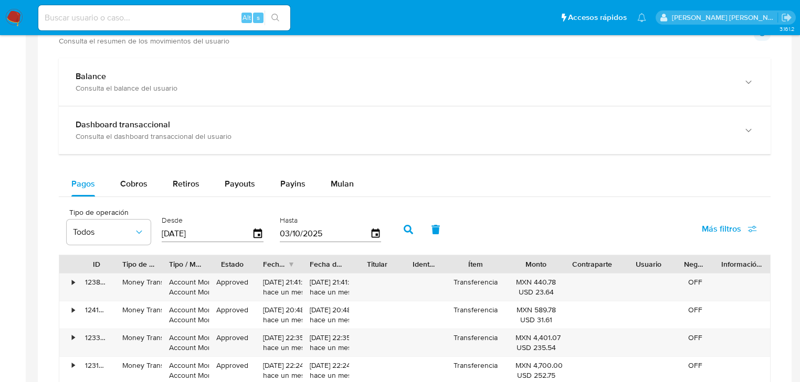
scroll to position [672, 0]
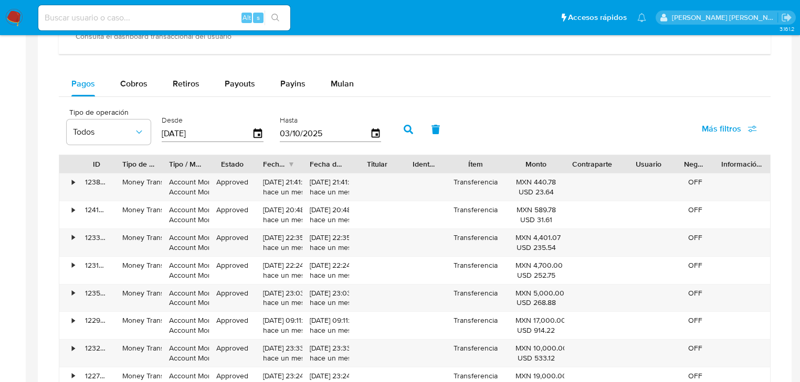
click at [129, 62] on div "Balance Consulta el balance del usuario Dashboard transaccional Consulta el das…" at bounding box center [414, 190] width 711 height 465
click at [132, 89] on span "Cobros" at bounding box center [133, 84] width 27 height 12
select select "10"
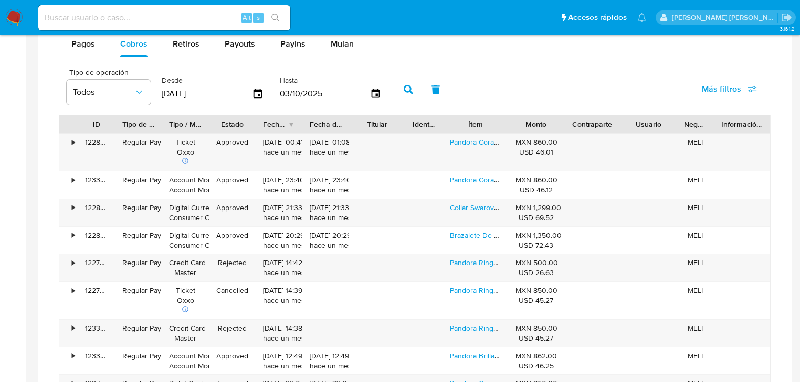
scroll to position [588, 0]
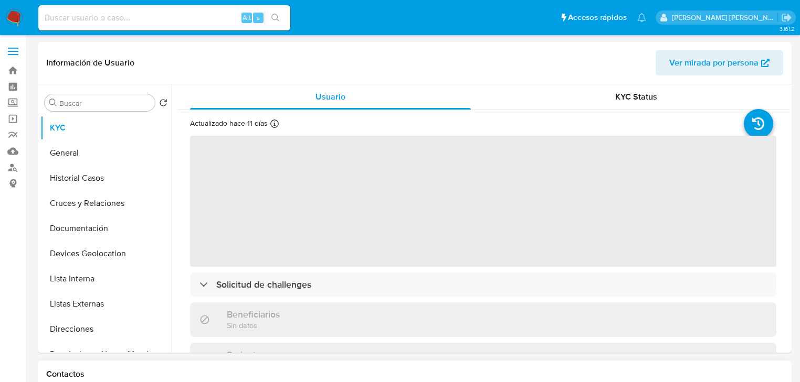
select select "10"
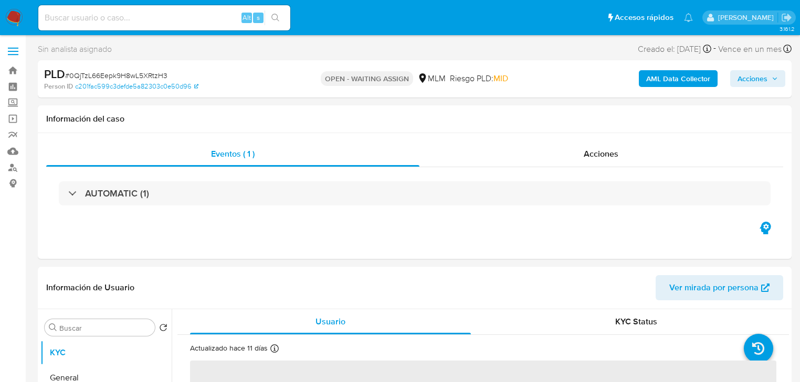
click at [10, 19] on img at bounding box center [14, 18] width 18 height 18
select select "10"
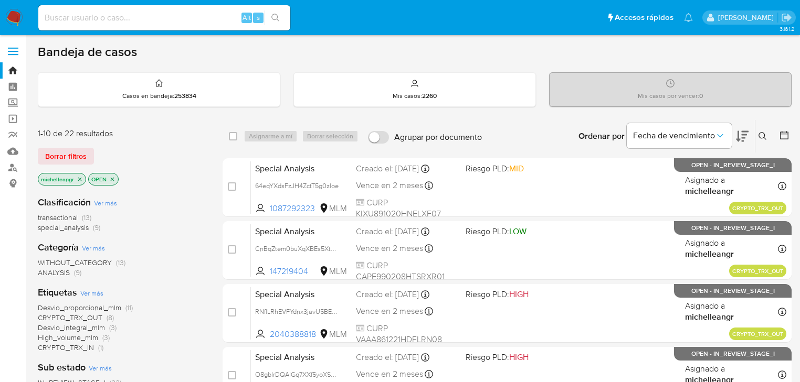
click at [81, 178] on icon "close-filter" at bounding box center [80, 179] width 6 height 6
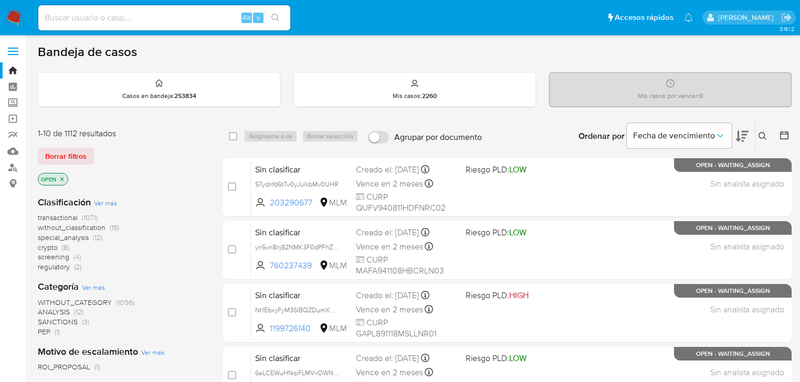
click at [761, 136] on icon at bounding box center [762, 136] width 8 height 8
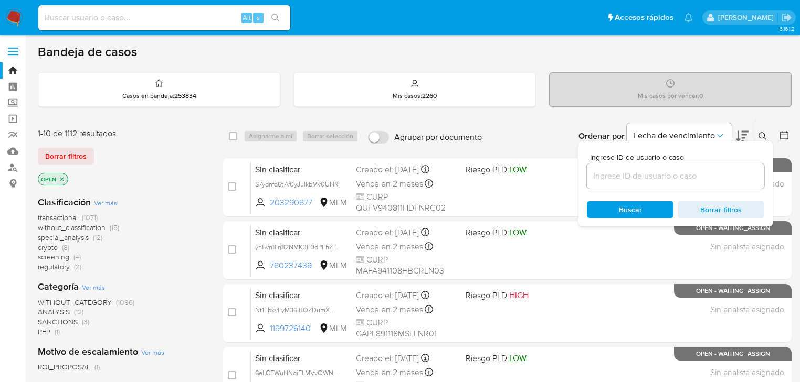
click at [639, 183] on div at bounding box center [675, 176] width 177 height 25
click at [625, 180] on input at bounding box center [675, 176] width 177 height 14
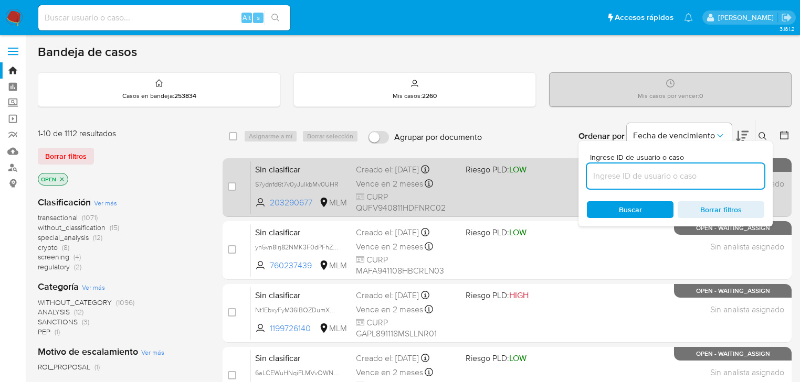
paste input "0QjTzL66Eepk9H8wL5XRtzH3"
type input "0QjTzL66Eepk9H8wL5XRtzH3"
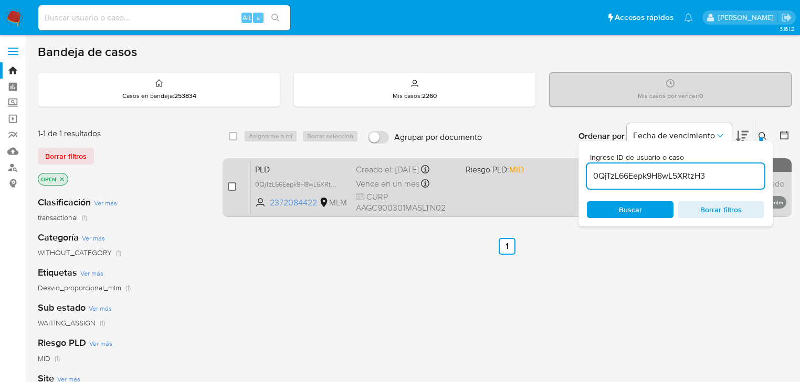
click at [235, 186] on input "checkbox" at bounding box center [232, 187] width 8 height 8
checkbox input "true"
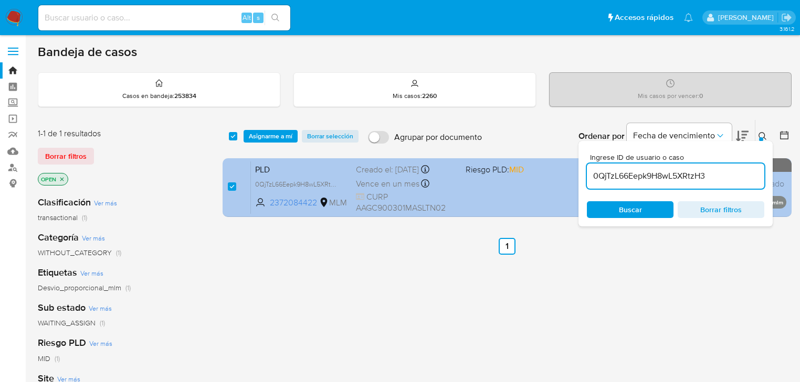
click at [267, 172] on span "PLD" at bounding box center [301, 169] width 92 height 14
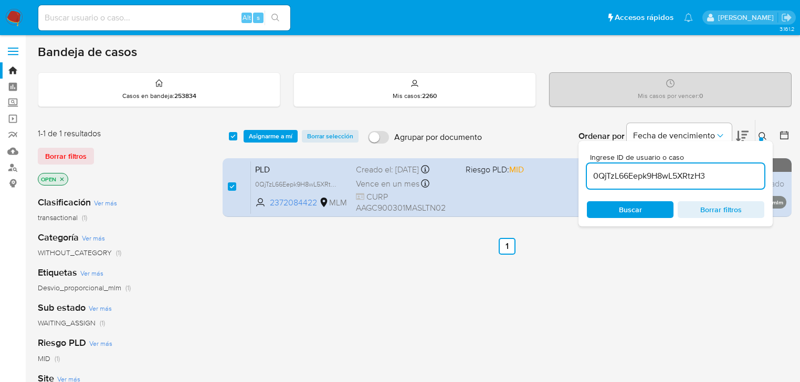
drag, startPoint x: 286, startPoint y: 131, endPoint x: 294, endPoint y: 145, distance: 15.5
click at [286, 131] on span "Asignarme a mí" at bounding box center [271, 136] width 44 height 10
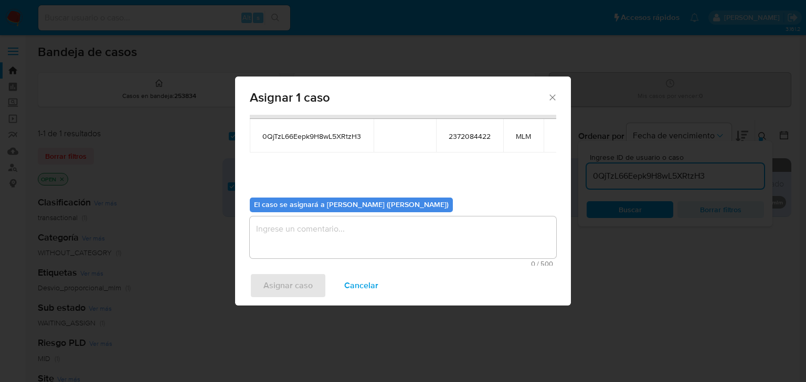
scroll to position [54, 0]
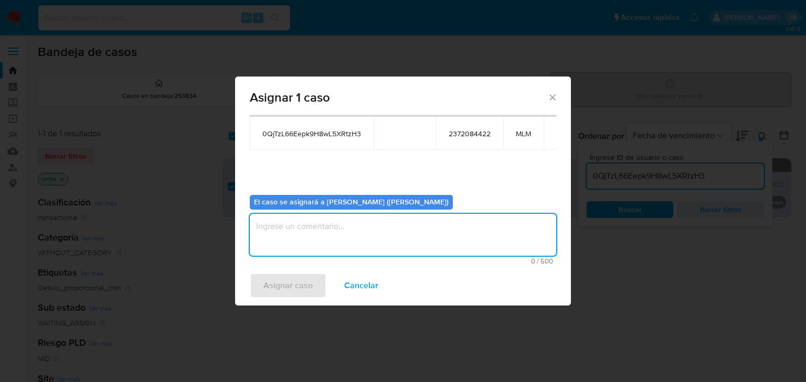
click at [313, 236] on textarea "assign-modal" at bounding box center [403, 235] width 306 height 42
type textarea "MICH"
click at [282, 284] on span "Asignar caso" at bounding box center [287, 285] width 49 height 23
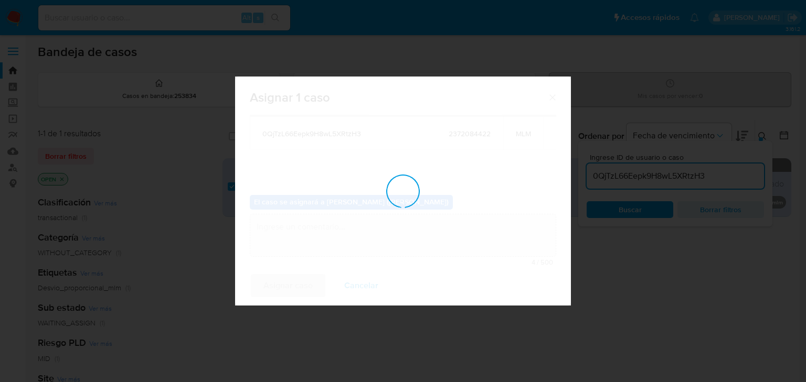
checkbox input "false"
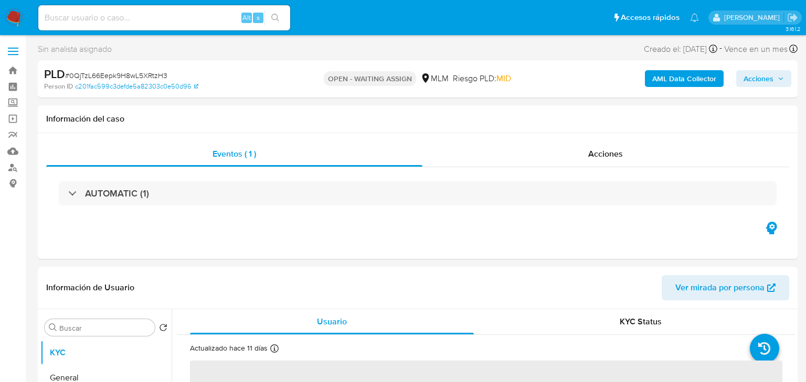
select select "10"
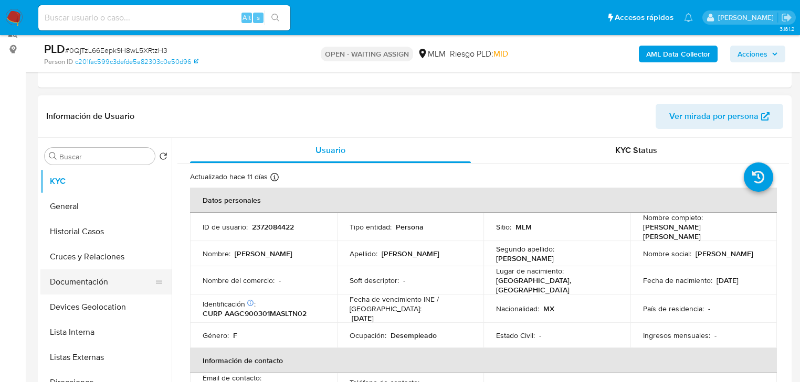
scroll to position [168, 0]
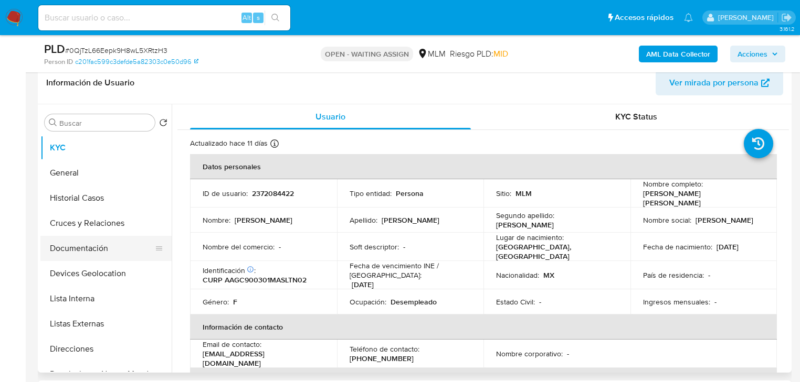
click at [98, 259] on button "Documentación" at bounding box center [101, 248] width 123 height 25
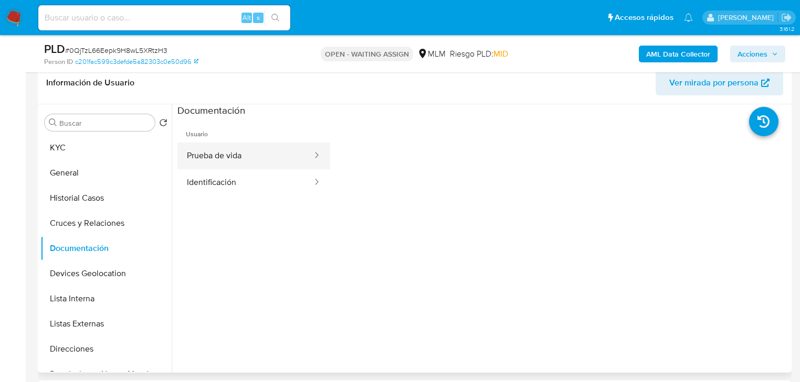
click at [237, 163] on button "Prueba de vida" at bounding box center [245, 156] width 136 height 27
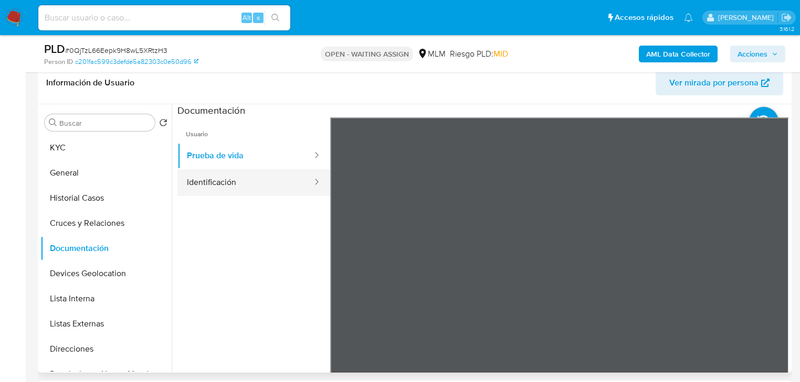
click at [239, 176] on button "Identificación" at bounding box center [245, 182] width 136 height 27
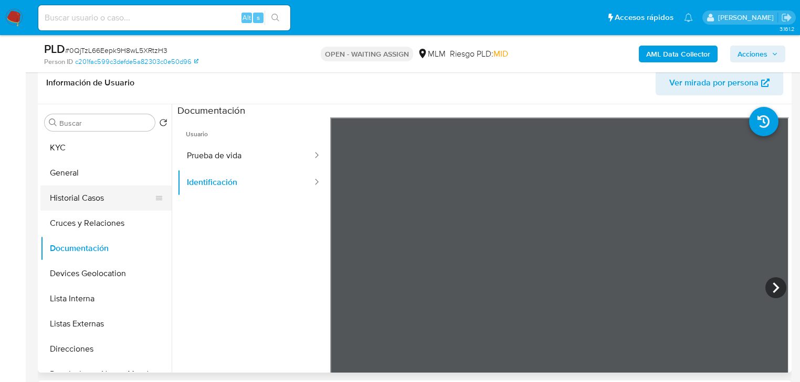
click at [93, 189] on button "Historial Casos" at bounding box center [101, 198] width 123 height 25
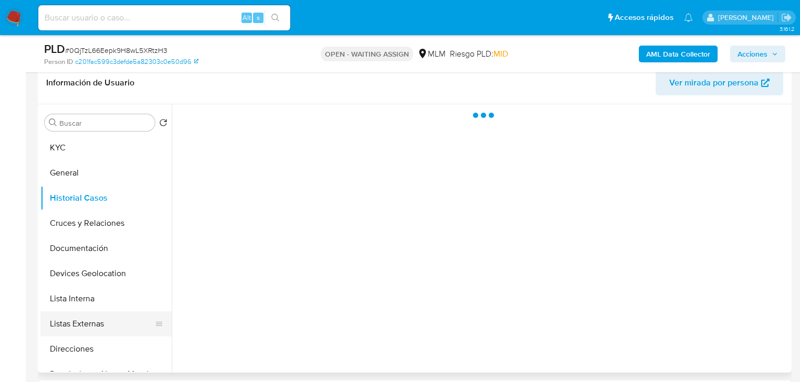
click at [88, 314] on button "Listas Externas" at bounding box center [101, 324] width 123 height 25
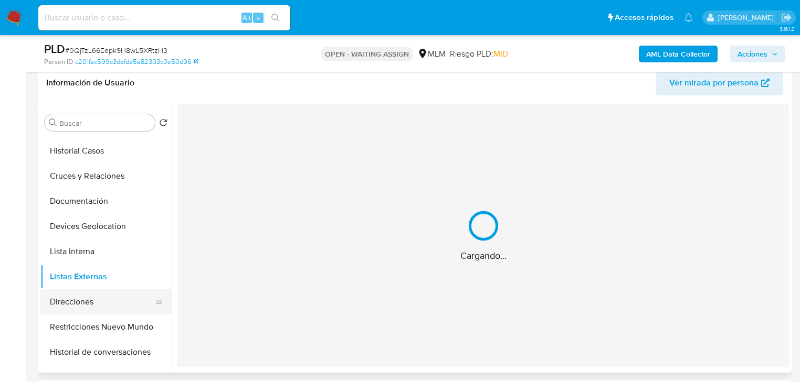
scroll to position [84, 0]
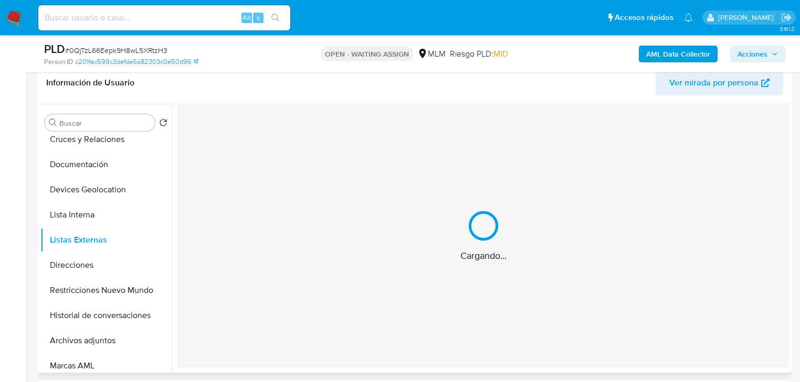
click at [90, 269] on button "Direcciones" at bounding box center [105, 265] width 131 height 25
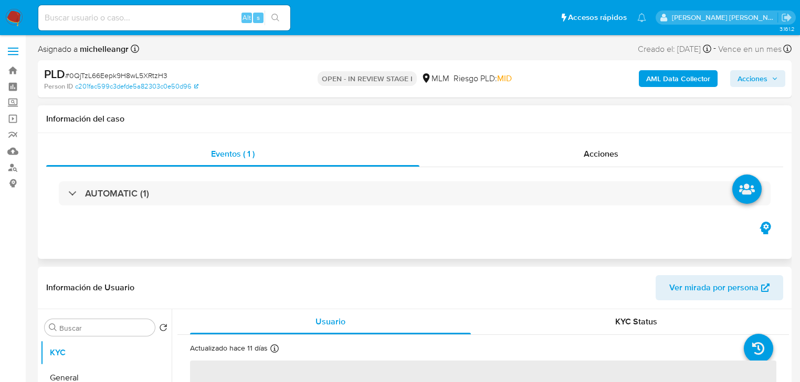
select select "10"
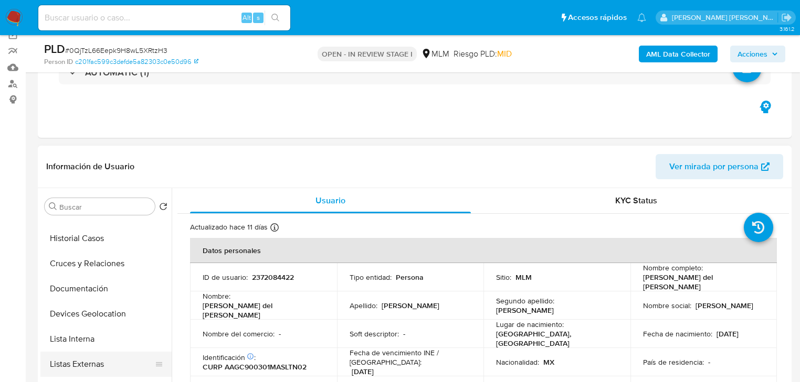
scroll to position [84, 0]
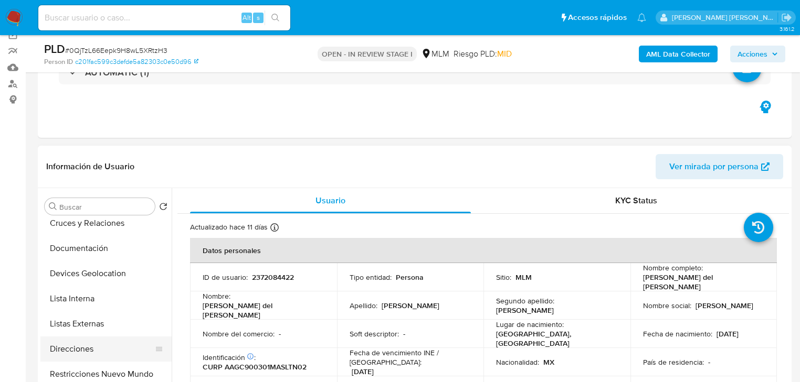
click at [90, 348] on button "Direcciones" at bounding box center [101, 349] width 123 height 25
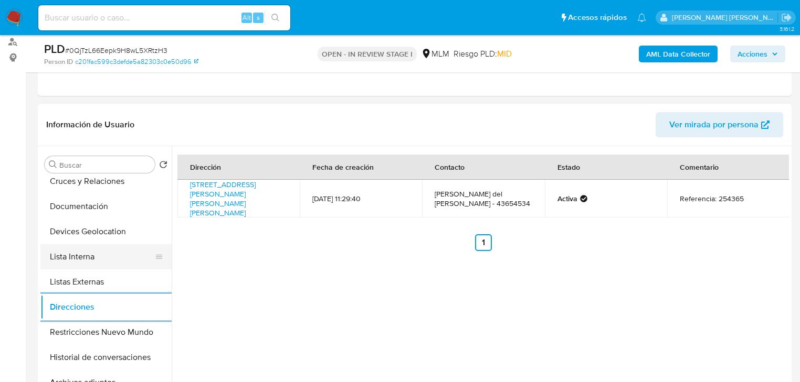
scroll to position [168, 0]
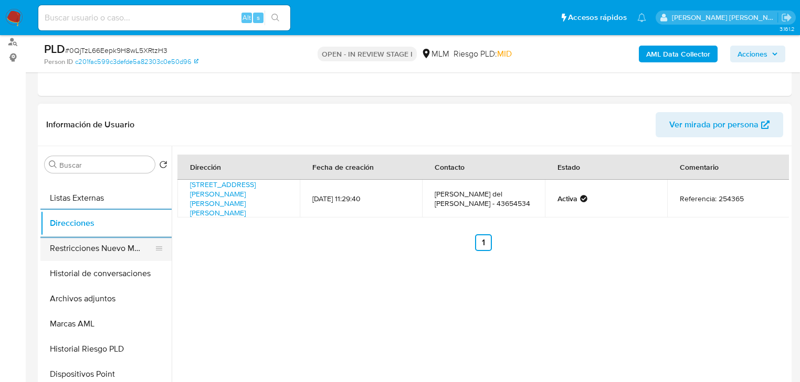
click at [116, 251] on button "Restricciones Nuevo Mundo" at bounding box center [101, 248] width 123 height 25
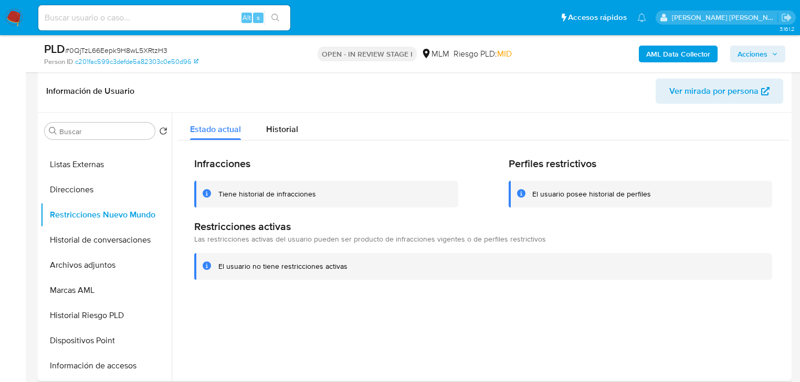
scroll to position [210, 0]
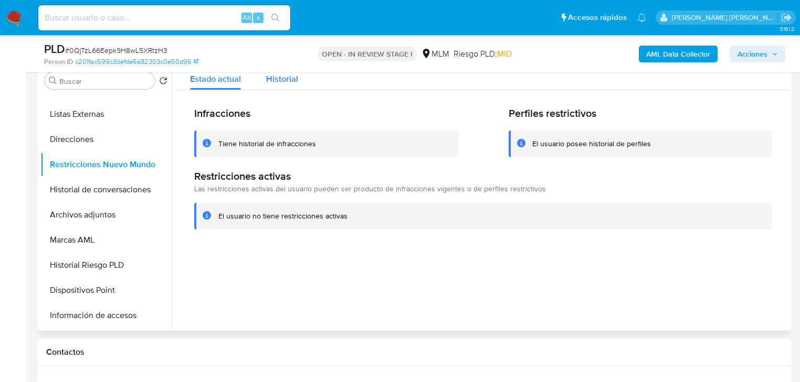
click at [289, 84] on div "Historial" at bounding box center [282, 76] width 32 height 28
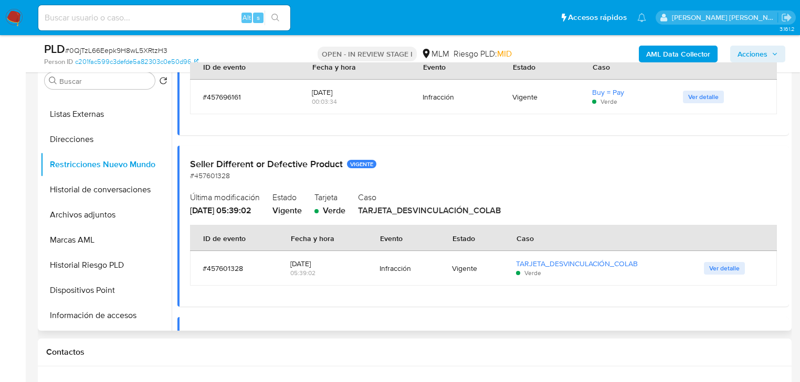
scroll to position [420, 0]
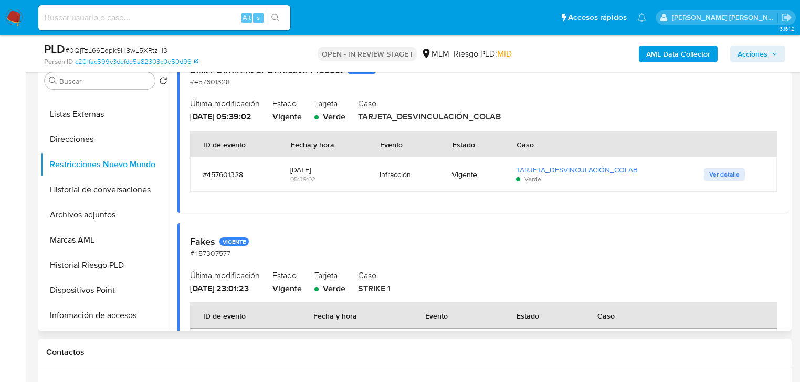
click at [730, 174] on span "Ver detalle" at bounding box center [724, 174] width 30 height 10
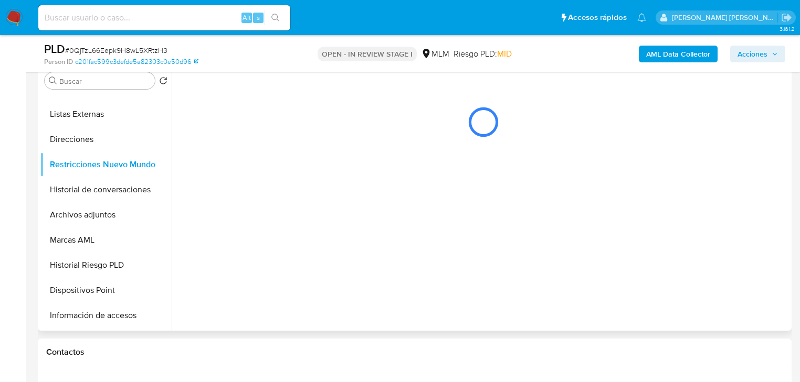
scroll to position [0, 0]
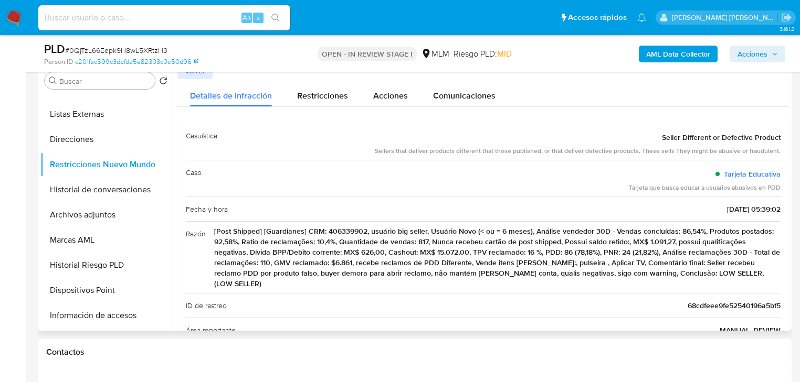
drag, startPoint x: 684, startPoint y: 152, endPoint x: 783, endPoint y: 151, distance: 98.6
click at [783, 151] on div "Casuística Seller Different or Defective Product Sellers that deliver products …" at bounding box center [482, 270] width 611 height 310
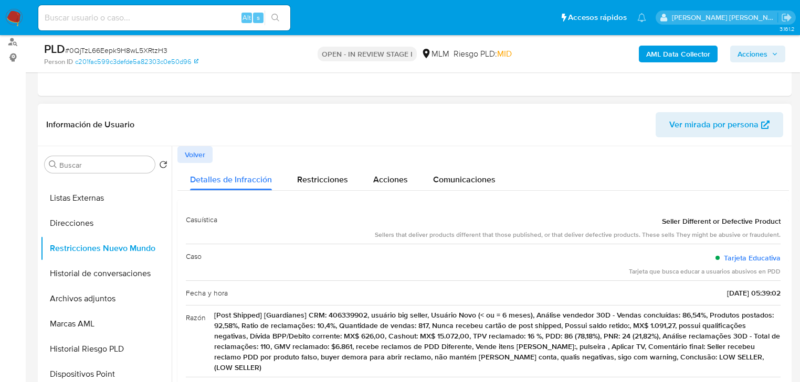
click at [198, 153] on span "Volver" at bounding box center [195, 154] width 20 height 15
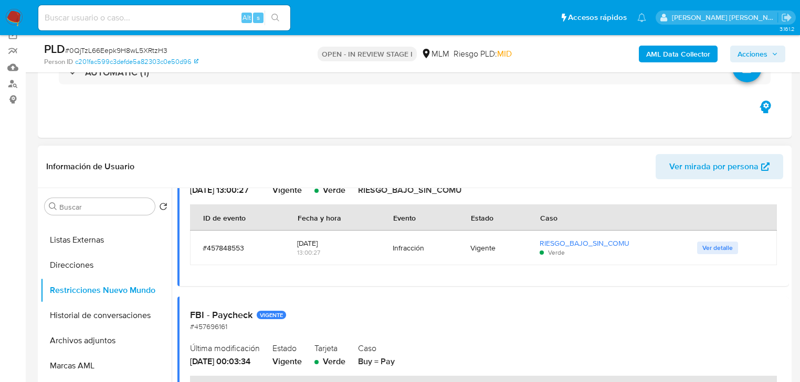
scroll to position [84, 0]
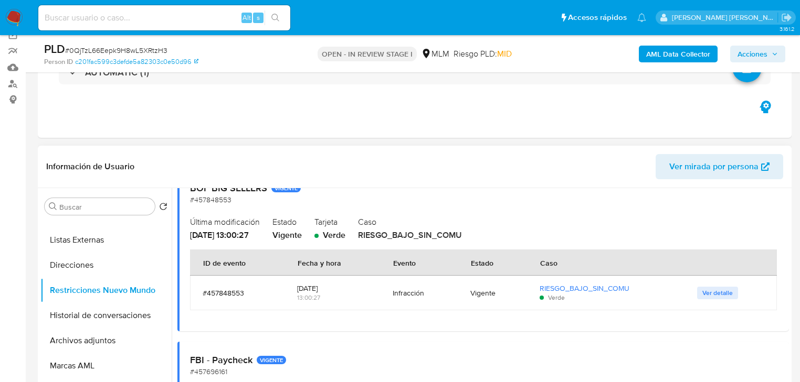
click at [703, 288] on span "Ver detalle" at bounding box center [717, 293] width 30 height 10
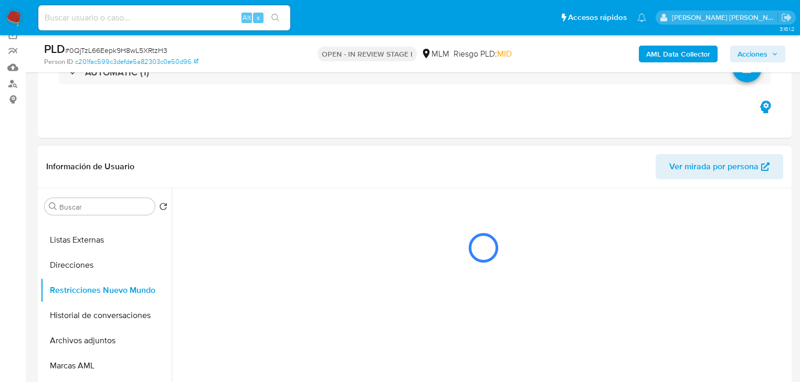
scroll to position [0, 0]
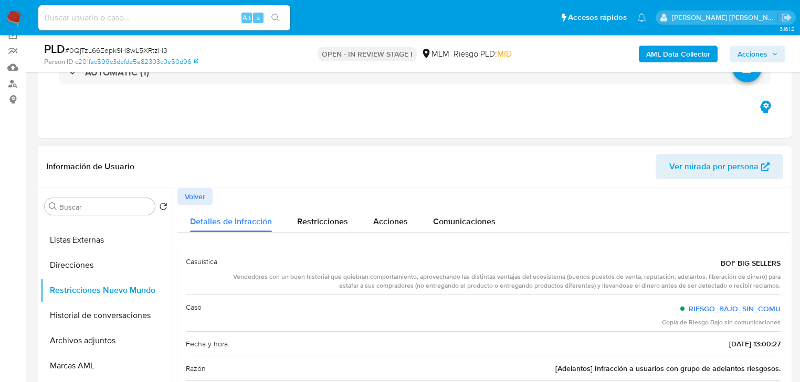
click at [205, 191] on button "Volver" at bounding box center [194, 196] width 35 height 17
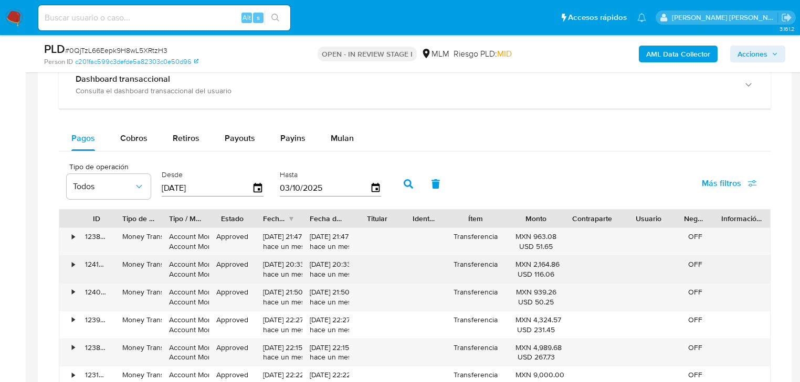
scroll to position [797, 0]
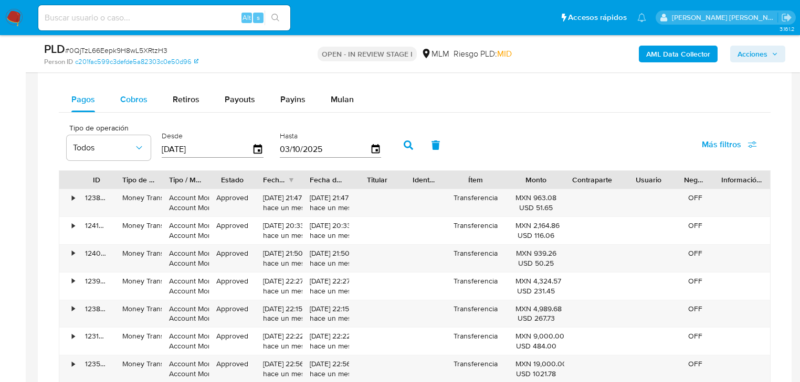
click at [133, 96] on span "Cobros" at bounding box center [133, 99] width 27 height 12
select select "10"
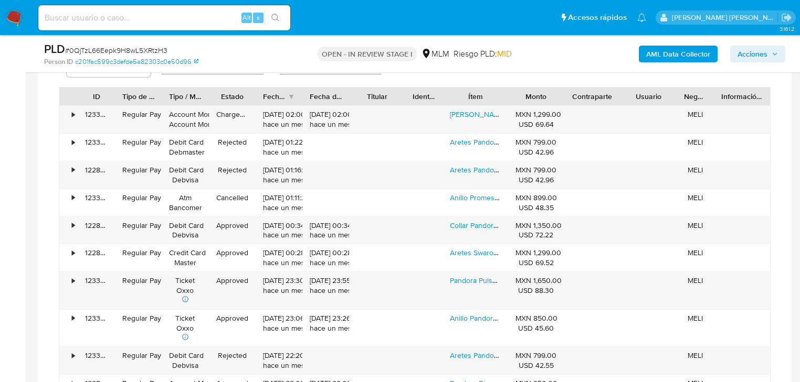
scroll to position [881, 0]
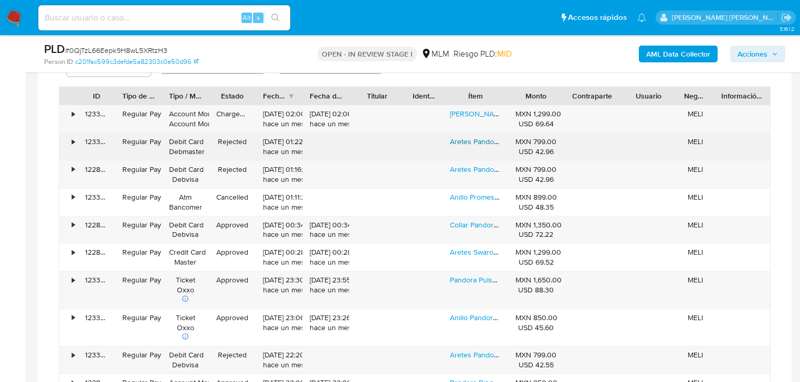
click at [469, 141] on link "Aretes Pandora Plata 925 Corazón Circonitas Caja Original" at bounding box center [544, 141] width 189 height 10
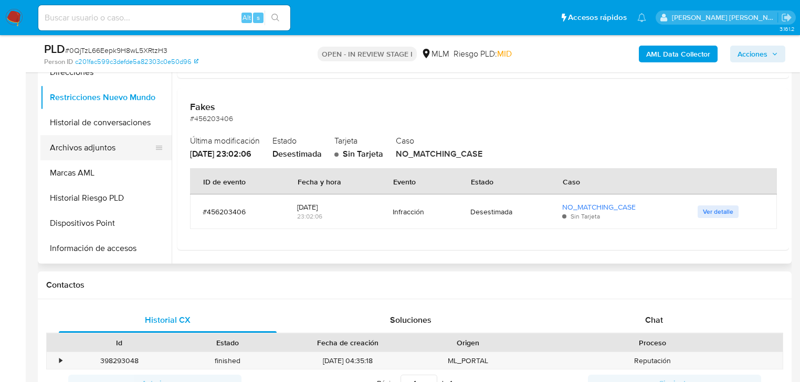
scroll to position [210, 0]
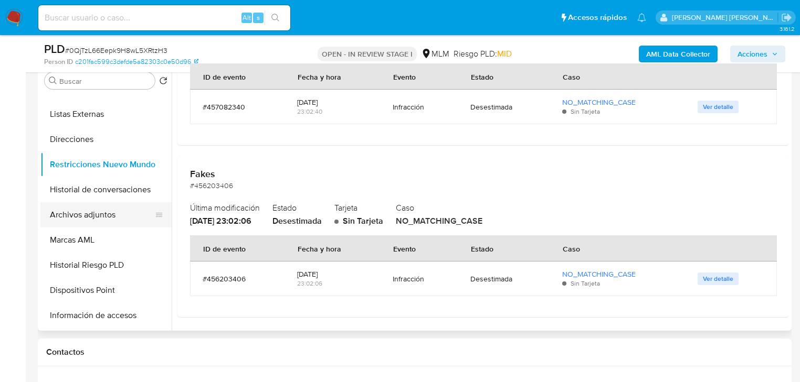
click at [133, 217] on button "Archivos adjuntos" at bounding box center [101, 215] width 123 height 25
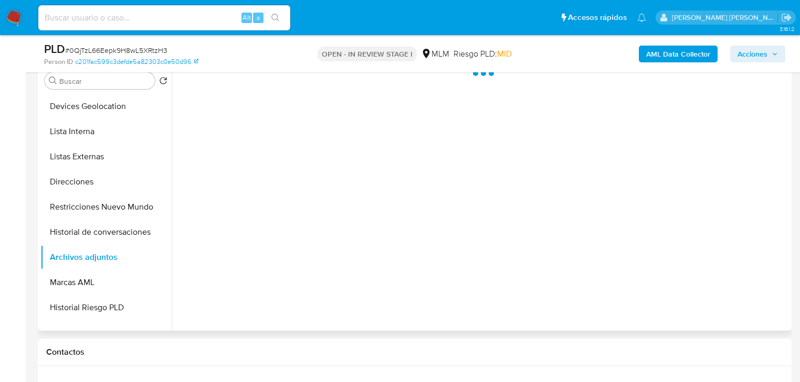
scroll to position [0, 0]
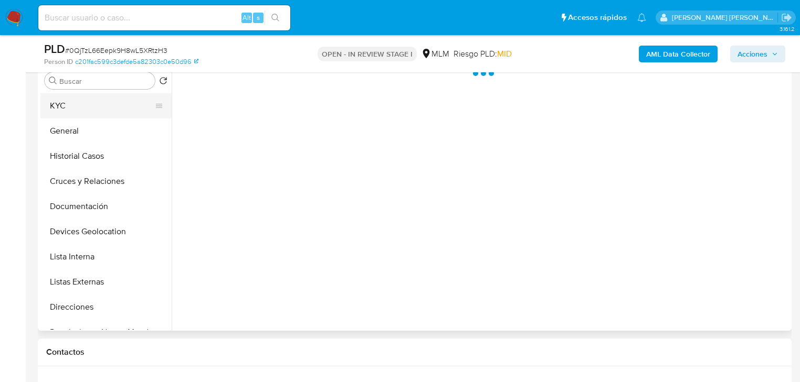
click at [74, 101] on button "KYC" at bounding box center [101, 105] width 123 height 25
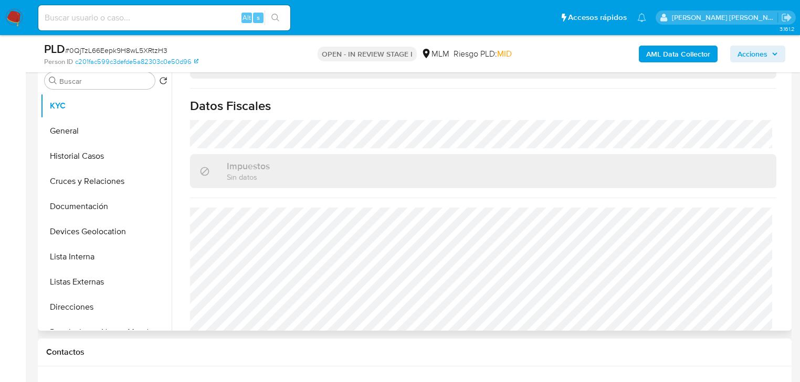
scroll to position [655, 0]
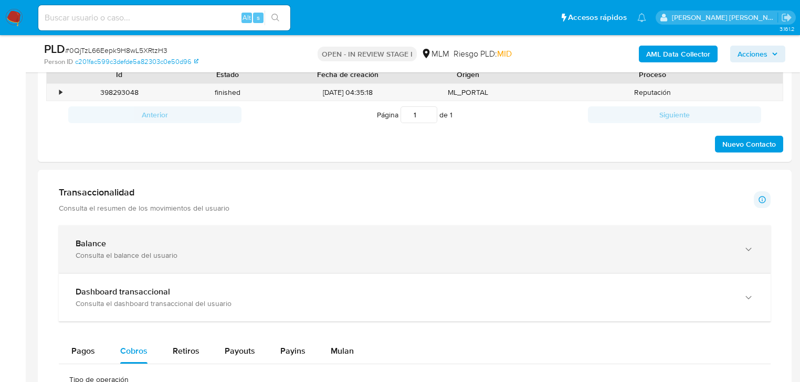
click at [195, 235] on div "Balance Consulta el balance del usuario" at bounding box center [414, 250] width 711 height 48
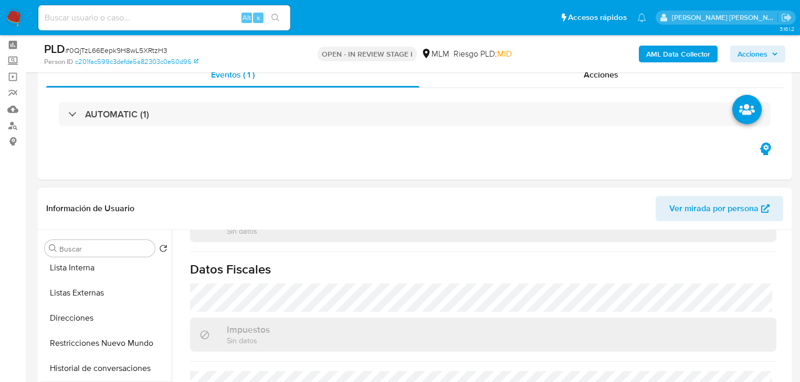
scroll to position [210, 0]
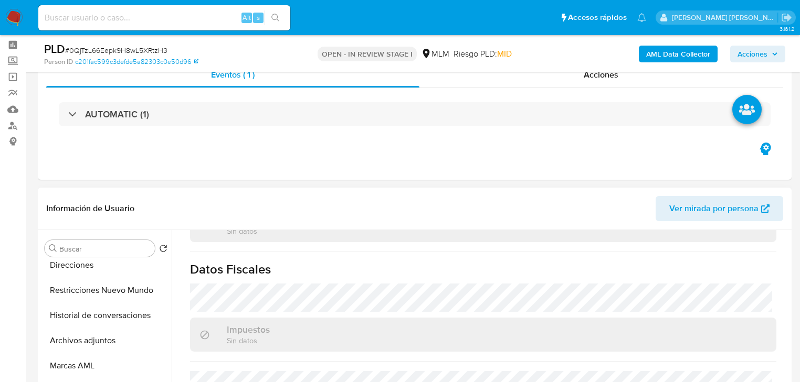
drag, startPoint x: 119, startPoint y: 347, endPoint x: 527, endPoint y: 327, distance: 408.6
click at [119, 347] on button "Archivos adjuntos" at bounding box center [105, 340] width 131 height 25
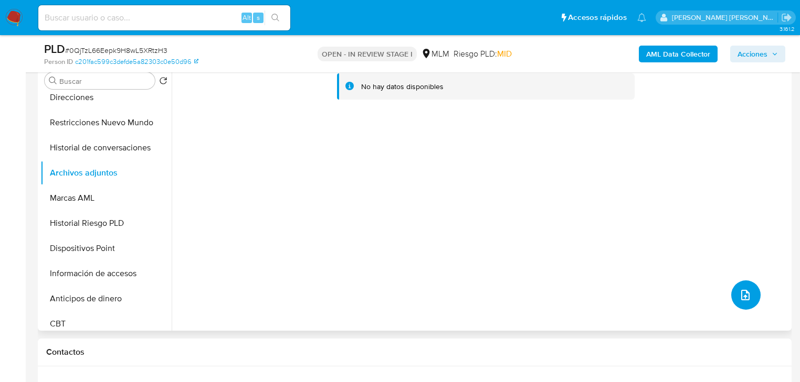
click at [744, 299] on icon "upload-file" at bounding box center [745, 295] width 13 height 13
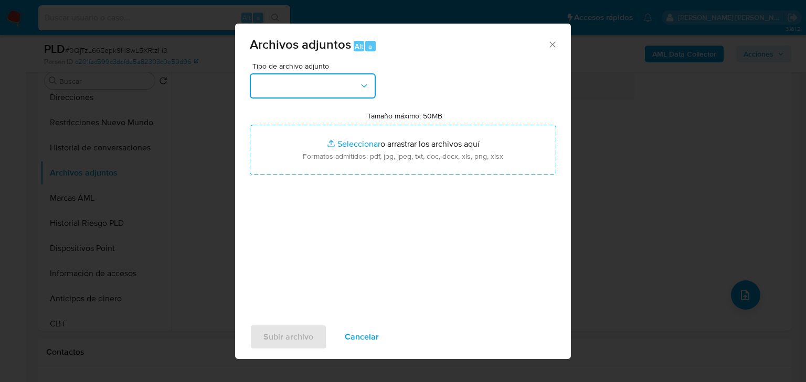
click at [278, 84] on button "button" at bounding box center [313, 85] width 126 height 25
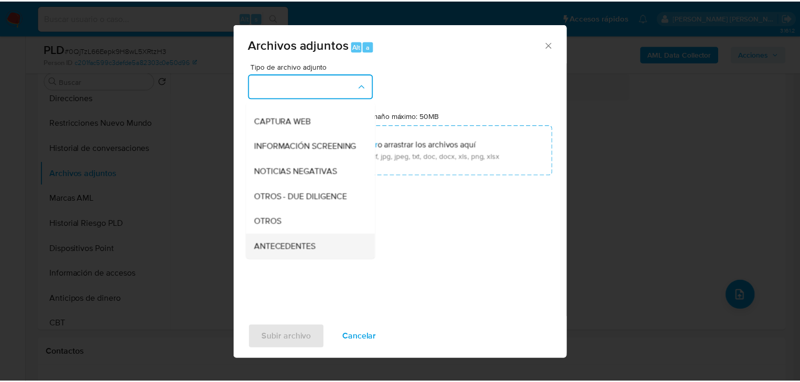
scroll to position [113, 0]
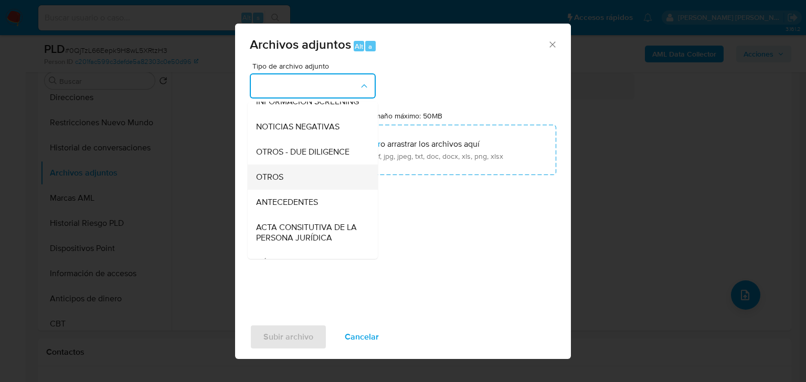
click at [276, 190] on div "OTROS" at bounding box center [309, 177] width 107 height 25
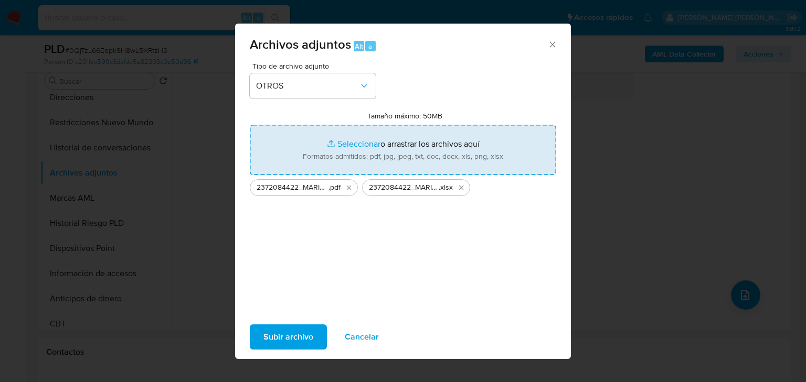
click at [290, 336] on span "Subir archivo" at bounding box center [288, 337] width 50 height 23
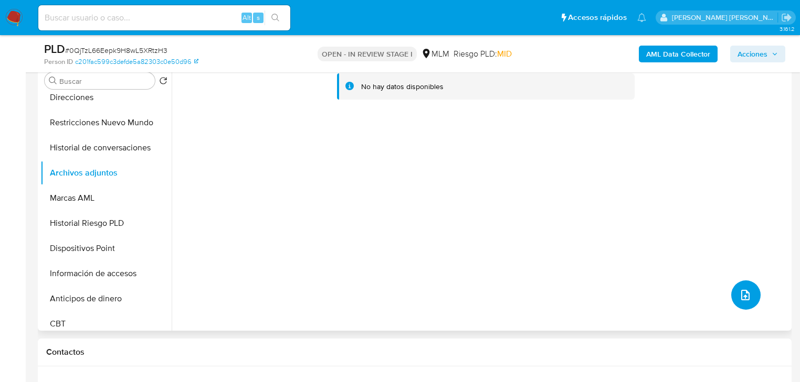
scroll to position [0, 0]
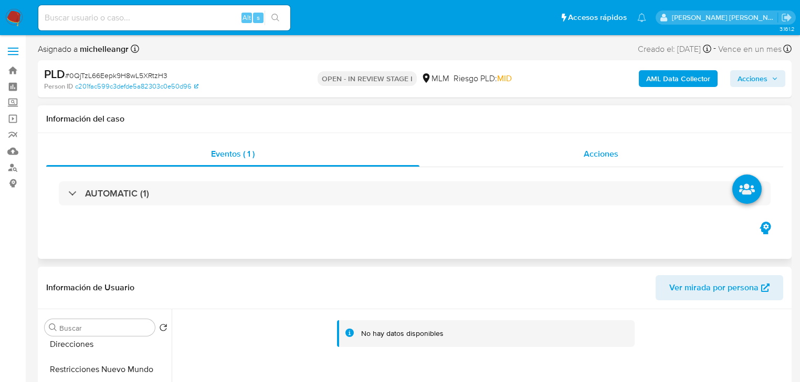
click at [605, 155] on span "Acciones" at bounding box center [600, 154] width 35 height 12
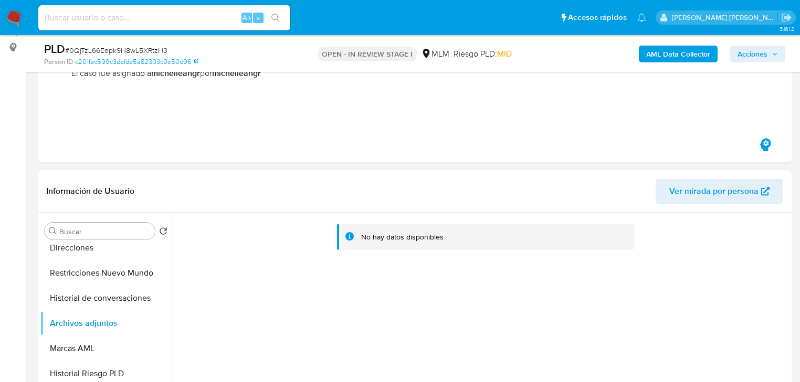
scroll to position [168, 0]
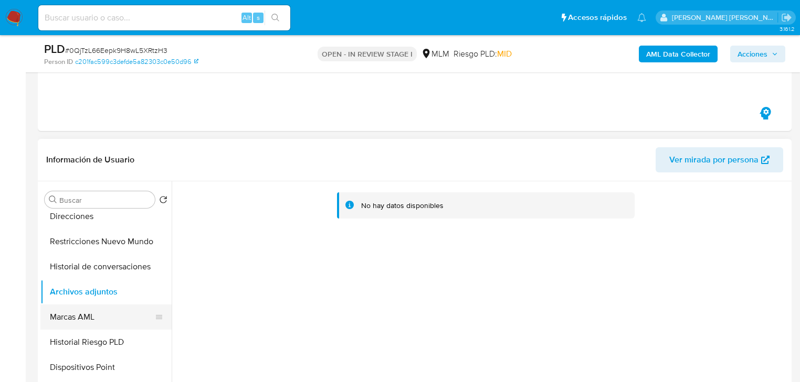
drag, startPoint x: 125, startPoint y: 319, endPoint x: 115, endPoint y: 305, distance: 16.6
click at [122, 315] on button "Marcas AML" at bounding box center [101, 317] width 123 height 25
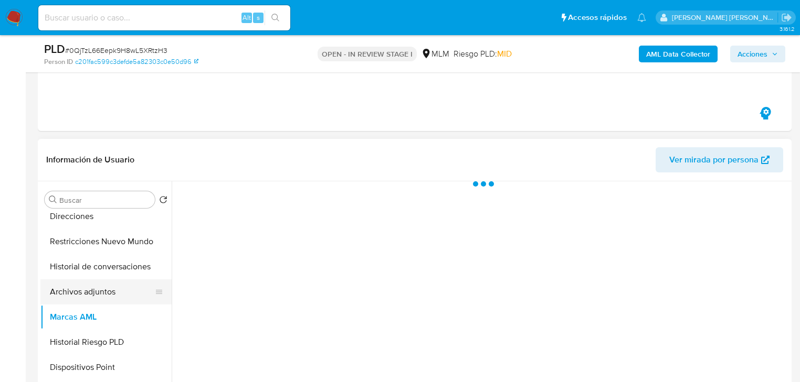
click at [110, 290] on button "Archivos adjuntos" at bounding box center [101, 292] width 123 height 25
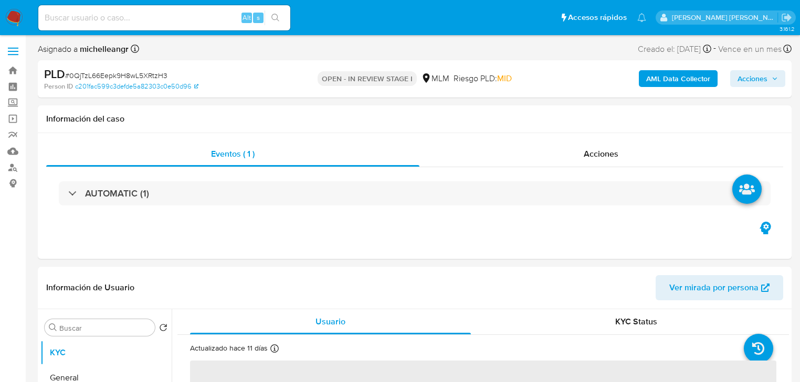
select select "10"
click at [591, 157] on span "Acciones" at bounding box center [600, 154] width 35 height 12
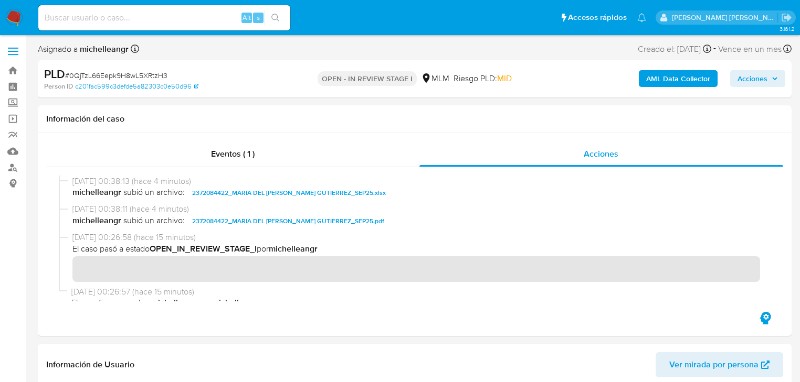
click at [752, 80] on span "Acciones" at bounding box center [752, 78] width 30 height 17
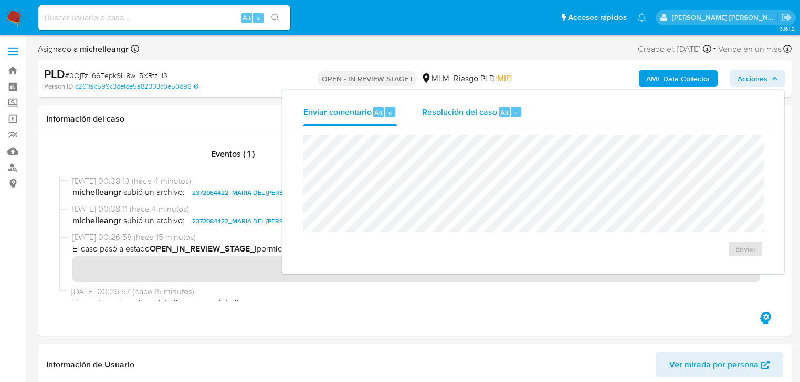
drag, startPoint x: 501, startPoint y: 111, endPoint x: 460, endPoint y: 128, distance: 44.7
click at [501, 111] on span "Alt" at bounding box center [504, 113] width 8 height 10
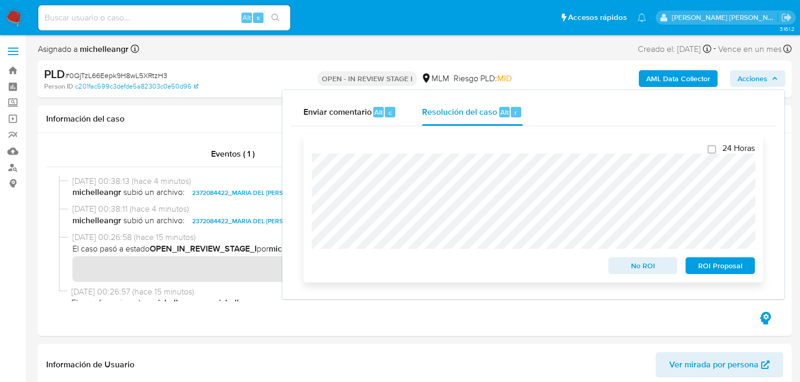
click at [623, 265] on span "No ROI" at bounding box center [642, 266] width 55 height 15
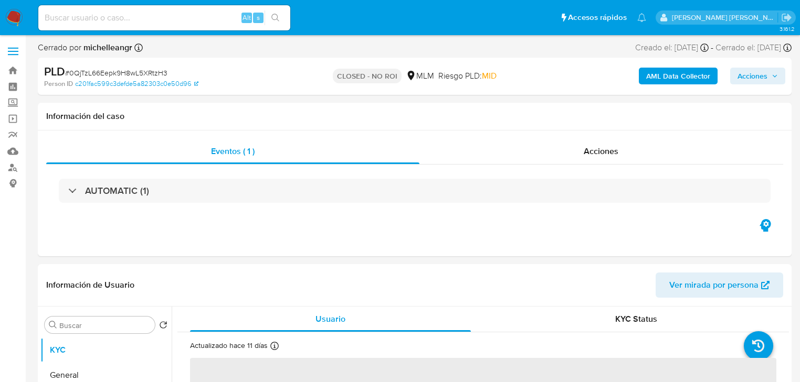
select select "10"
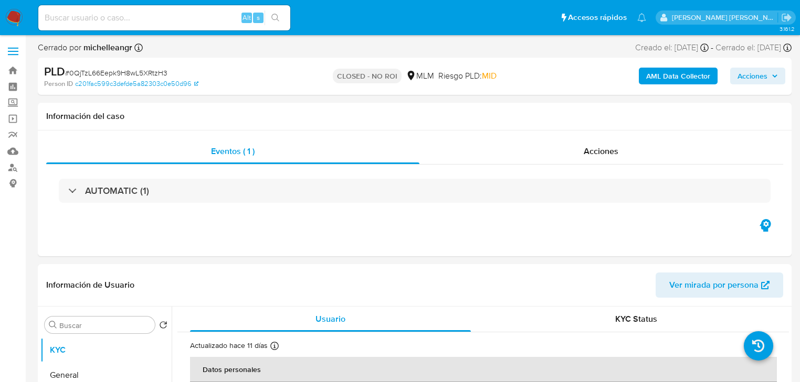
click at [134, 23] on input at bounding box center [164, 18] width 252 height 14
paste input "2572217776"
type input "2572217776"
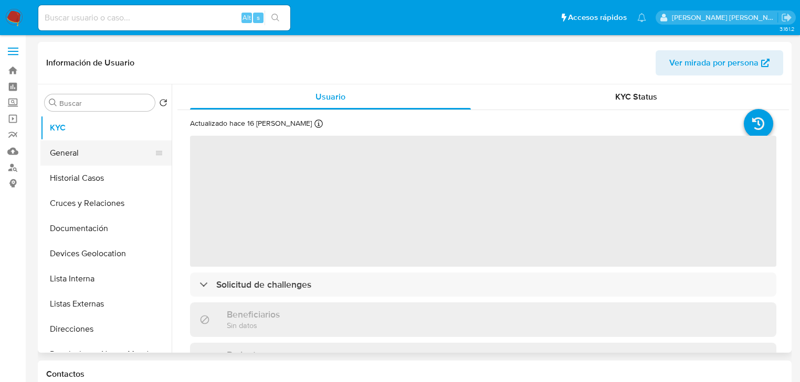
click at [97, 160] on button "General" at bounding box center [101, 153] width 123 height 25
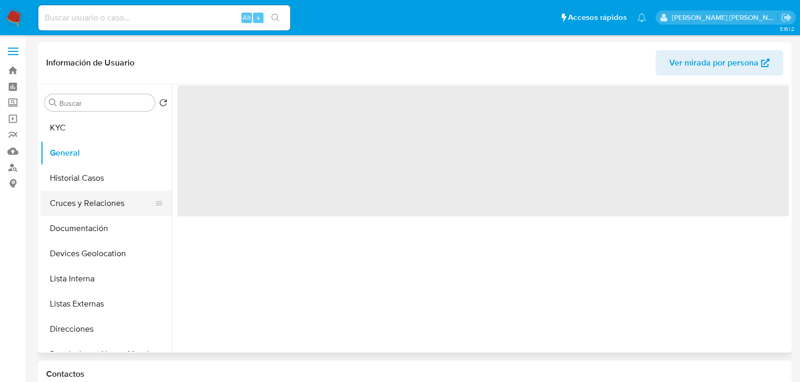
select select "10"
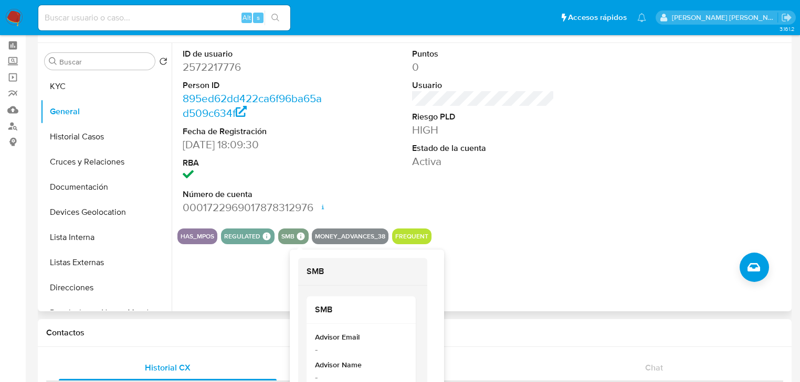
scroll to position [42, 0]
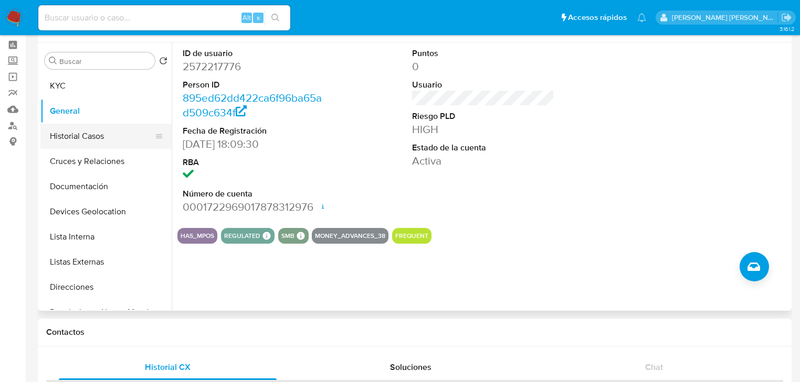
click at [91, 129] on button "Historial Casos" at bounding box center [101, 136] width 123 height 25
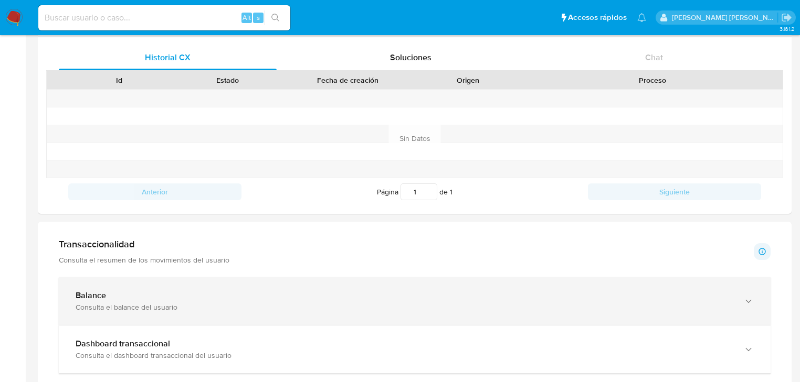
scroll to position [378, 0]
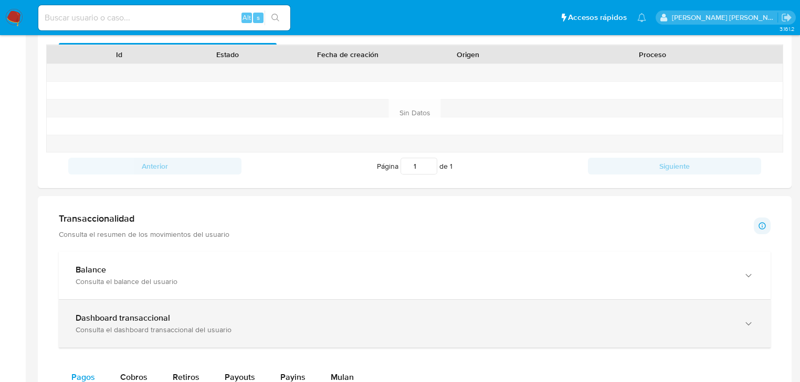
click at [174, 312] on div "Dashboard transaccional Consulta el dashboard transaccional del usuario" at bounding box center [414, 324] width 711 height 48
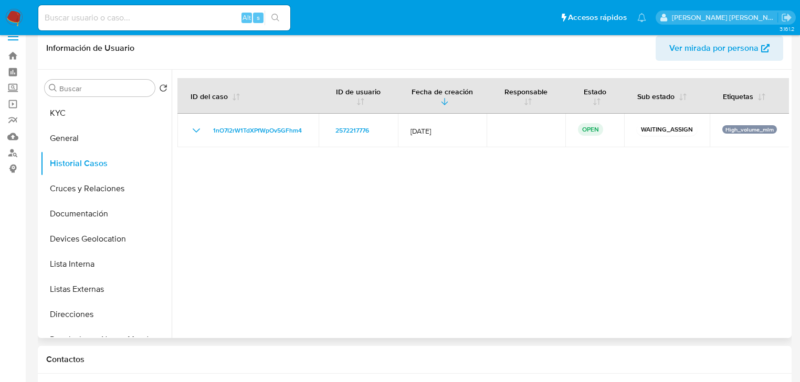
scroll to position [0, 0]
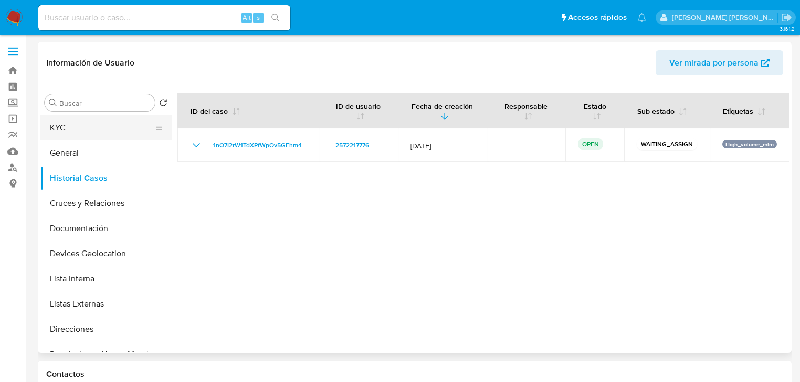
click at [94, 127] on button "KYC" at bounding box center [101, 127] width 123 height 25
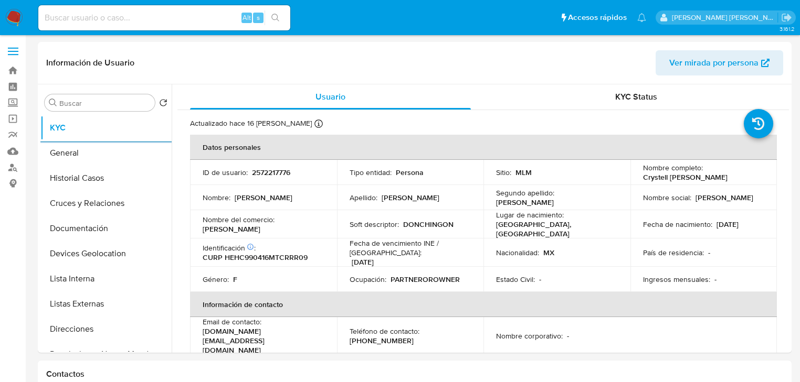
click at [151, 20] on input at bounding box center [164, 18] width 252 height 14
paste input "2080847203"
type input "2080847203"
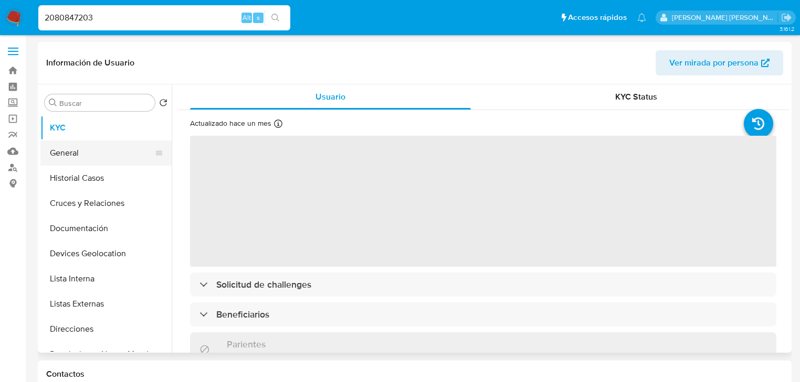
click at [99, 158] on button "General" at bounding box center [101, 153] width 123 height 25
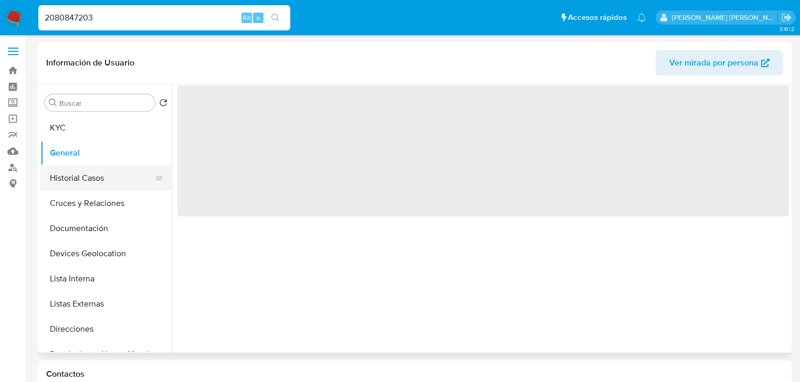
select select "10"
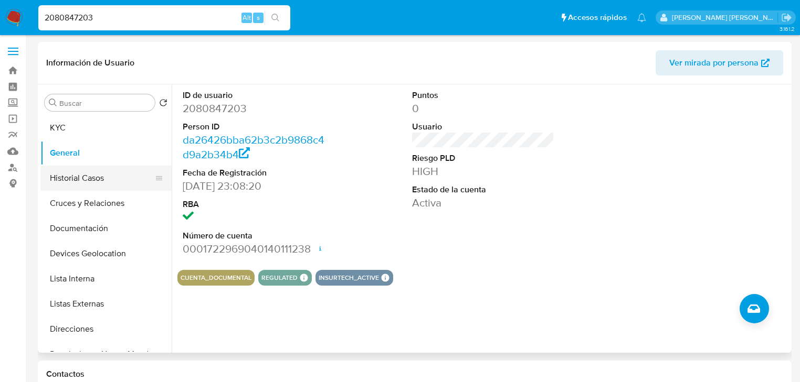
click at [135, 182] on button "Historial Casos" at bounding box center [101, 178] width 123 height 25
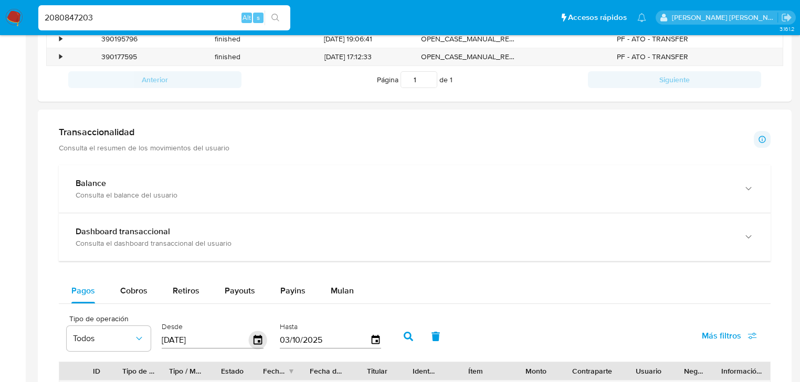
scroll to position [462, 0]
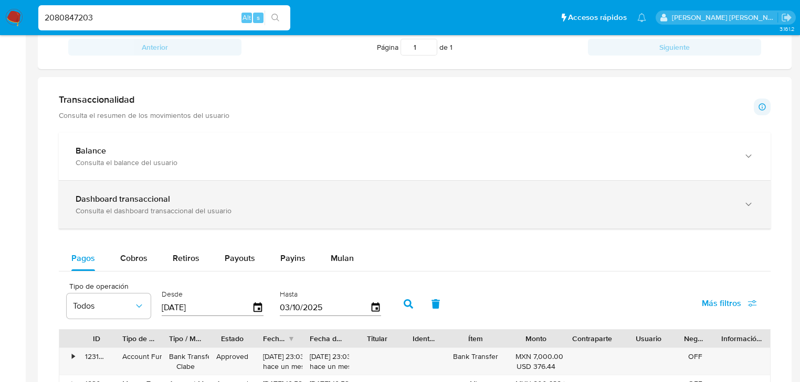
drag, startPoint x: 236, startPoint y: 206, endPoint x: 255, endPoint y: 218, distance: 22.9
click at [237, 206] on div "Consulta el dashboard transaccional del usuario" at bounding box center [404, 210] width 657 height 9
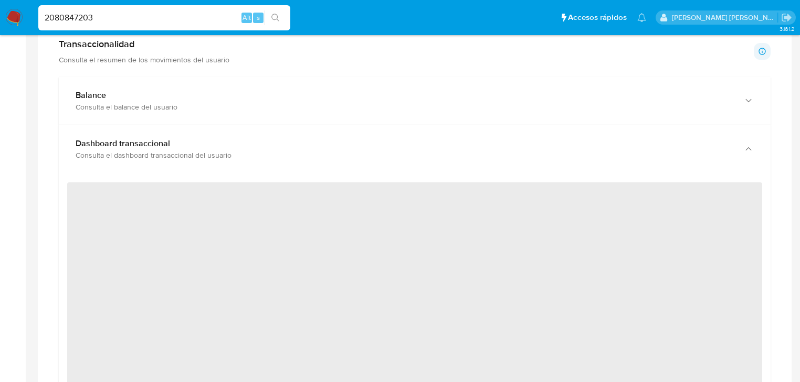
scroll to position [588, 0]
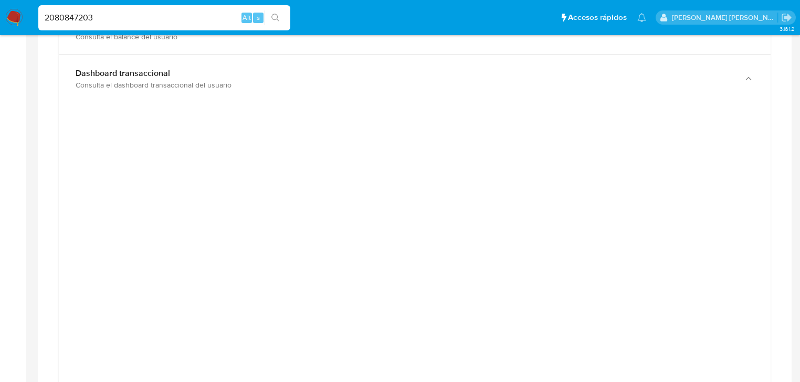
drag, startPoint x: 0, startPoint y: -6, endPoint x: 0, endPoint y: -26, distance: 19.9
click at [0, 0] on html "Pausado Ver notificaciones 2080847203 Alt s Accesos rápidos Presiona las siguie…" at bounding box center [400, 370] width 800 height 1916
paste input "1900636624"
type input "1900636624"
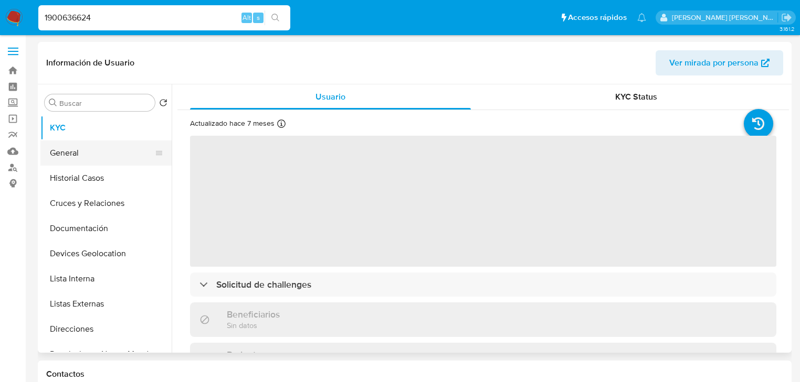
click at [76, 151] on button "General" at bounding box center [101, 153] width 123 height 25
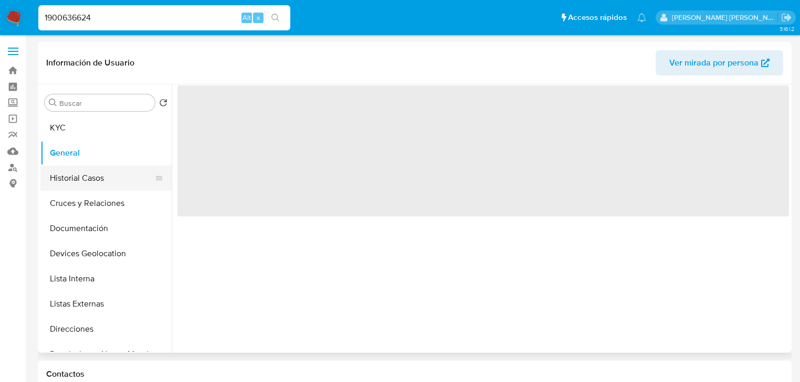
select select "10"
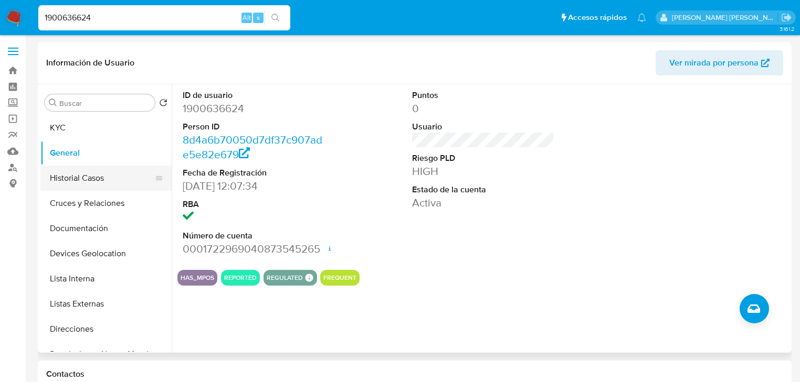
drag, startPoint x: 122, startPoint y: 180, endPoint x: 157, endPoint y: 183, distance: 35.7
click at [122, 180] on button "Historial Casos" at bounding box center [101, 178] width 123 height 25
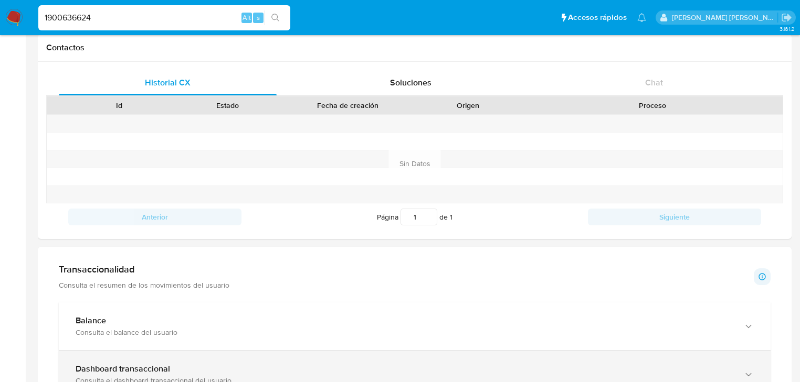
scroll to position [420, 0]
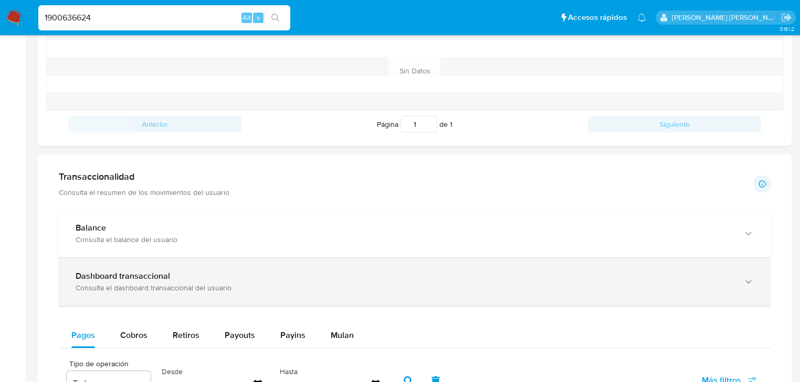
click at [244, 269] on div "Dashboard transaccional Consulta el dashboard transaccional del usuario" at bounding box center [414, 282] width 711 height 48
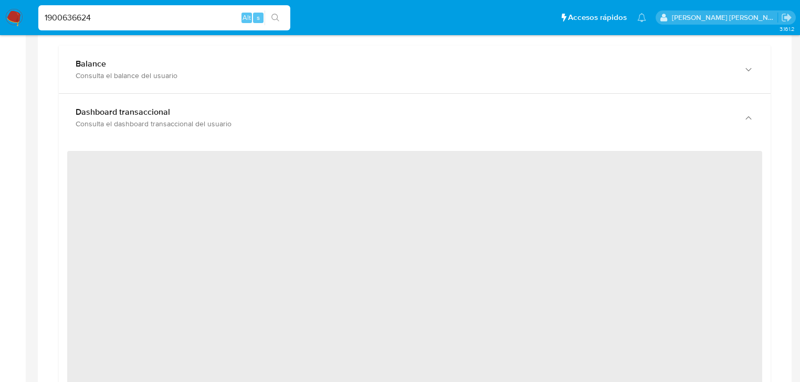
scroll to position [588, 0]
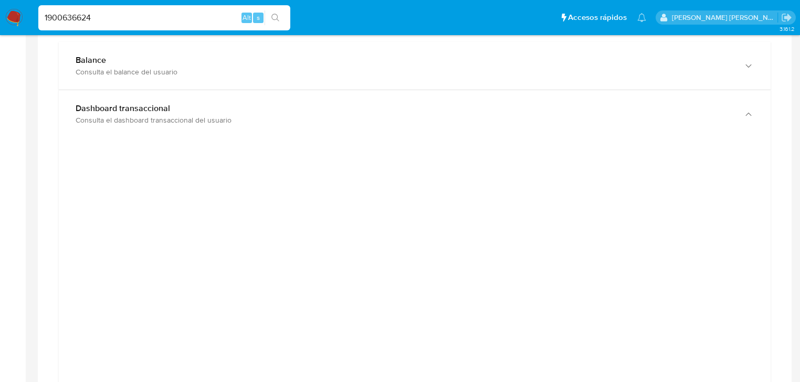
drag, startPoint x: 44, startPoint y: -5, endPoint x: 0, endPoint y: -31, distance: 51.3
paste input "500697527"
type input "1500697527"
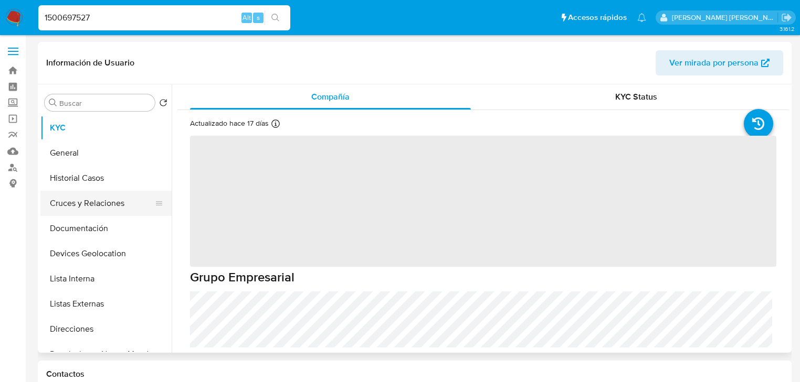
select select "10"
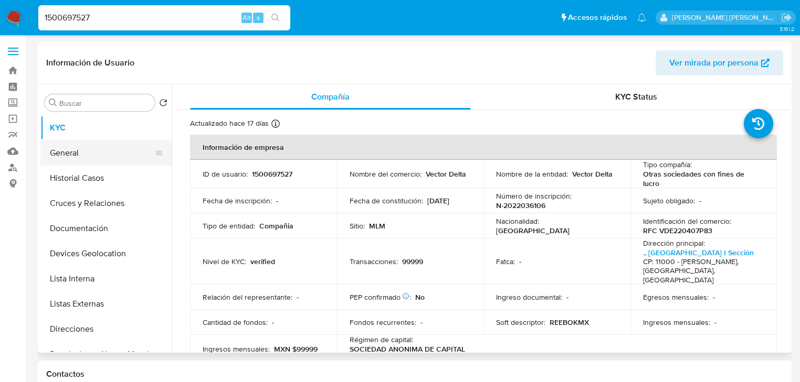
click at [88, 141] on button "General" at bounding box center [101, 153] width 123 height 25
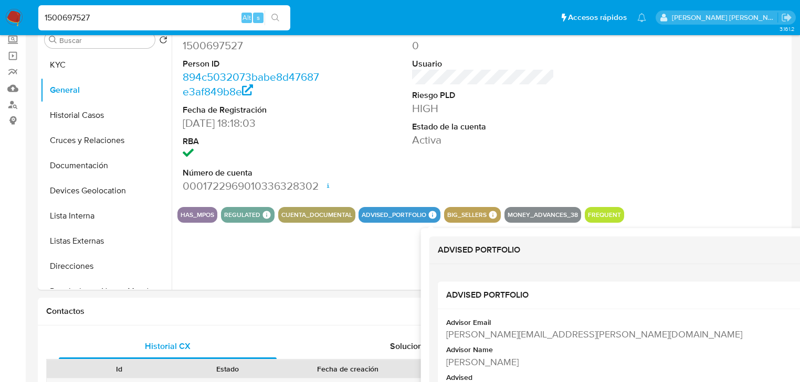
scroll to position [84, 0]
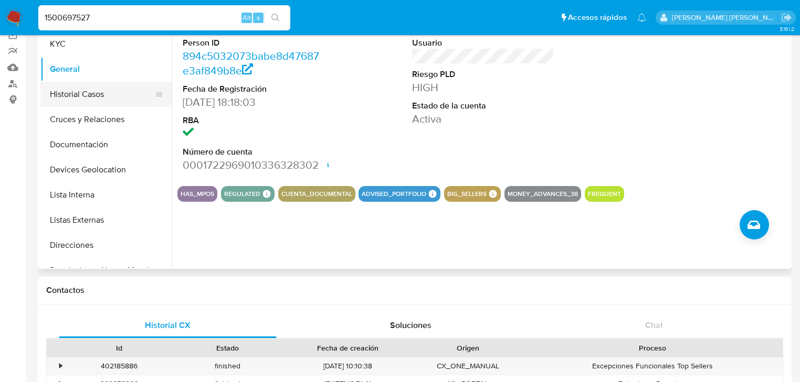
click at [97, 101] on button "Historial Casos" at bounding box center [101, 94] width 123 height 25
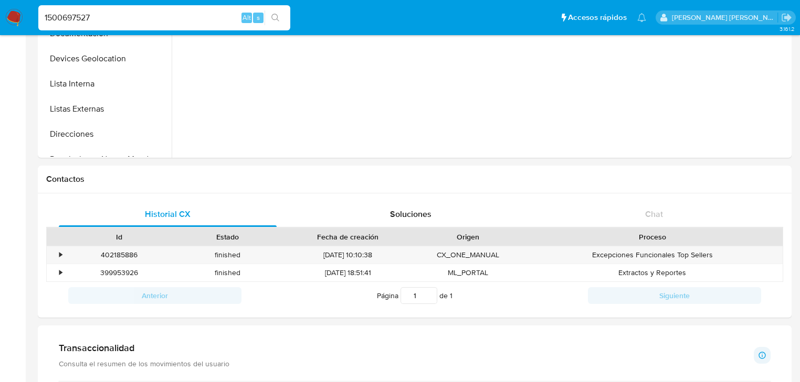
scroll to position [294, 0]
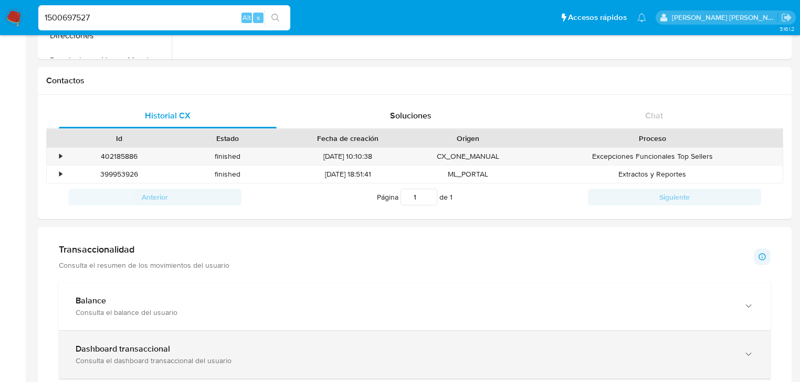
drag, startPoint x: 200, startPoint y: 356, endPoint x: 222, endPoint y: 348, distance: 23.2
click at [199, 354] on div "Dashboard transaccional" at bounding box center [404, 349] width 657 height 10
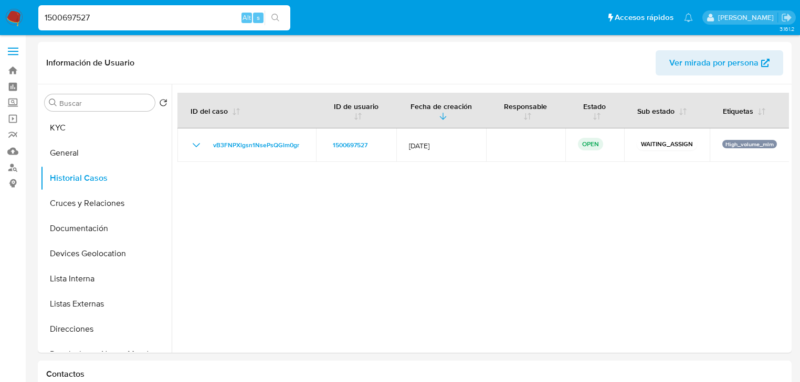
select select "10"
click at [97, 132] on button "KYC" at bounding box center [101, 127] width 123 height 25
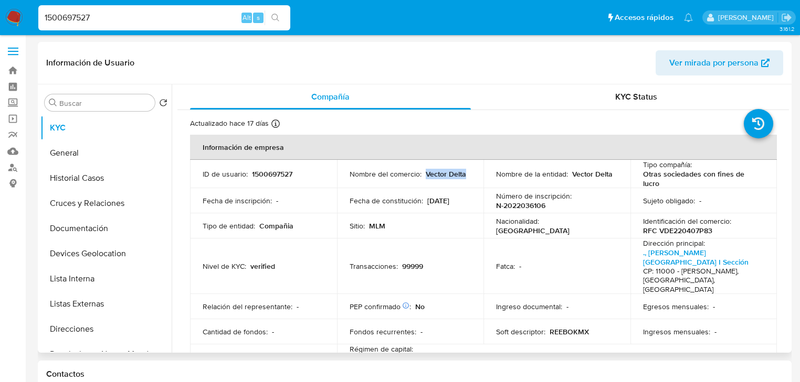
drag, startPoint x: 434, startPoint y: 174, endPoint x: 472, endPoint y: 175, distance: 37.3
click at [472, 175] on td "Nombre del comercio : Vector Delta" at bounding box center [410, 174] width 147 height 28
copy p "Vector Delta"
paste input "2212584779"
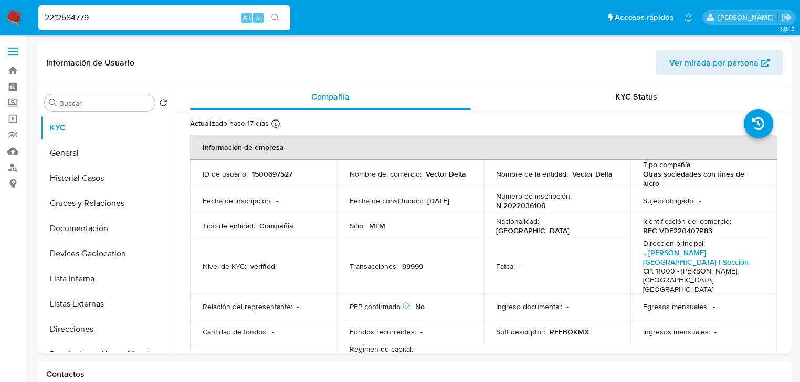
type input "2212584779"
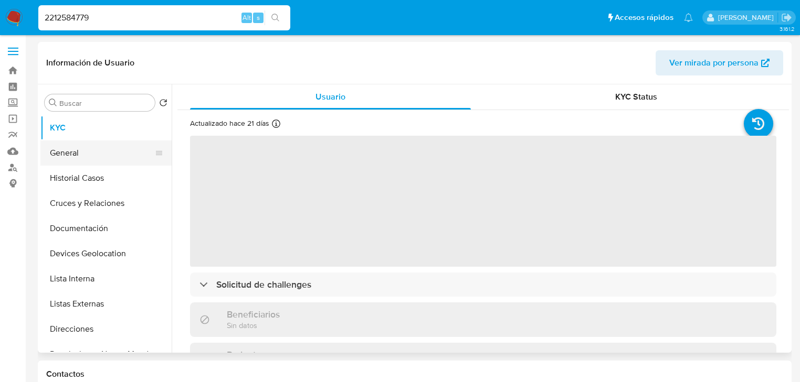
select select "10"
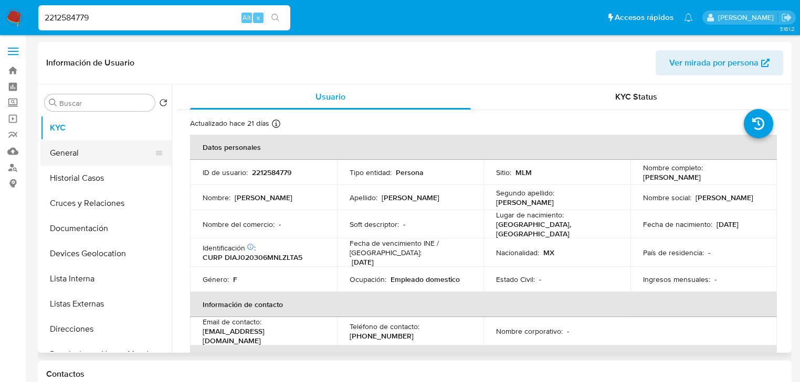
click at [90, 155] on button "General" at bounding box center [101, 153] width 123 height 25
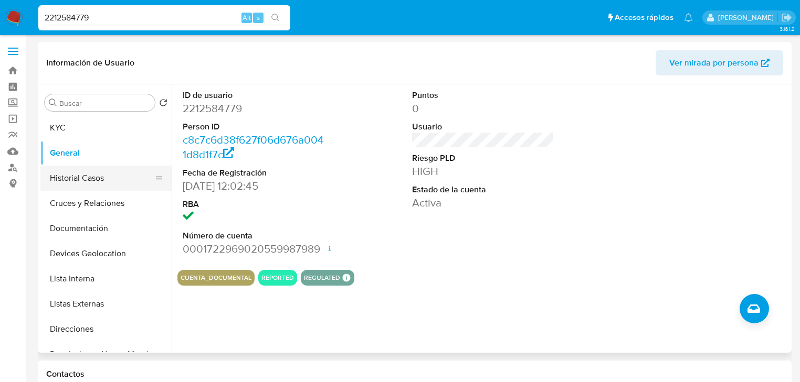
click at [94, 174] on button "Historial Casos" at bounding box center [101, 178] width 123 height 25
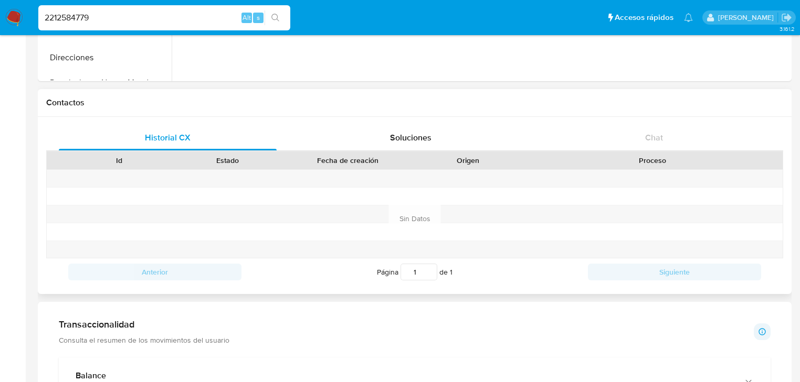
scroll to position [378, 0]
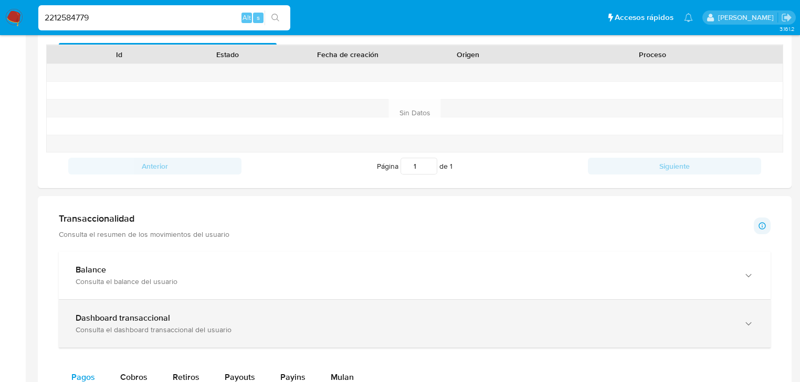
click at [242, 321] on div "Dashboard transaccional" at bounding box center [404, 318] width 657 height 10
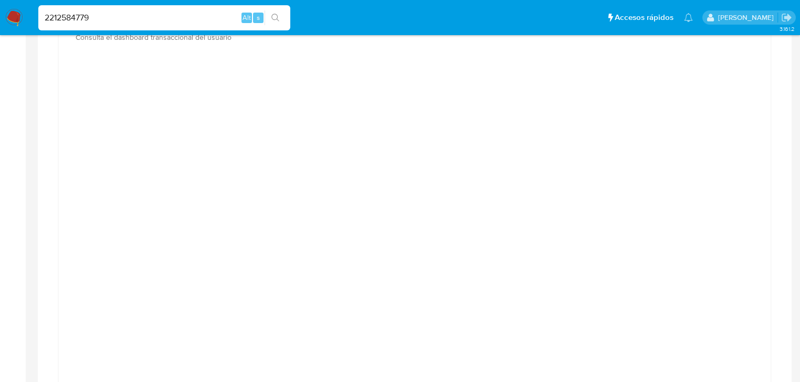
scroll to position [672, 0]
drag, startPoint x: 124, startPoint y: 18, endPoint x: 0, endPoint y: 1, distance: 124.9
click at [0, 9] on nav "Pausado Ver notificaciones 2212584779 Alt s Accesos rápidos Presiona las siguie…" at bounding box center [400, 17] width 800 height 35
paste input "458911565"
type input "458911565"
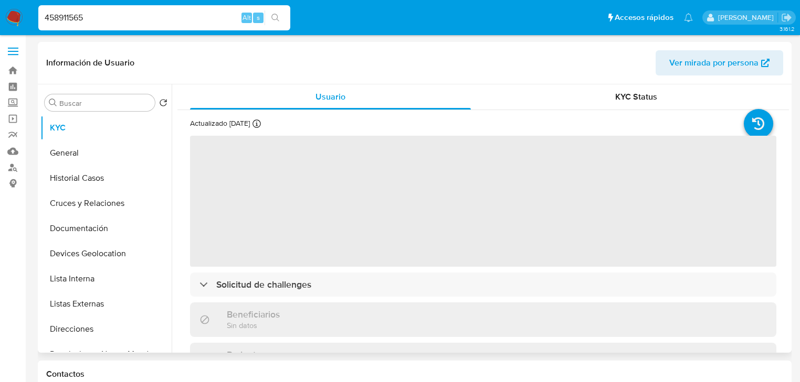
select select "10"
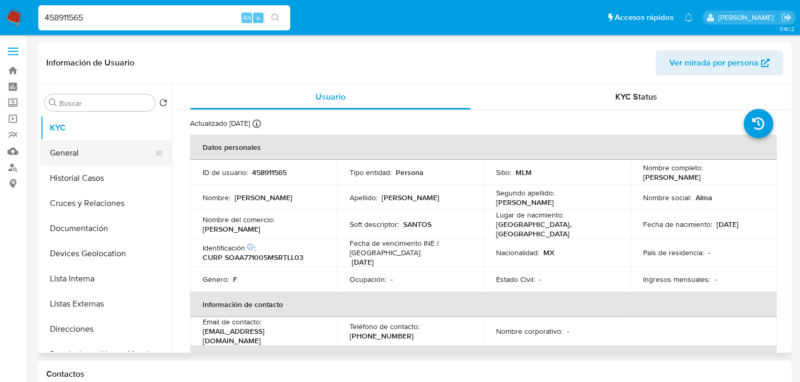
click at [115, 153] on button "General" at bounding box center [101, 153] width 123 height 25
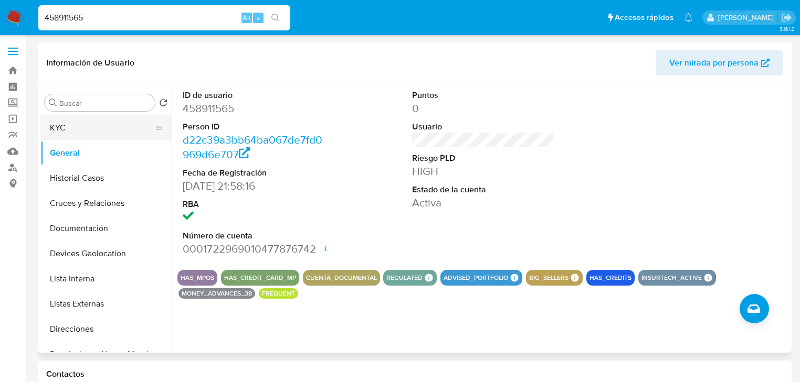
click at [93, 134] on button "KYC" at bounding box center [101, 127] width 123 height 25
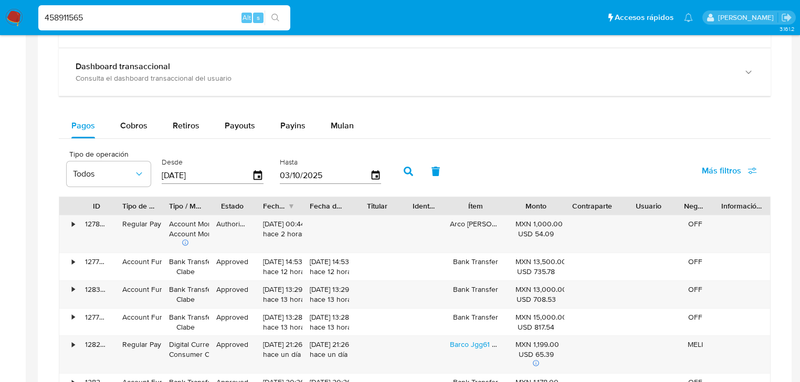
scroll to position [504, 0]
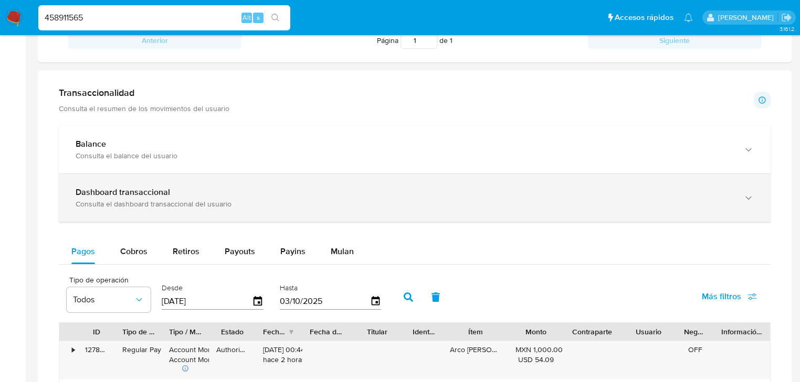
click at [172, 206] on div "Consulta el dashboard transaccional del usuario" at bounding box center [404, 203] width 657 height 9
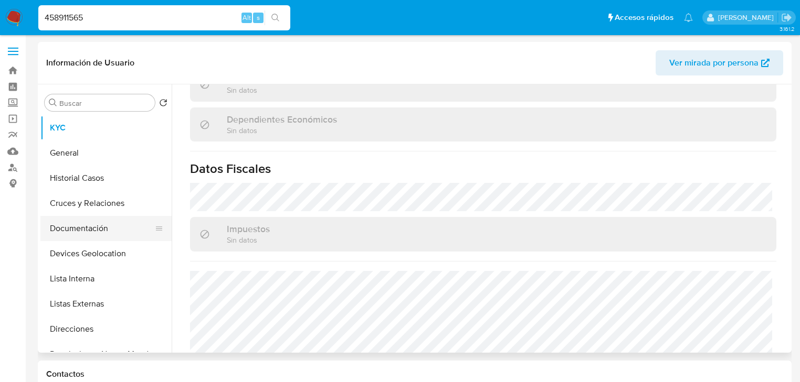
scroll to position [568, 0]
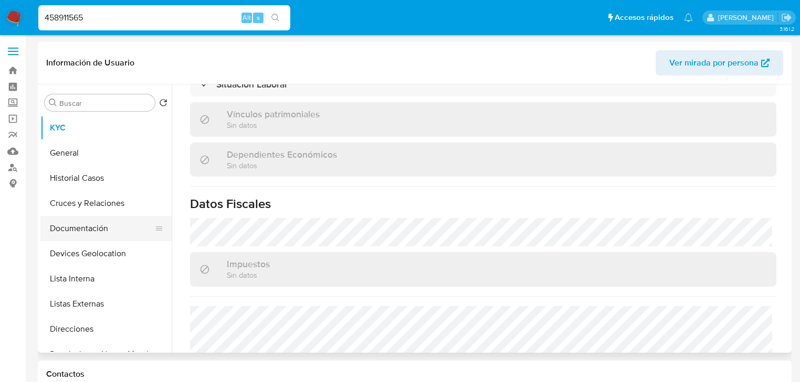
click at [90, 225] on button "Documentación" at bounding box center [101, 228] width 123 height 25
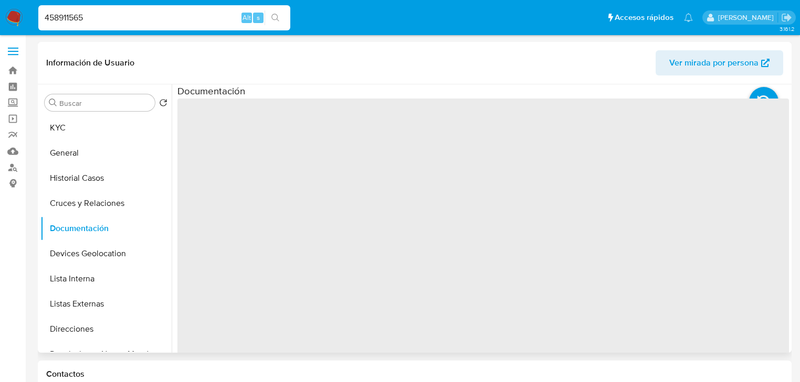
scroll to position [0, 0]
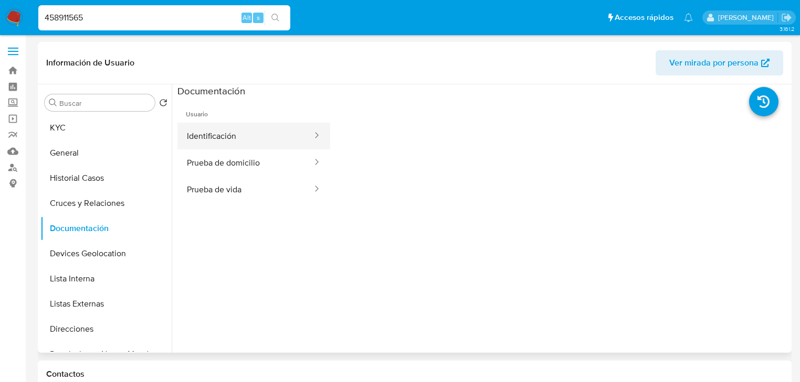
click at [278, 132] on button "Identificación" at bounding box center [245, 136] width 136 height 27
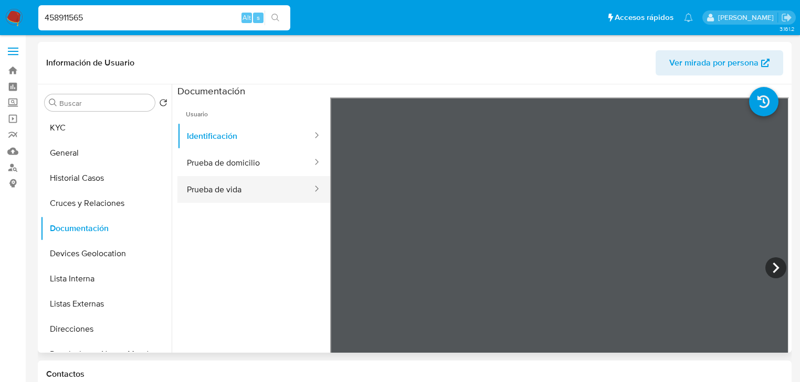
click at [244, 178] on button "Prueba de vida" at bounding box center [245, 189] width 136 height 27
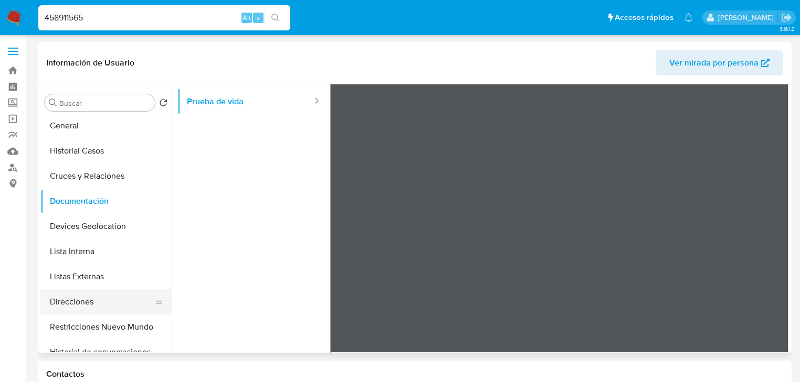
scroll to position [42, 0]
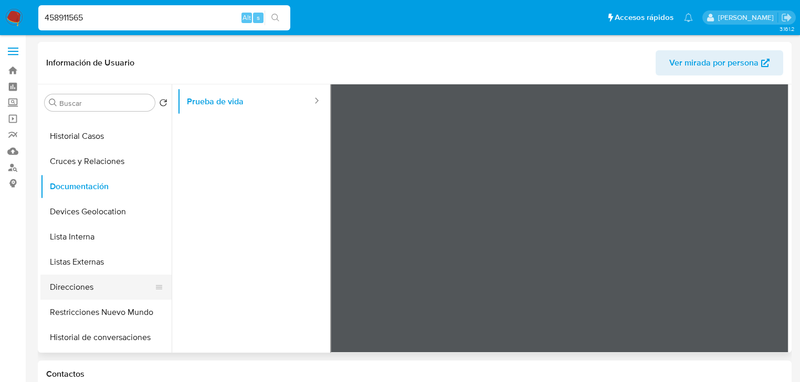
click at [91, 285] on button "Direcciones" at bounding box center [101, 287] width 123 height 25
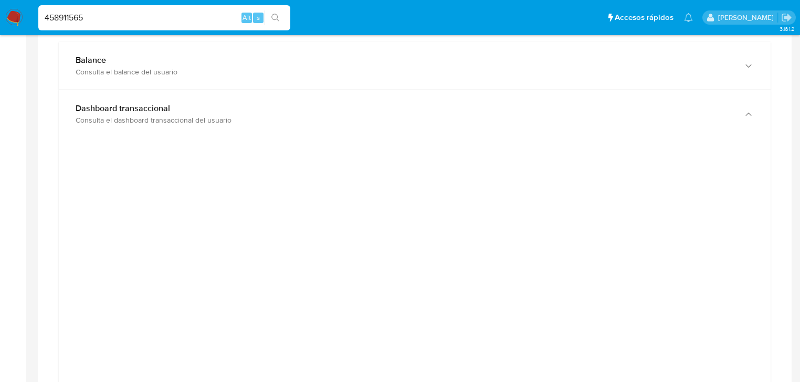
scroll to position [755, 0]
